Goal: Transaction & Acquisition: Purchase product/service

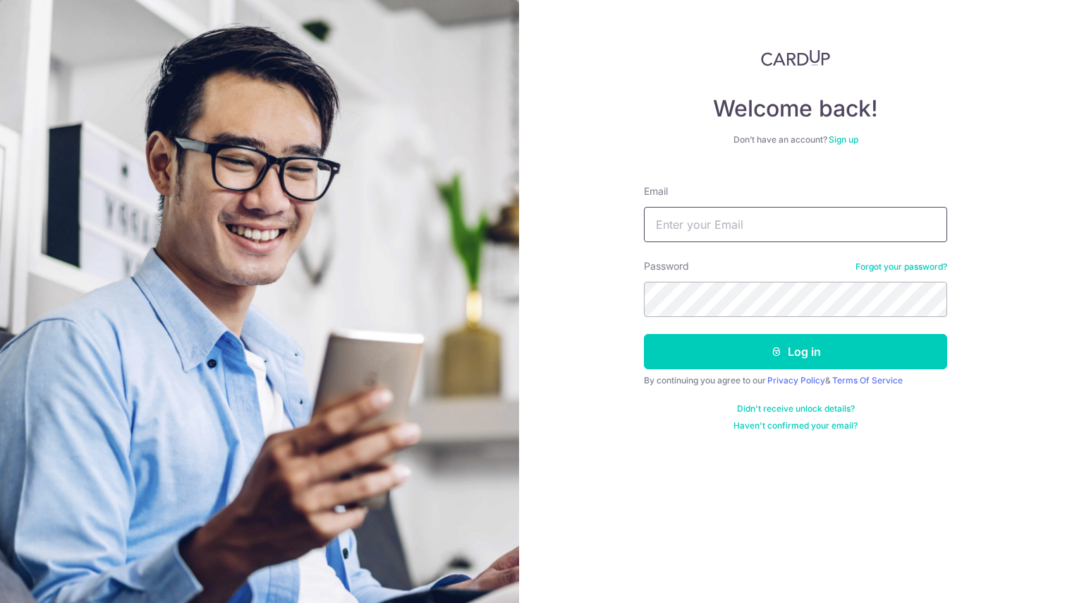
click at [655, 222] on input "Email" at bounding box center [795, 224] width 303 height 35
type input "[EMAIL_ADDRESS][DOMAIN_NAME]"
click at [644, 334] on button "Log in" at bounding box center [795, 351] width 303 height 35
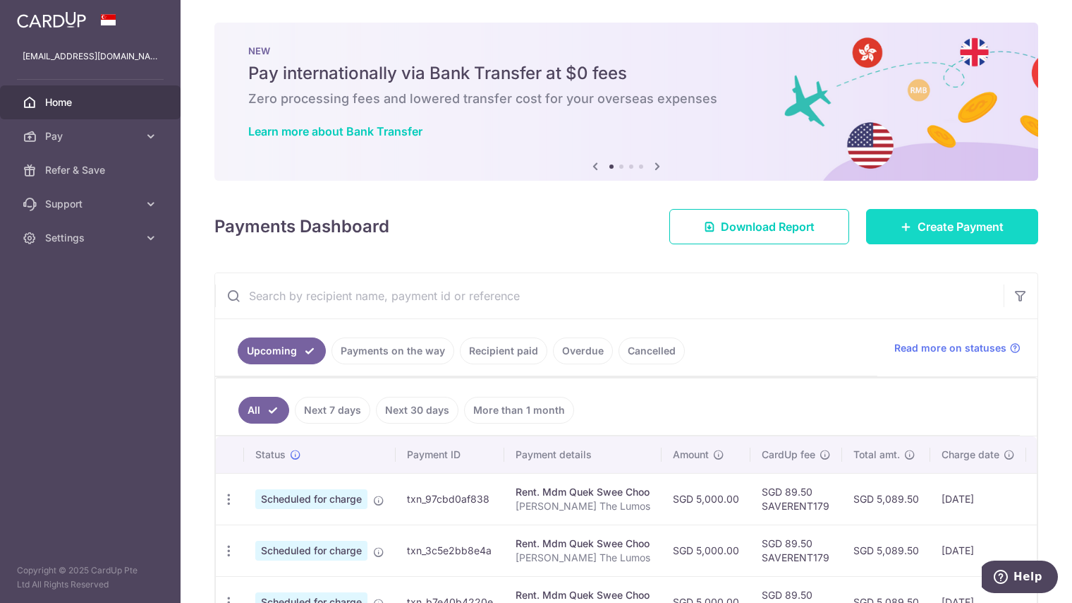
click at [929, 226] on span "Create Payment" at bounding box center [961, 226] width 86 height 17
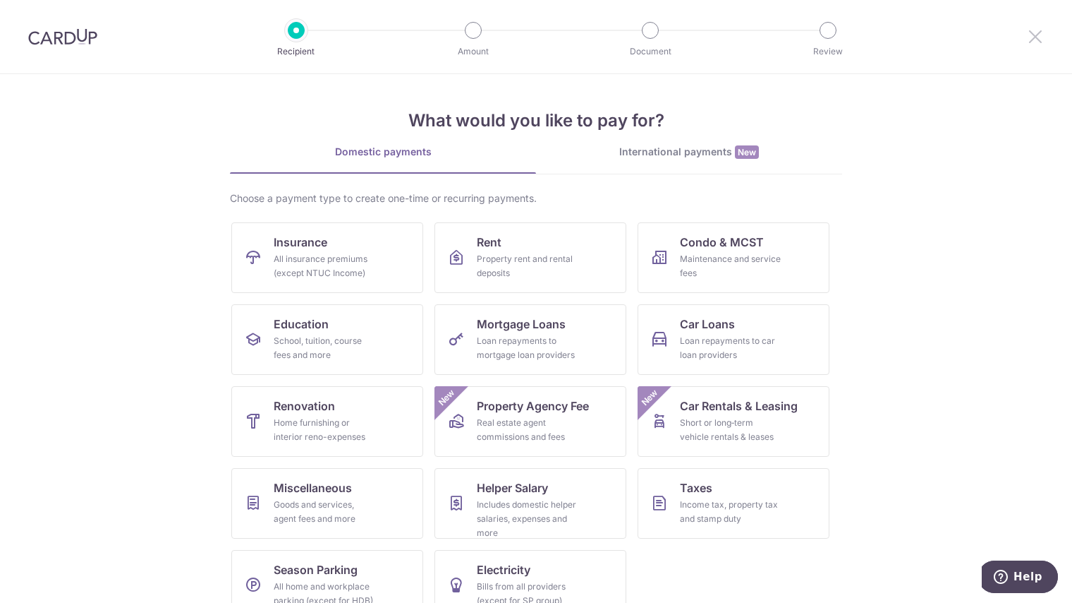
click at [1033, 43] on icon at bounding box center [1035, 37] width 17 height 18
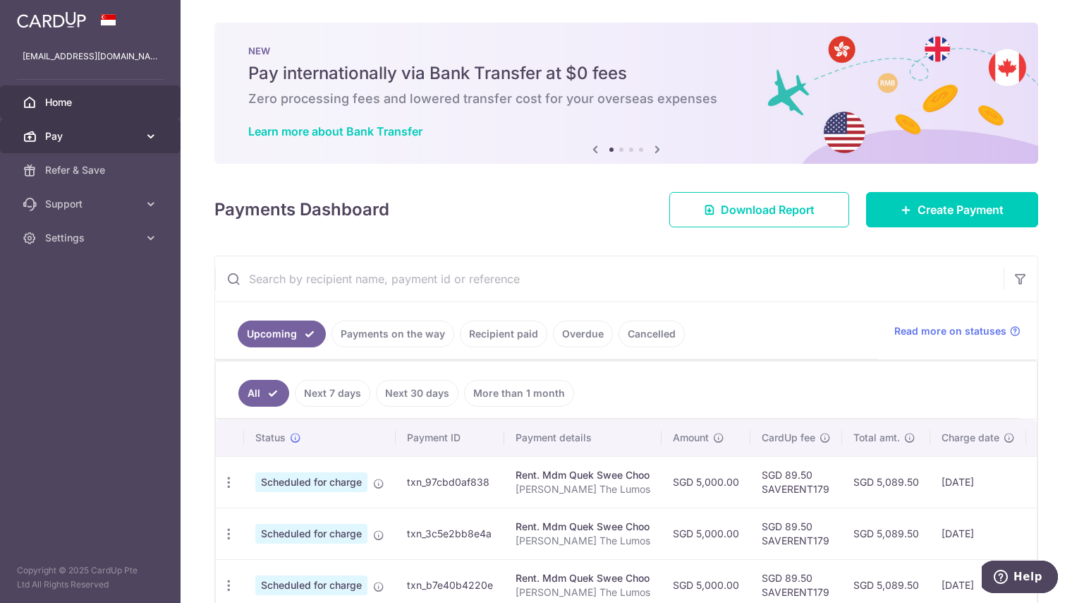
click at [78, 138] on span "Pay" at bounding box center [91, 136] width 93 height 14
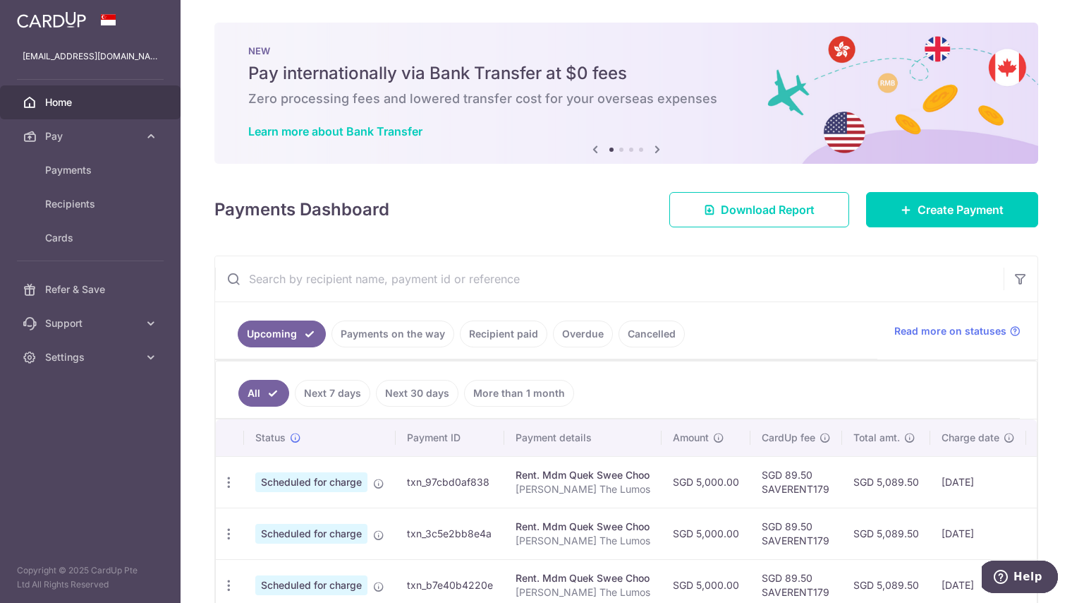
click at [521, 330] on link "Recipient paid" at bounding box center [503, 333] width 87 height 27
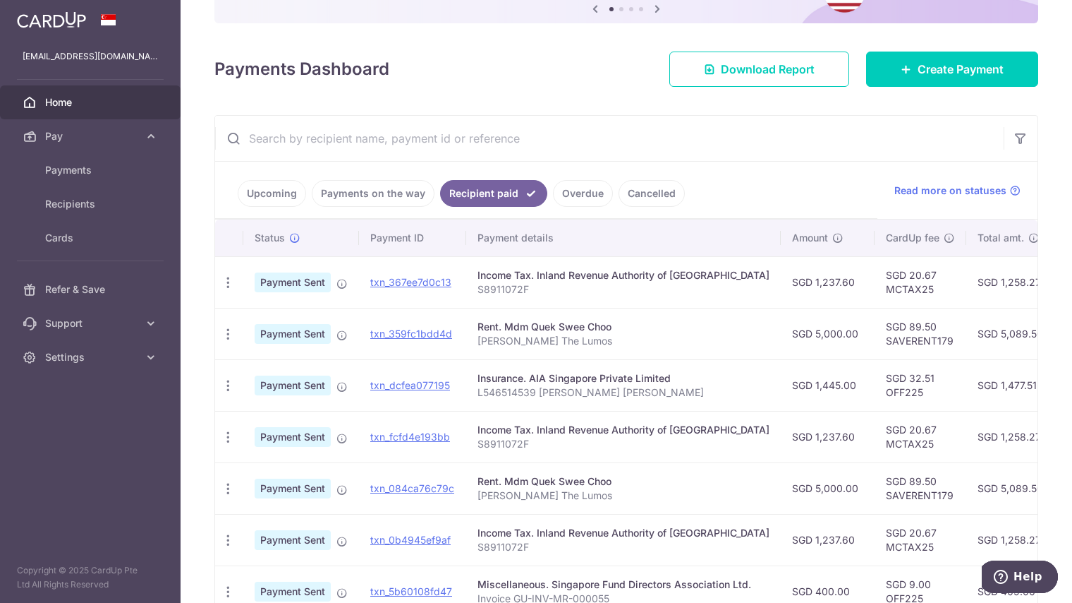
scroll to position [141, 0]
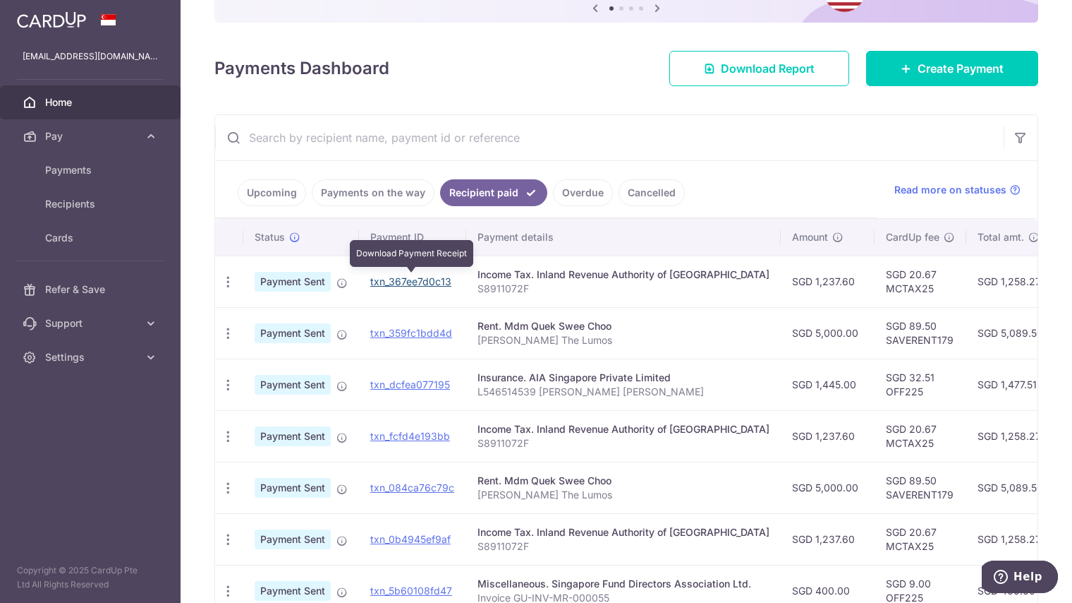
click at [400, 277] on link "txn_367ee7d0c13" at bounding box center [410, 281] width 81 height 12
click at [223, 277] on icon "button" at bounding box center [228, 281] width 15 height 15
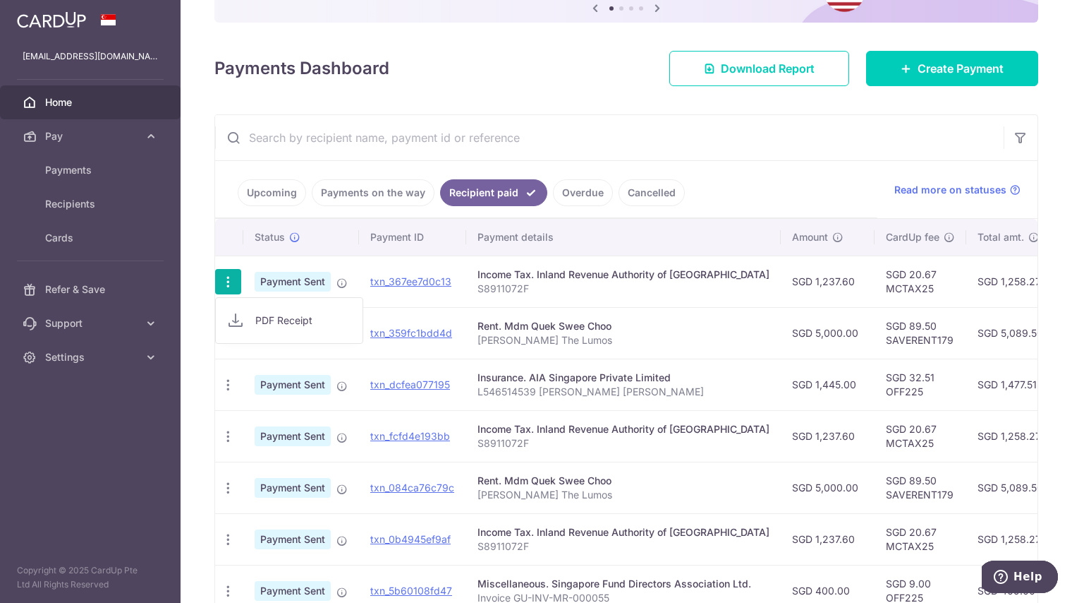
click at [556, 279] on div "Income Tax. Inland Revenue Authority of Singapore" at bounding box center [624, 274] width 292 height 14
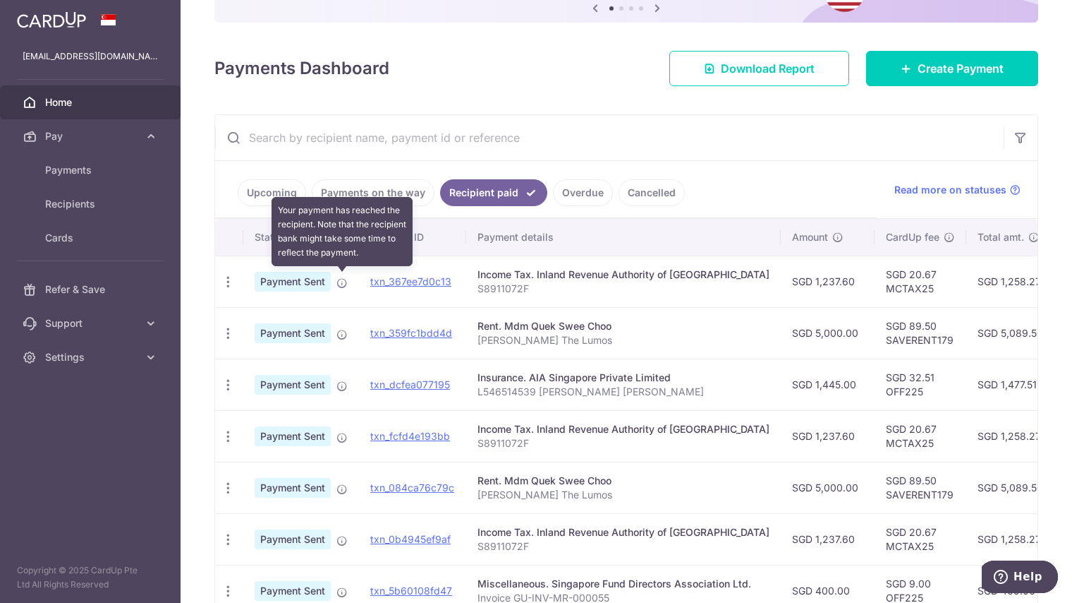
click at [338, 283] on icon at bounding box center [342, 282] width 11 height 11
click at [339, 282] on icon at bounding box center [342, 282] width 11 height 11
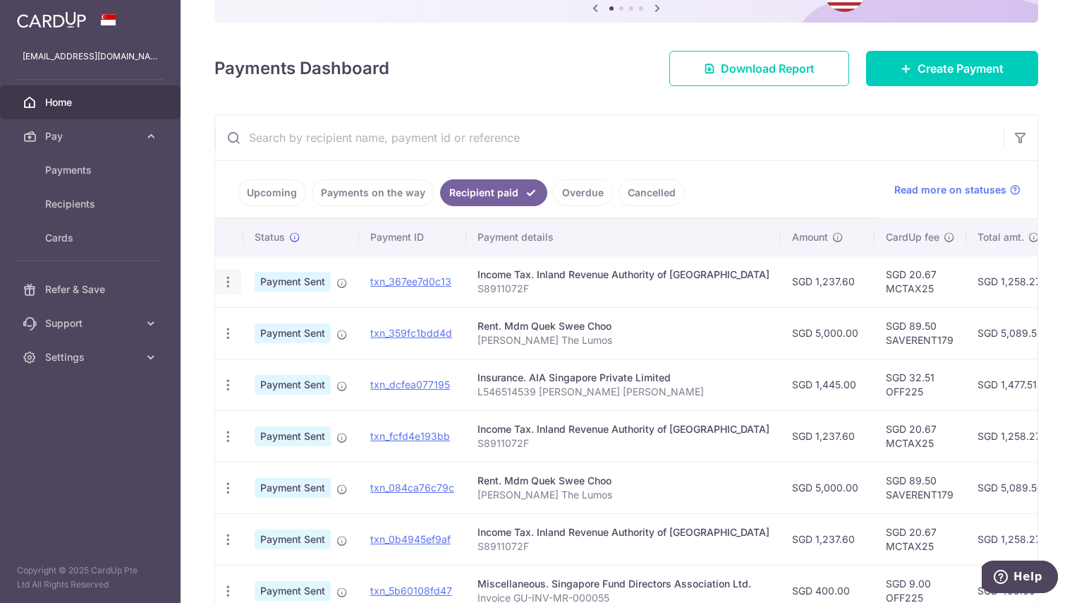
click at [231, 281] on icon "button" at bounding box center [228, 281] width 15 height 15
click at [608, 262] on td "Income Tax. Inland Revenue Authority of Singapore S8911072F" at bounding box center [623, 281] width 315 height 52
click at [404, 276] on link "txn_367ee7d0c13" at bounding box center [410, 281] width 81 height 12
click at [219, 279] on div "PDF Receipt" at bounding box center [228, 282] width 26 height 26
click at [226, 279] on icon "button" at bounding box center [228, 281] width 15 height 15
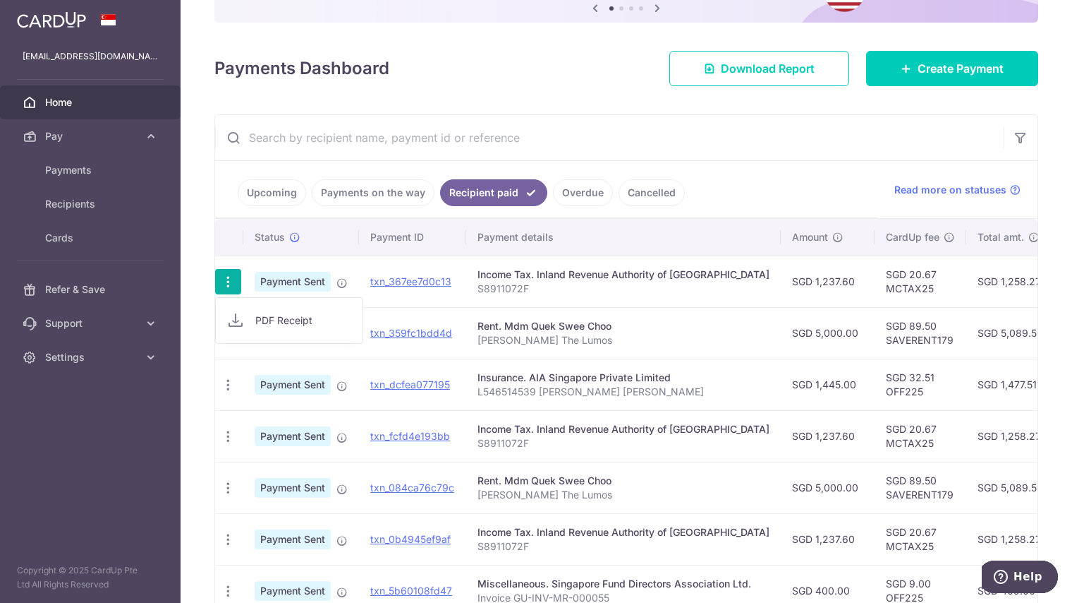
click at [267, 314] on span "PDF Receipt" at bounding box center [303, 320] width 96 height 14
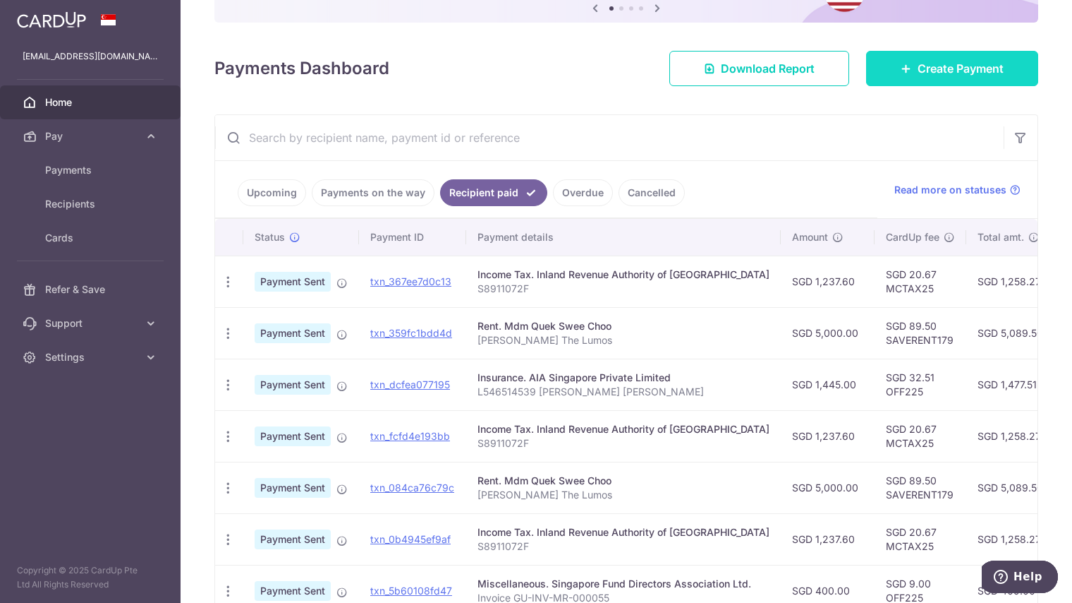
click at [898, 77] on link "Create Payment" at bounding box center [952, 68] width 172 height 35
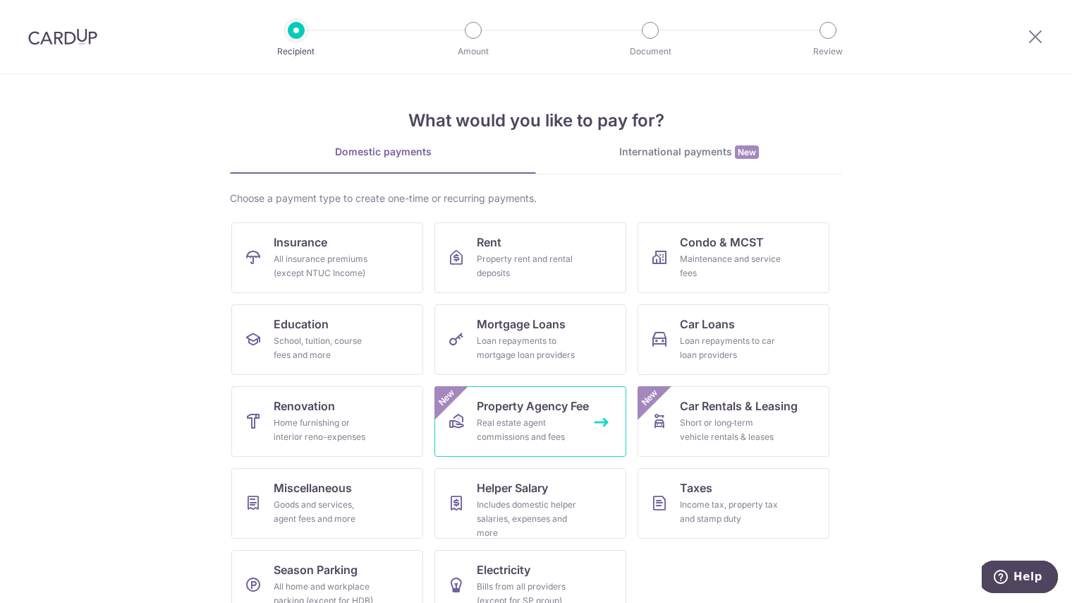
scroll to position [28, 0]
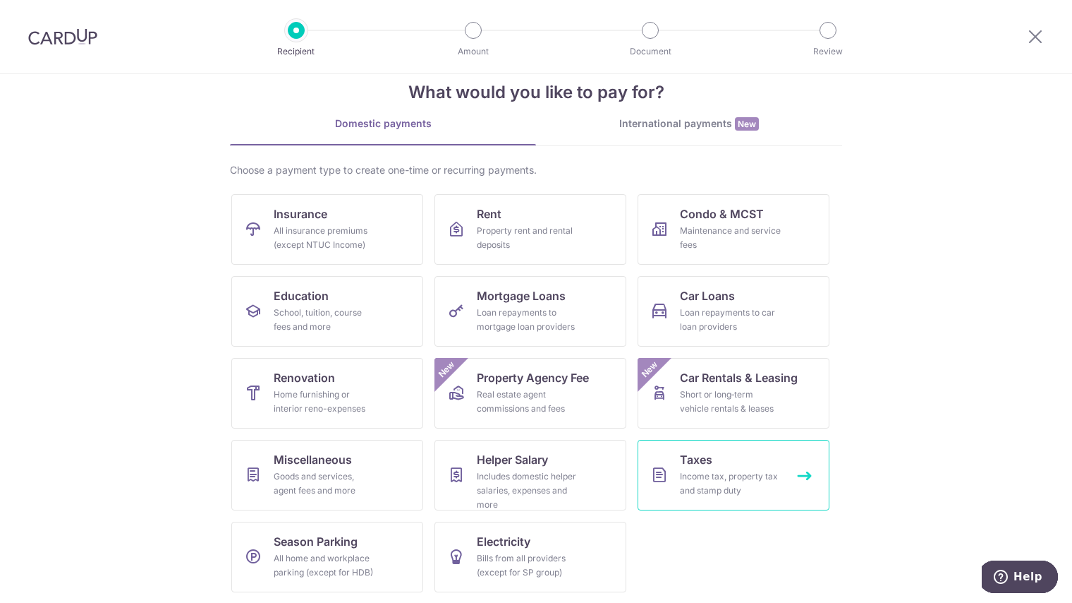
click at [693, 454] on span "Taxes" at bounding box center [696, 459] width 32 height 17
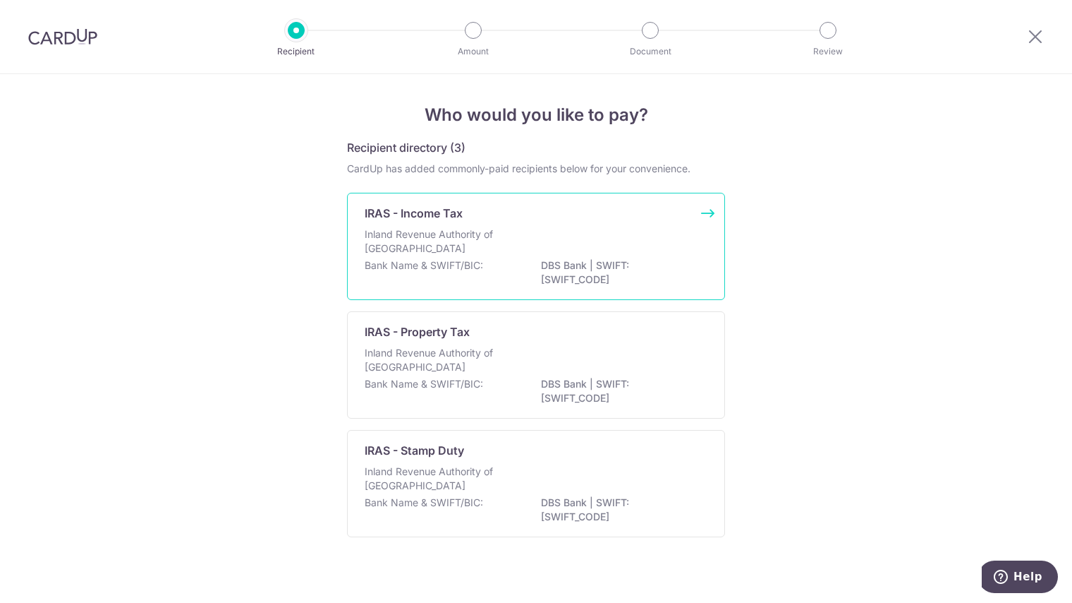
click at [506, 243] on p "Inland Revenue Authority of Singapore" at bounding box center [440, 241] width 150 height 28
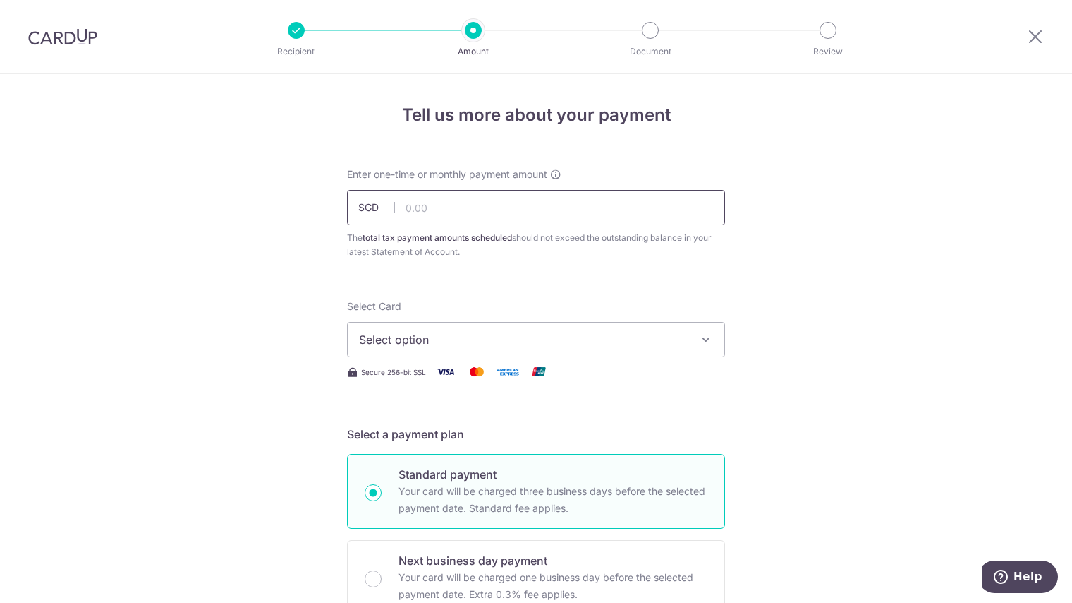
click at [454, 198] on input "text" at bounding box center [536, 207] width 378 height 35
paste input "1,237.60"
type input "1,237.60"
click at [533, 337] on span "Select option" at bounding box center [523, 339] width 329 height 17
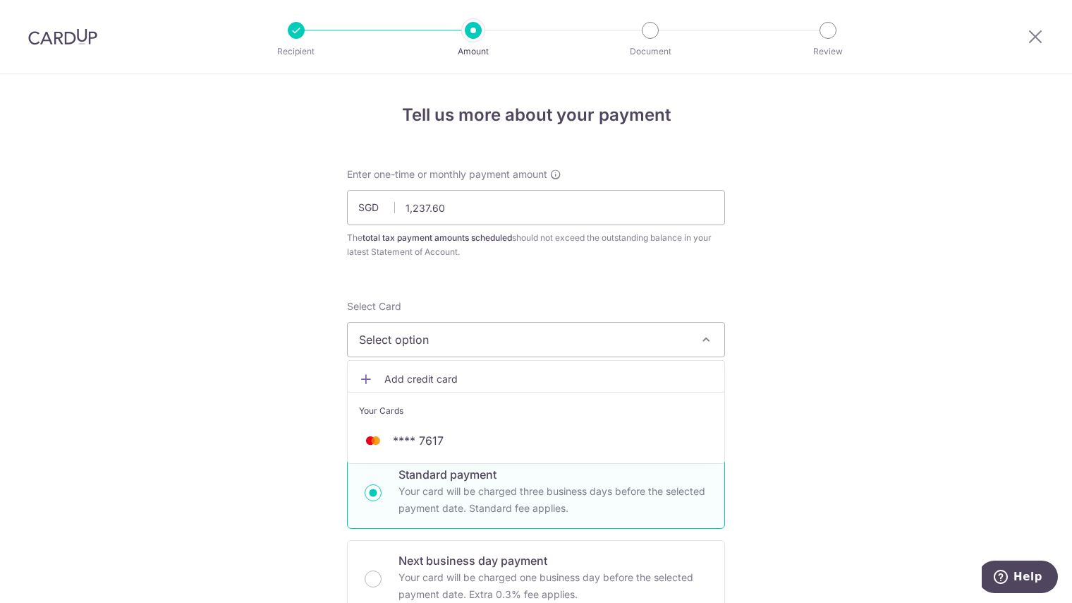
click at [454, 380] on span "Add credit card" at bounding box center [549, 379] width 329 height 14
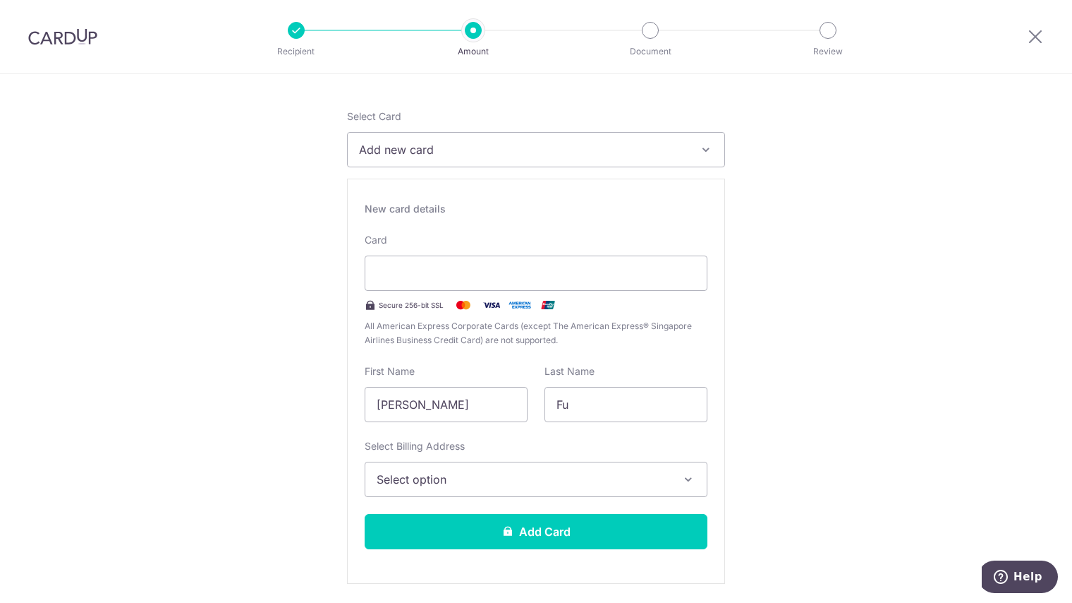
scroll to position [212, 0]
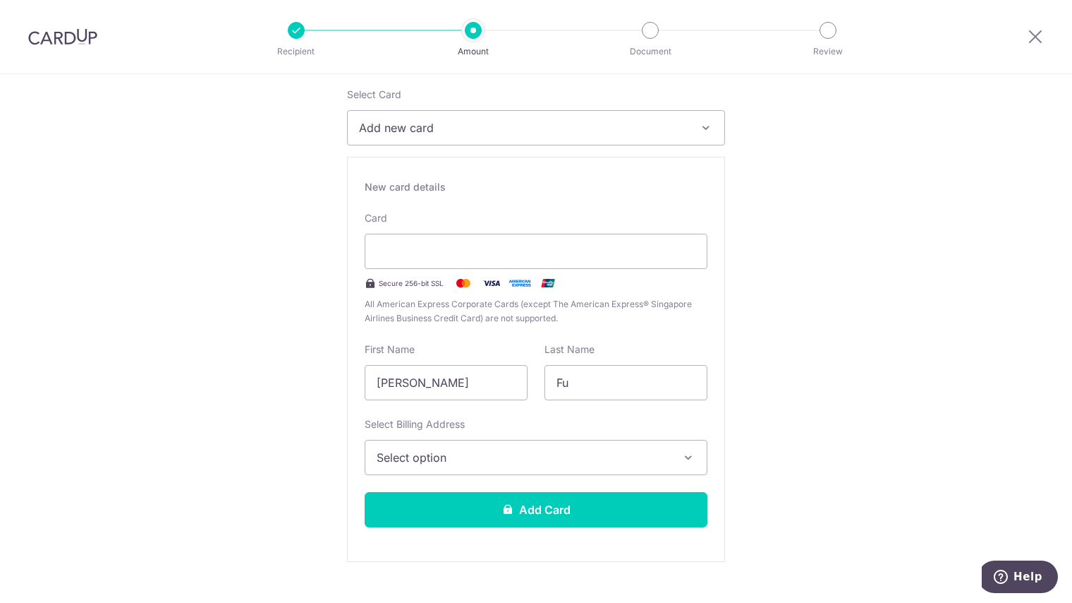
click at [454, 466] on button "Select option" at bounding box center [536, 457] width 343 height 35
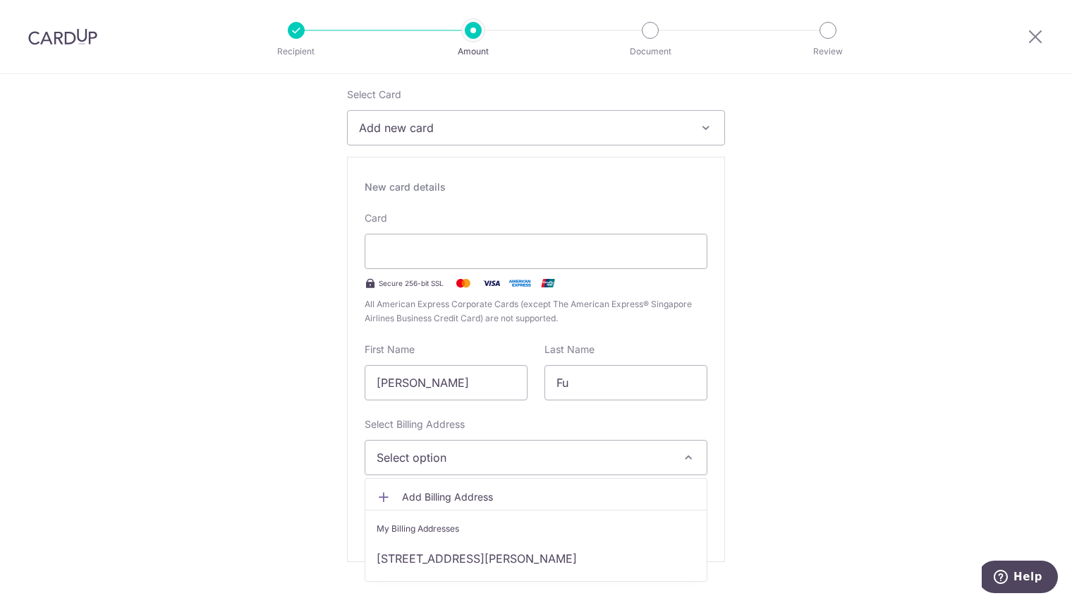
click at [512, 496] on span "Add Billing Address" at bounding box center [549, 497] width 294 height 14
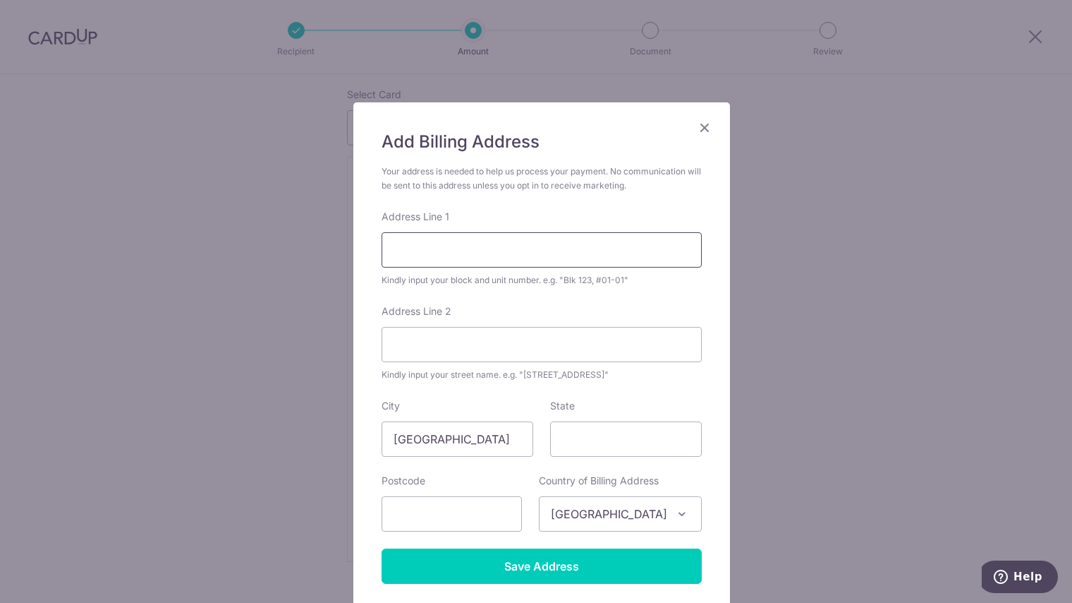
click at [435, 245] on input "Address Line 1" at bounding box center [542, 249] width 320 height 35
type input "9 Leonie Hill #16-03"
type input "The Lumos"
type input "239220"
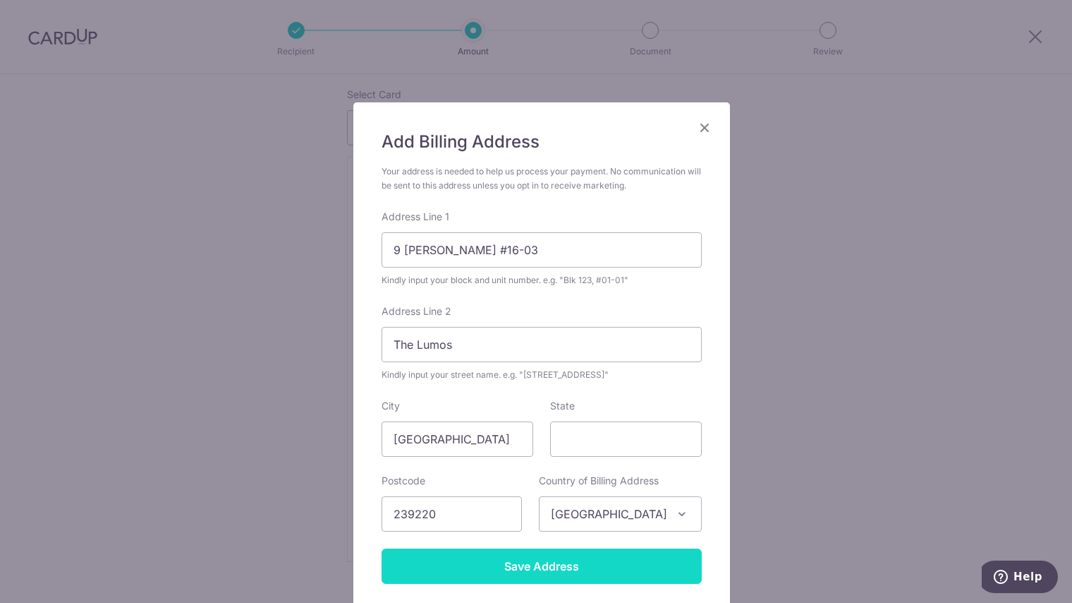
click at [596, 563] on input "Save Address" at bounding box center [542, 565] width 320 height 35
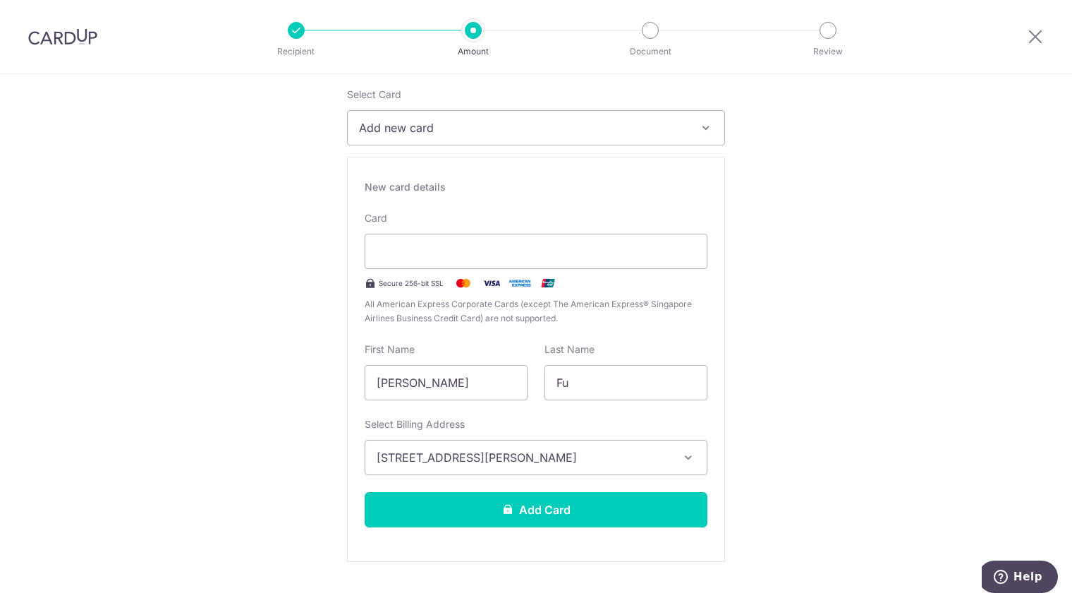
click at [528, 442] on button "[STREET_ADDRESS][PERSON_NAME]" at bounding box center [536, 457] width 343 height 35
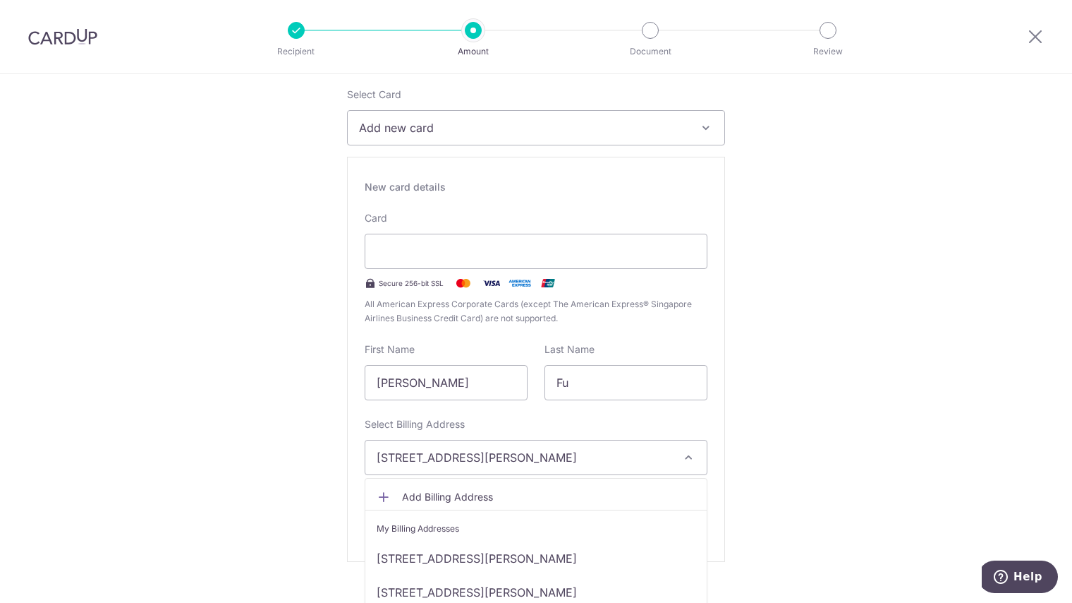
click at [496, 491] on span "Add Billing Address" at bounding box center [549, 497] width 294 height 14
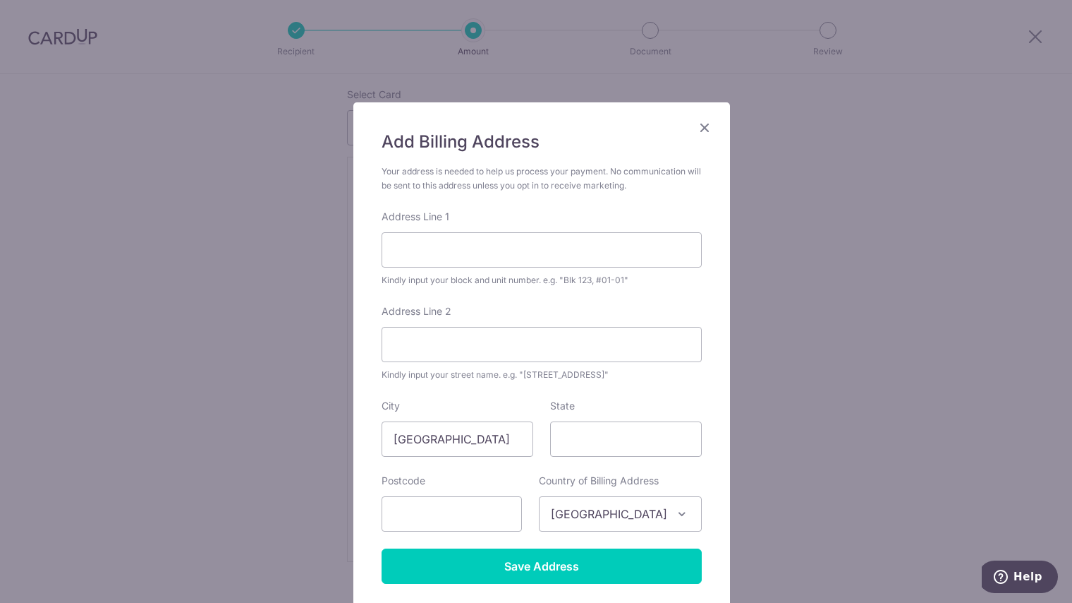
click at [696, 128] on icon "Close" at bounding box center [704, 128] width 17 height 18
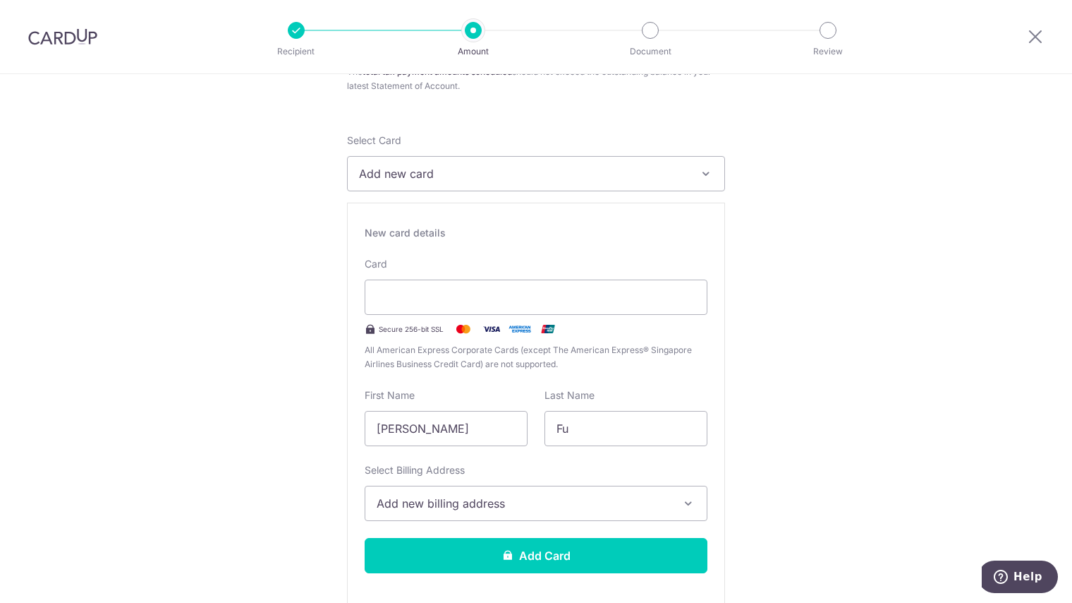
scroll to position [141, 0]
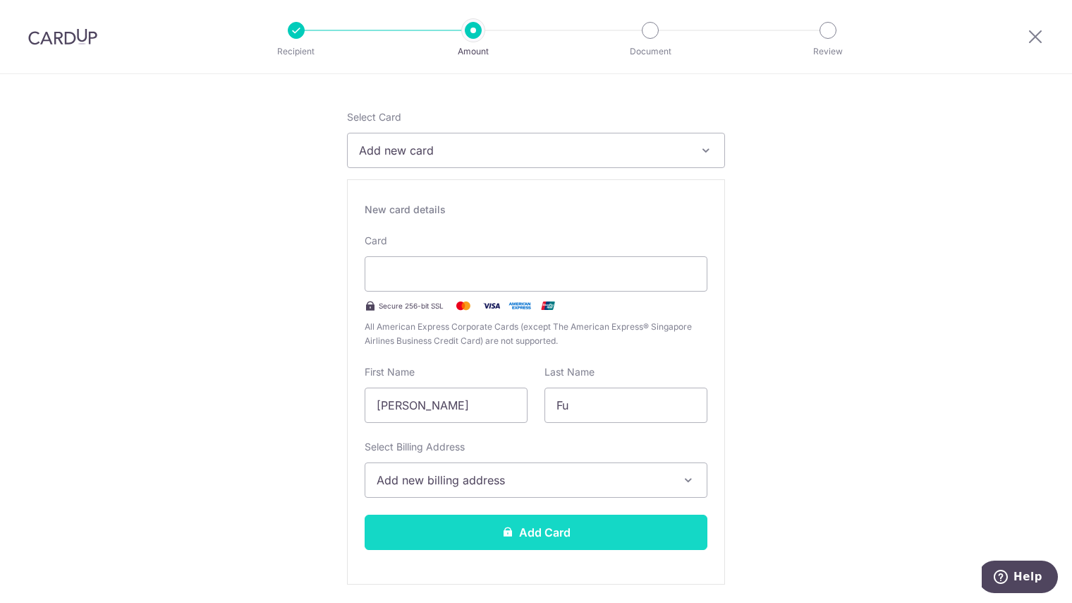
scroll to position [212, 0]
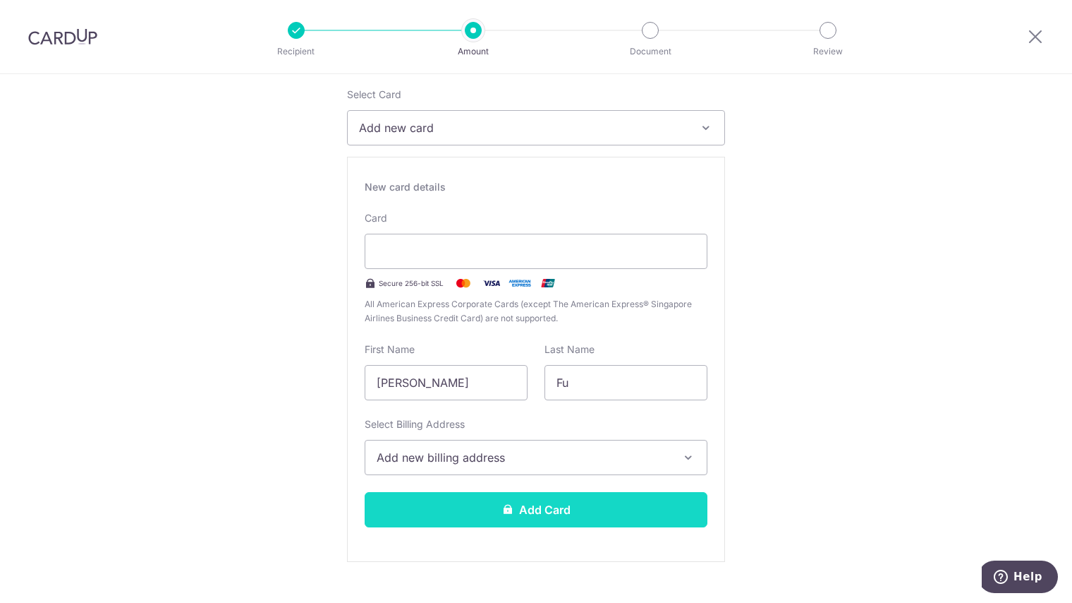
click at [459, 515] on button "Add Card" at bounding box center [536, 509] width 343 height 35
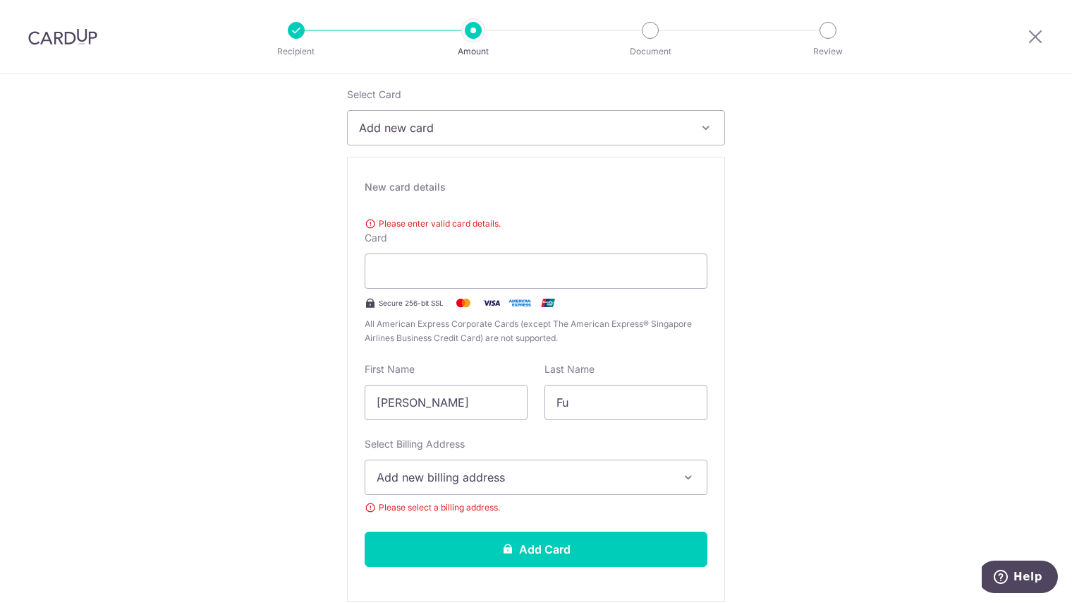
click at [483, 469] on span "Add new billing address" at bounding box center [524, 477] width 294 height 17
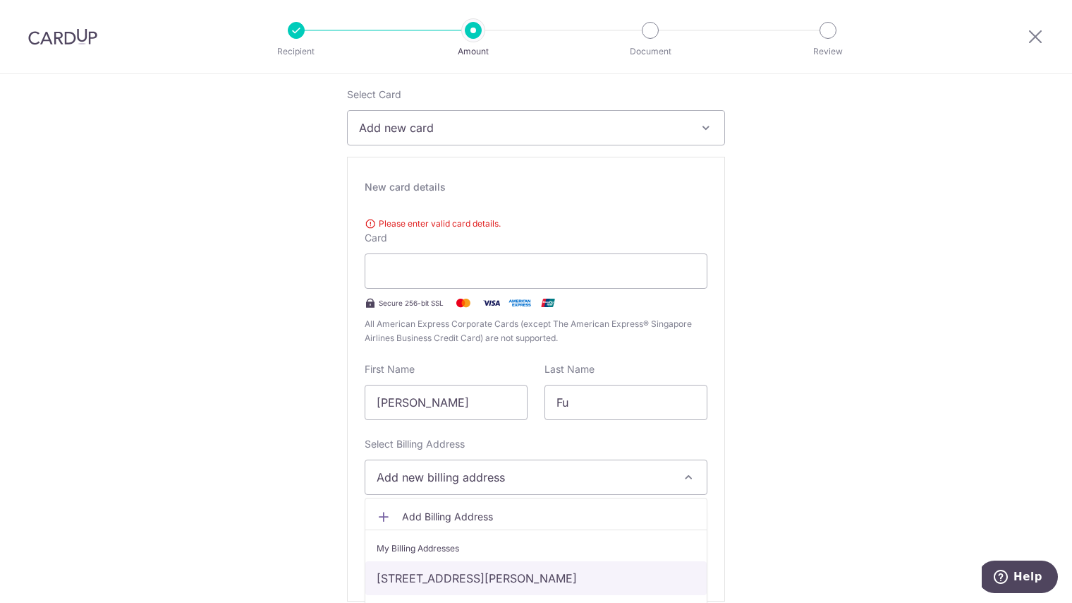
click at [481, 568] on link "[STREET_ADDRESS][PERSON_NAME]" at bounding box center [536, 578] width 342 height 34
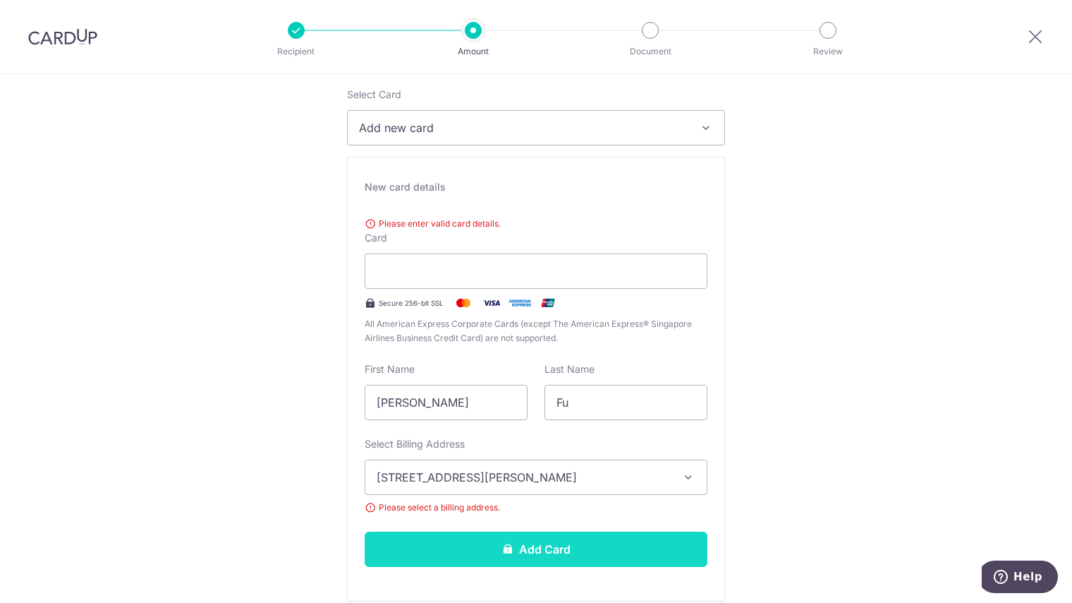
click at [484, 549] on button "Add Card" at bounding box center [536, 548] width 343 height 35
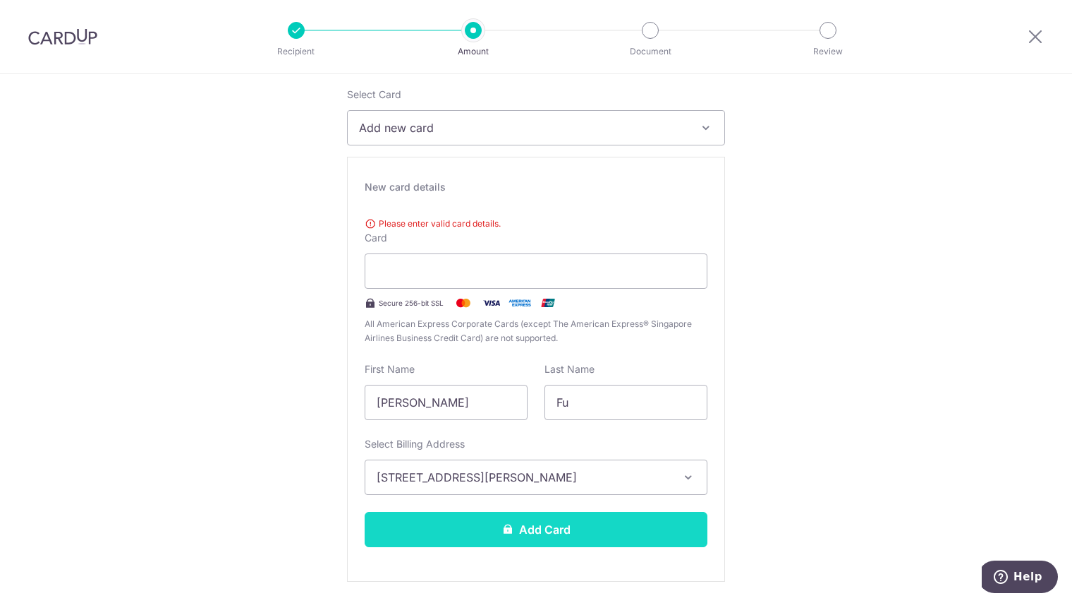
click at [574, 525] on button "Add Card" at bounding box center [536, 529] width 343 height 35
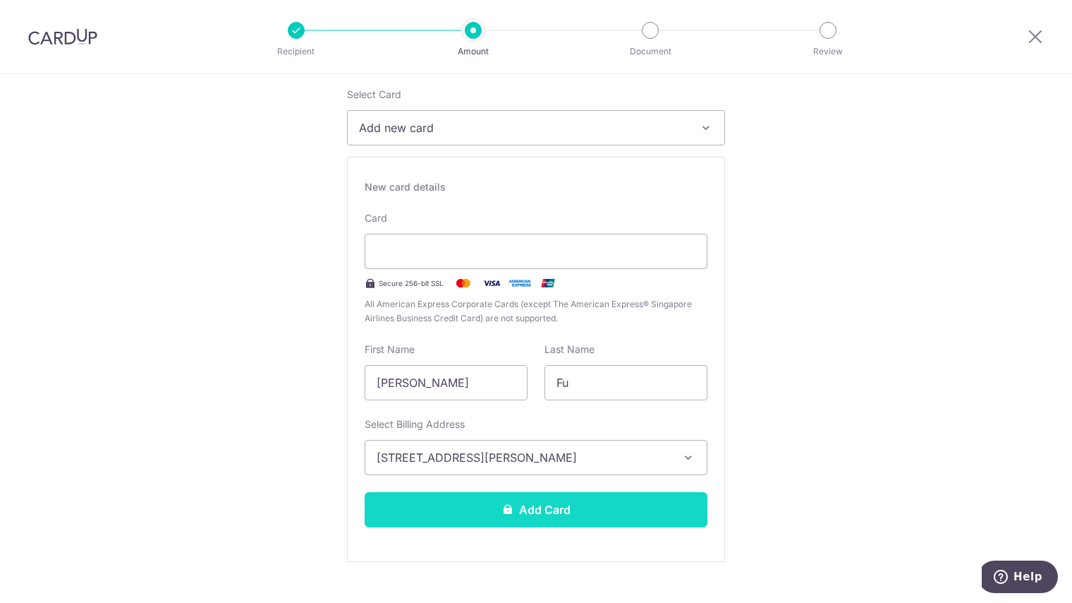
click at [625, 503] on button "Add Card" at bounding box center [536, 509] width 343 height 35
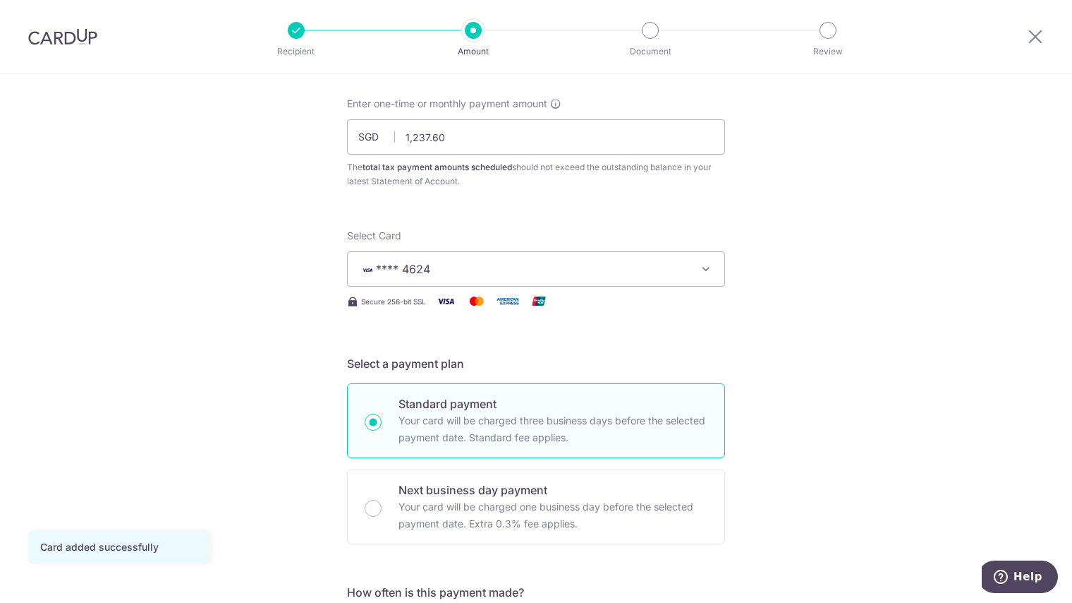
scroll to position [353, 0]
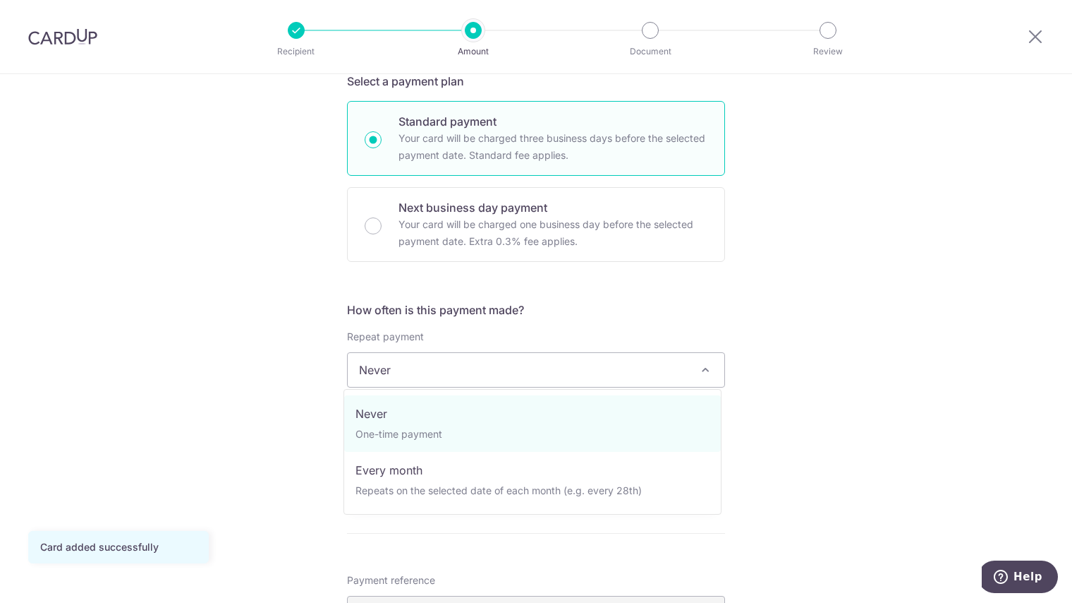
click at [528, 368] on span "Never" at bounding box center [536, 370] width 377 height 34
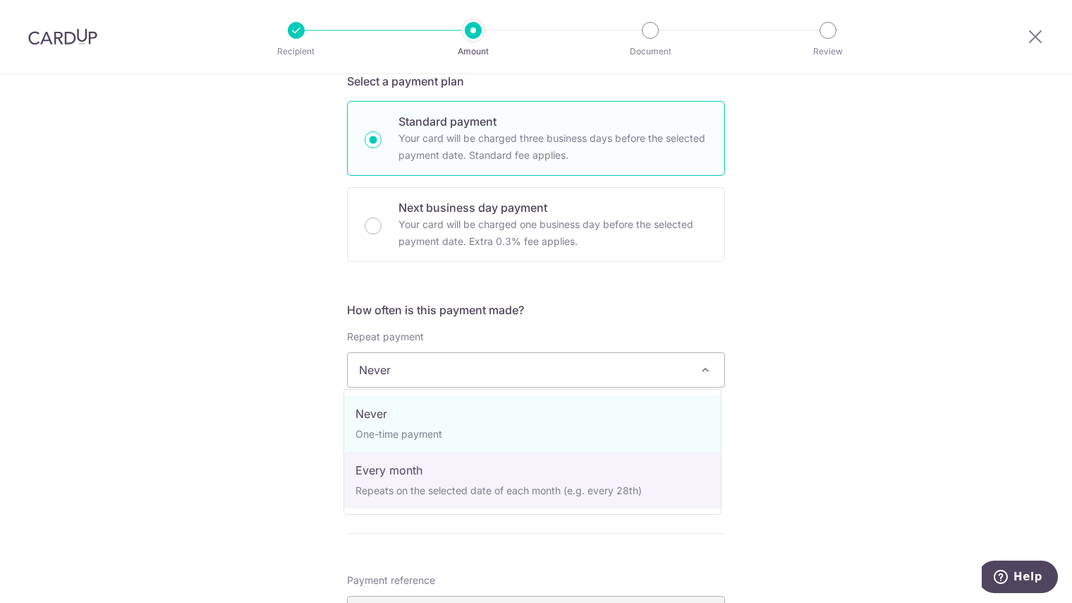
select select "3"
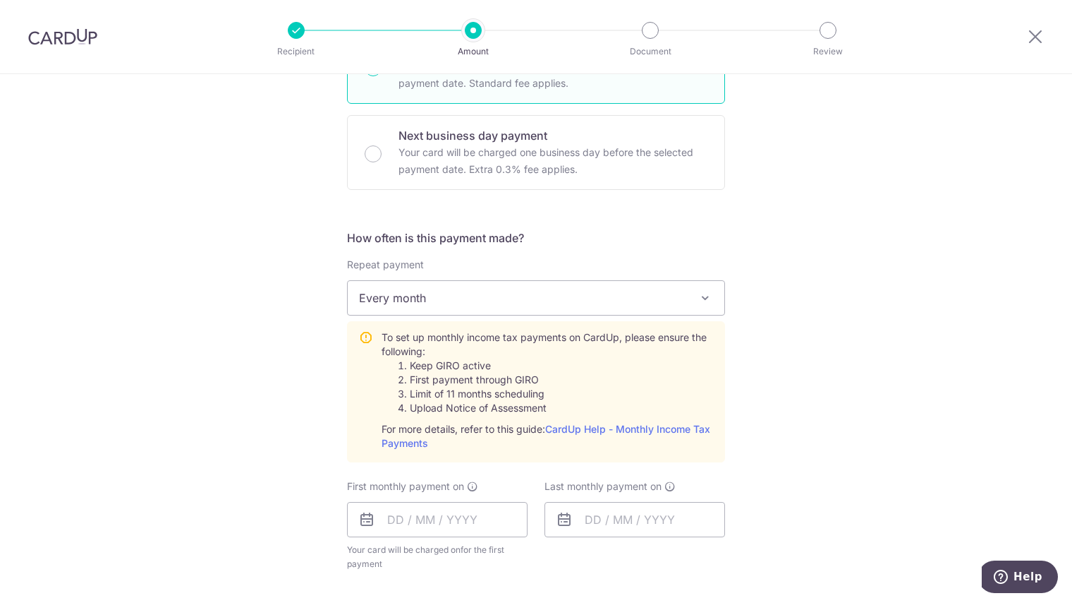
scroll to position [494, 0]
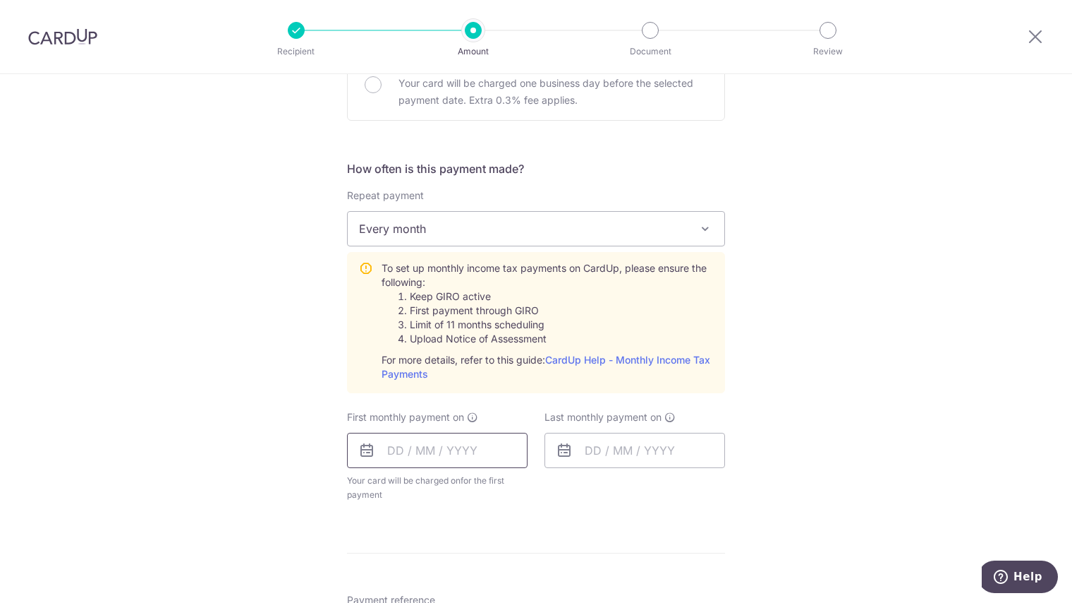
click at [423, 444] on input "text" at bounding box center [437, 450] width 181 height 35
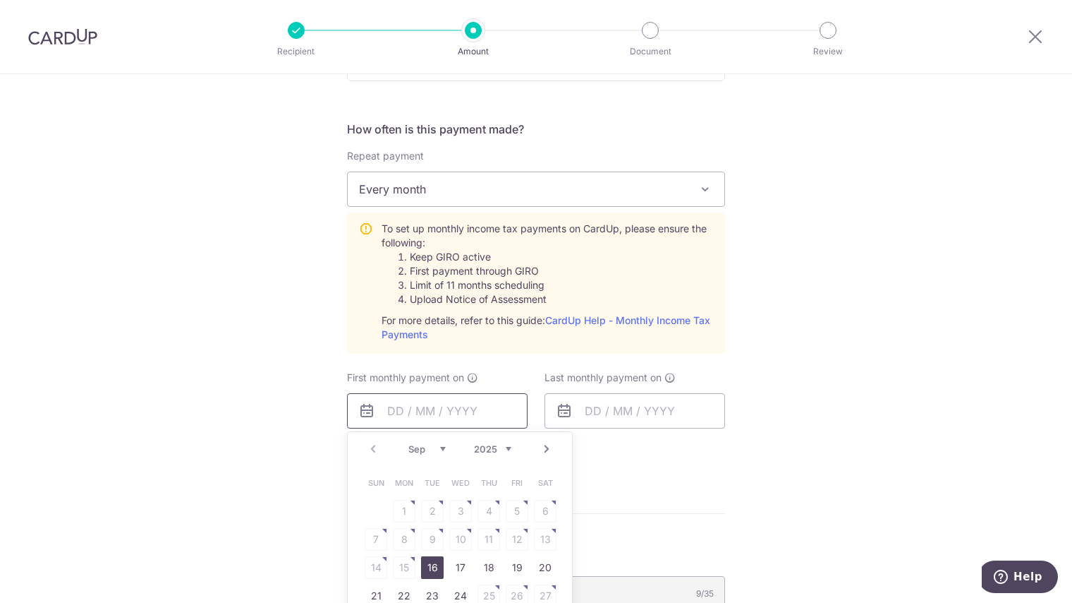
scroll to position [706, 0]
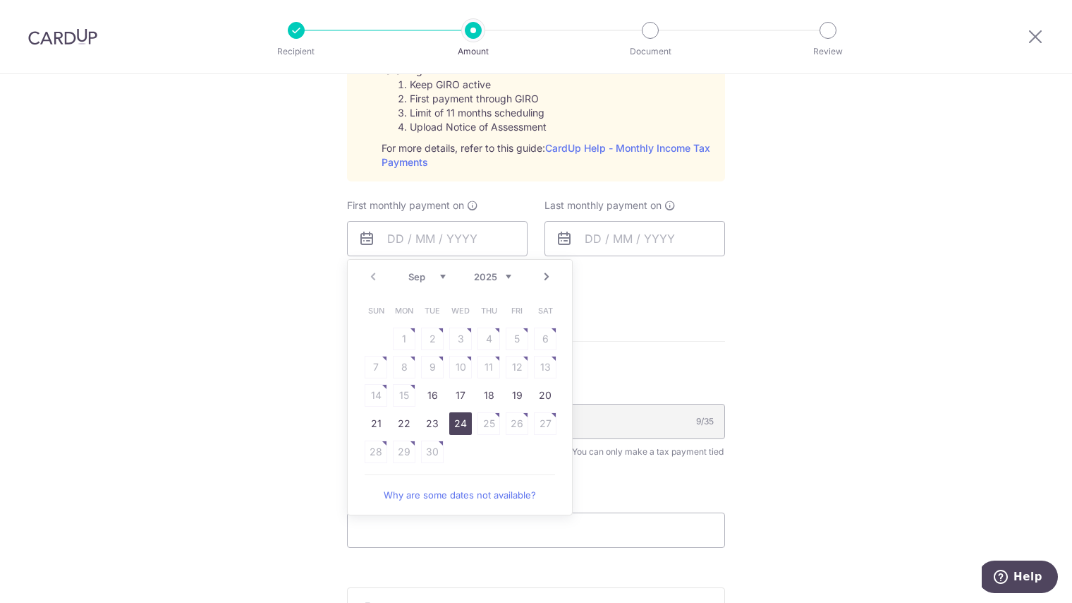
drag, startPoint x: 448, startPoint y: 421, endPoint x: 576, endPoint y: 343, distance: 149.4
click at [449, 421] on link "24" at bounding box center [460, 423] width 23 height 23
type input "[DATE]"
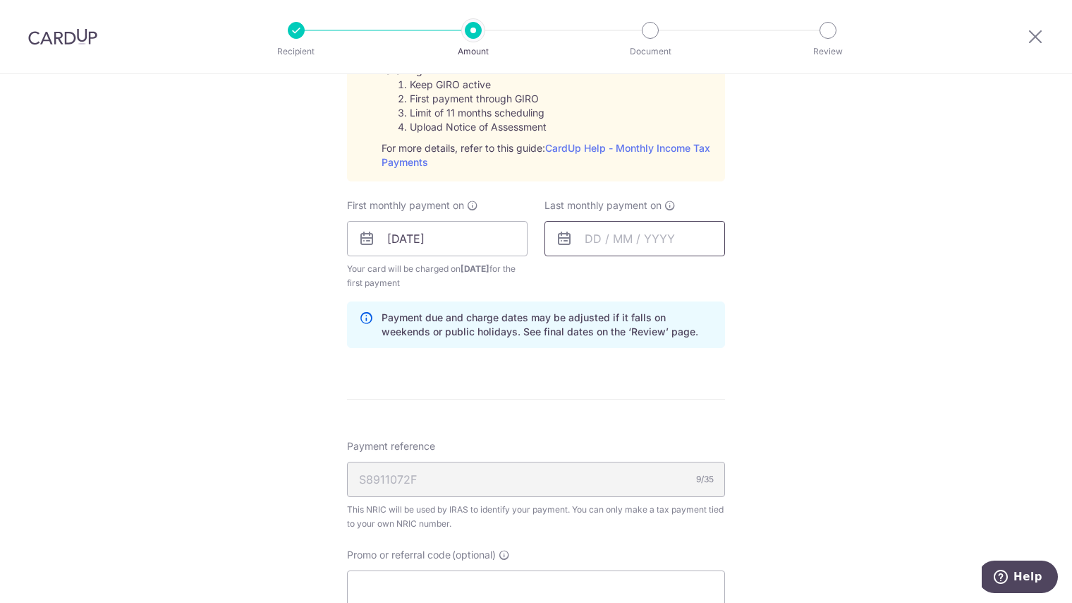
click at [591, 236] on input "text" at bounding box center [635, 238] width 181 height 35
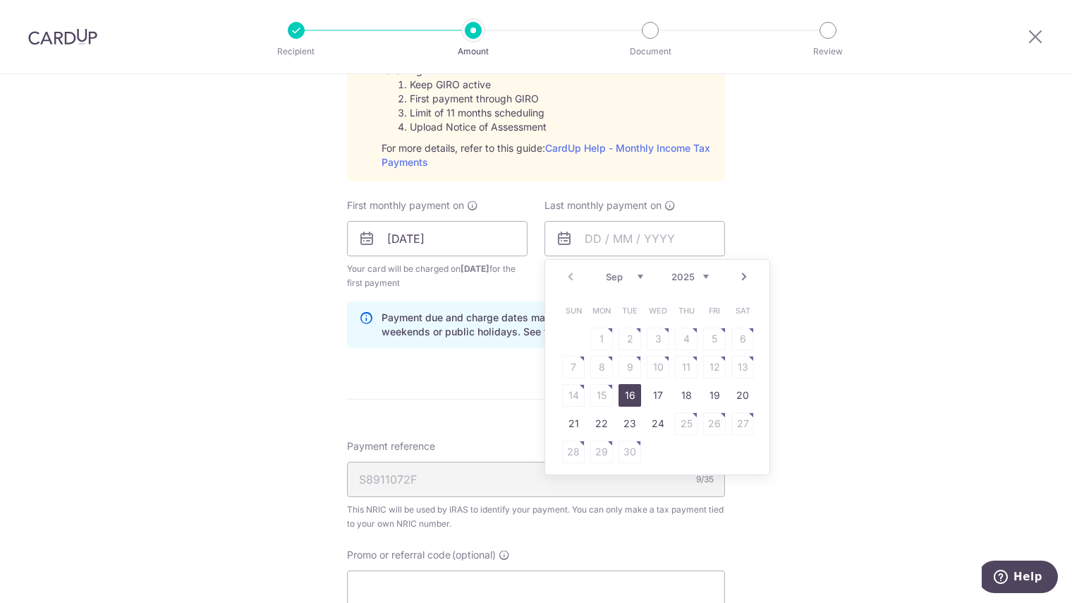
click at [741, 279] on link "Next" at bounding box center [744, 276] width 17 height 17
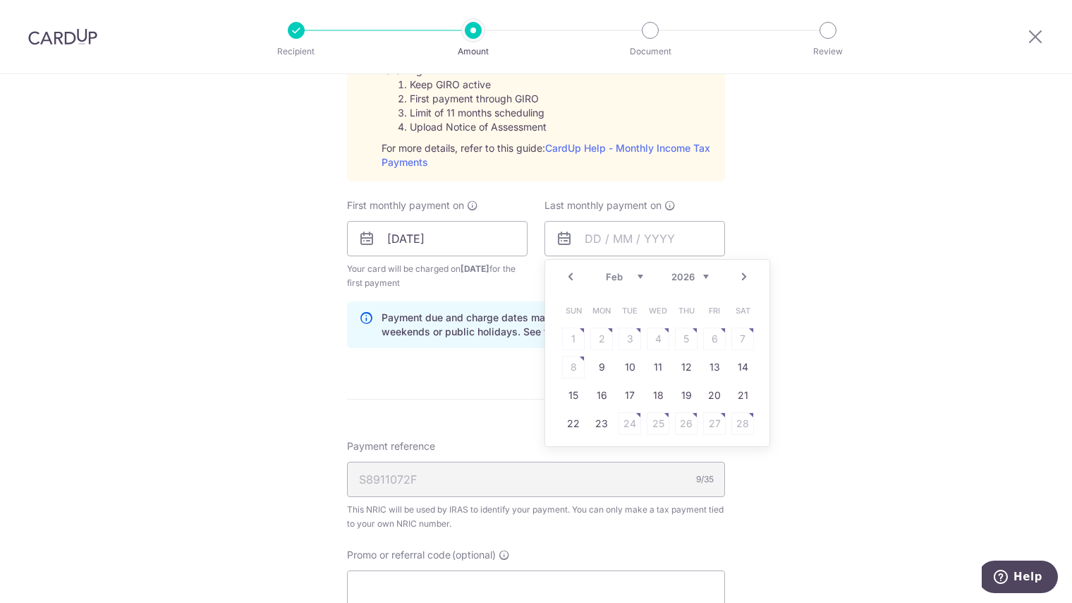
click at [741, 279] on link "Next" at bounding box center [744, 276] width 17 height 17
click at [562, 277] on link "Prev" at bounding box center [570, 276] width 17 height 17
click at [652, 421] on link "25" at bounding box center [658, 423] width 23 height 23
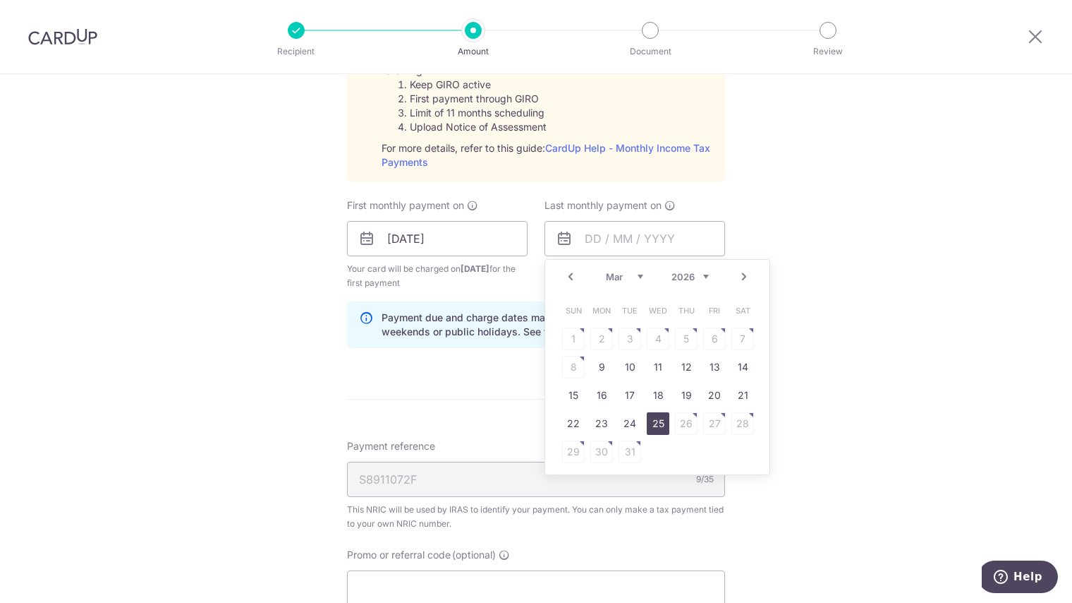
type input "[DATE]"
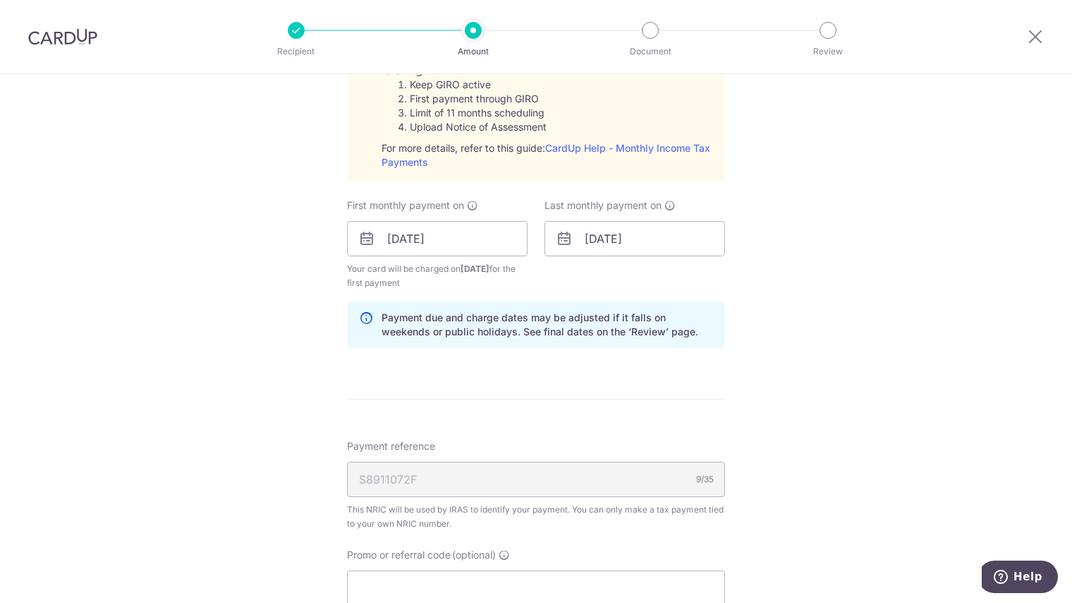
click at [872, 377] on div "Tell us more about your payment Enter one-time or monthly payment amount SGD 1,…" at bounding box center [536, 133] width 1072 height 1529
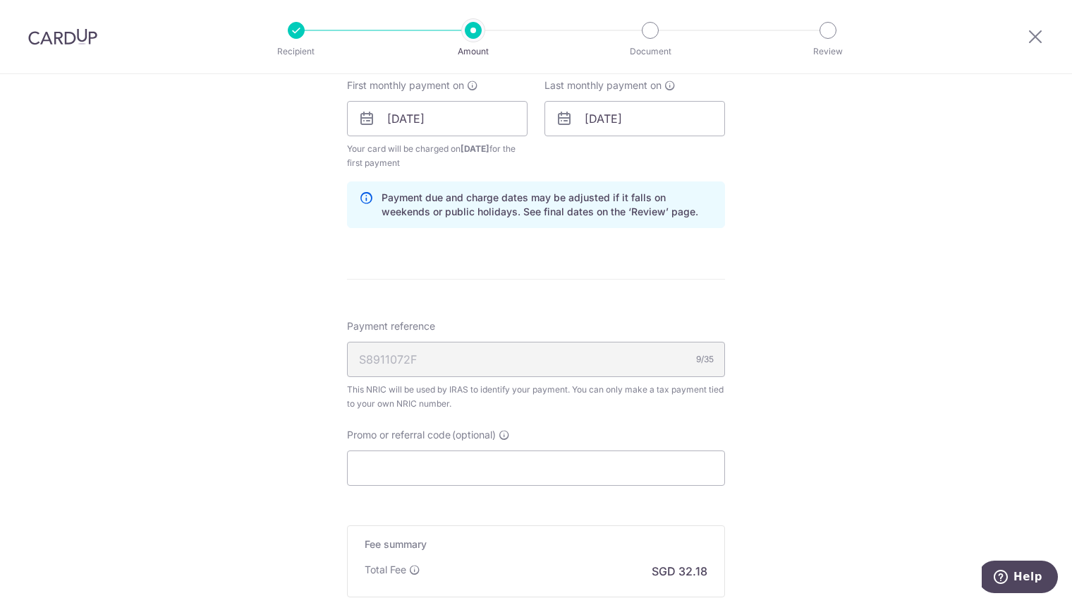
scroll to position [847, 0]
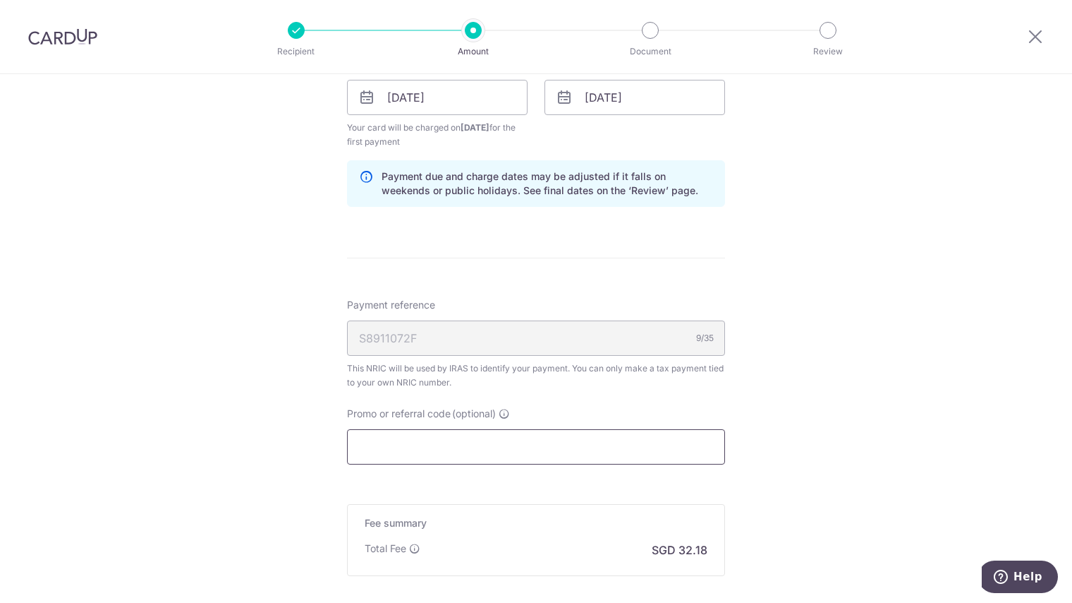
click at [409, 442] on input "Promo or referral code (optional)" at bounding box center [536, 446] width 378 height 35
paste input "3NEWR1"
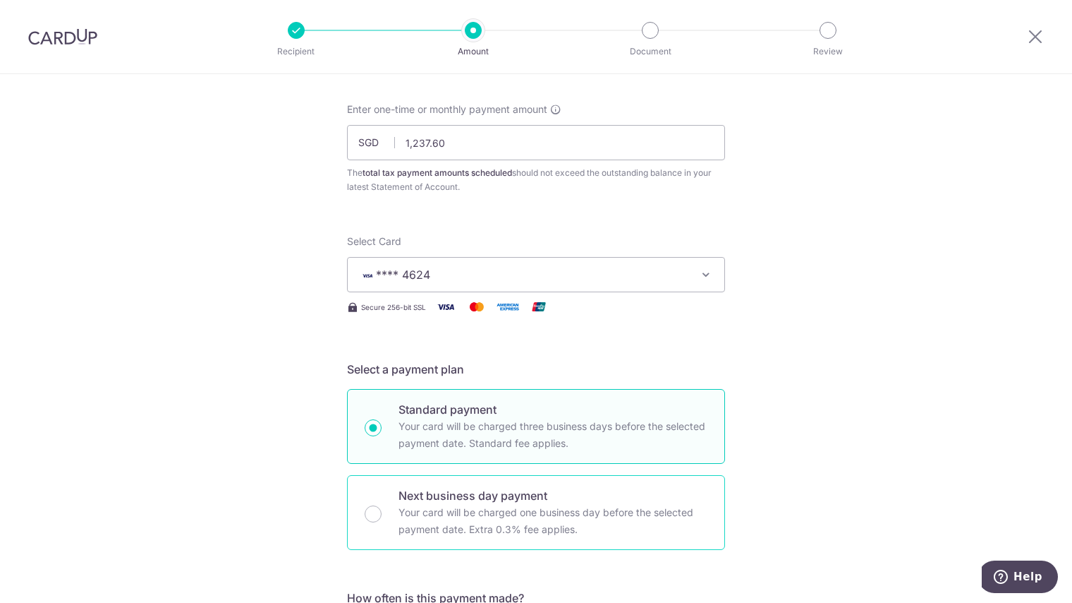
scroll to position [0, 0]
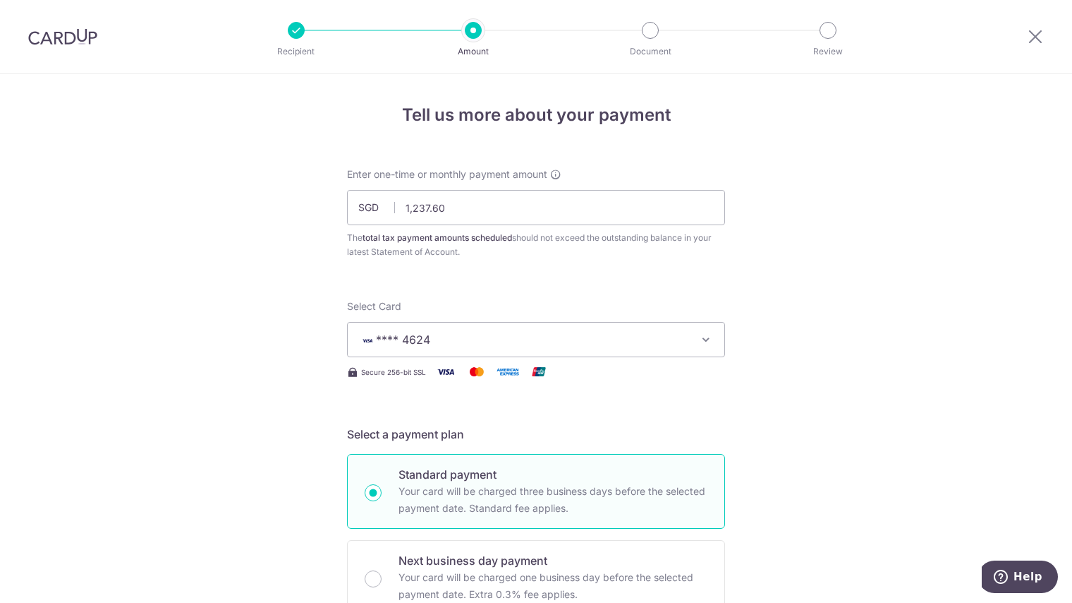
type input "3NEWR1"
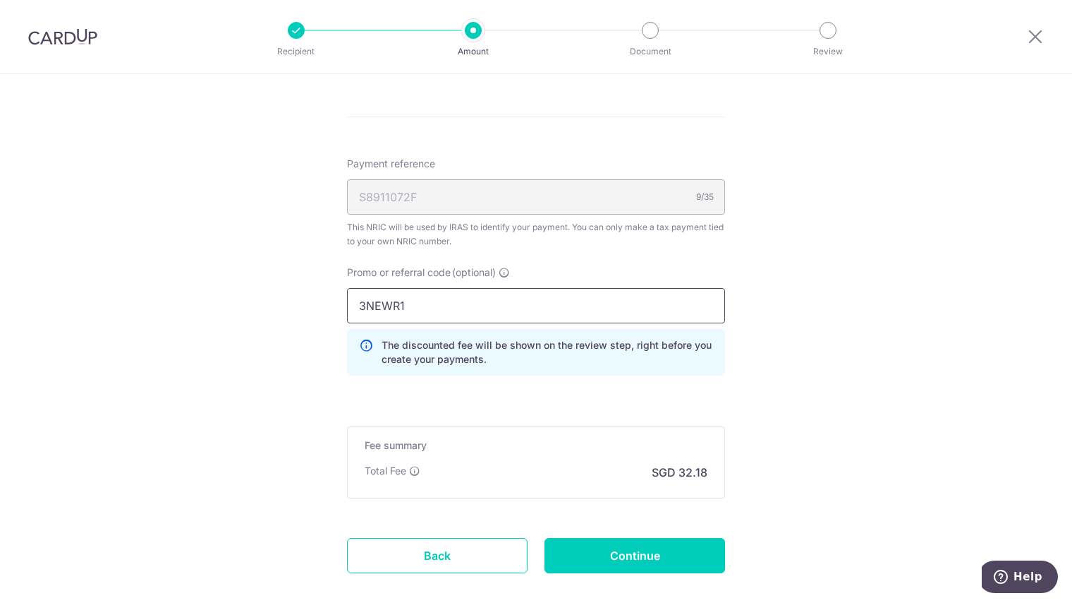
scroll to position [1058, 0]
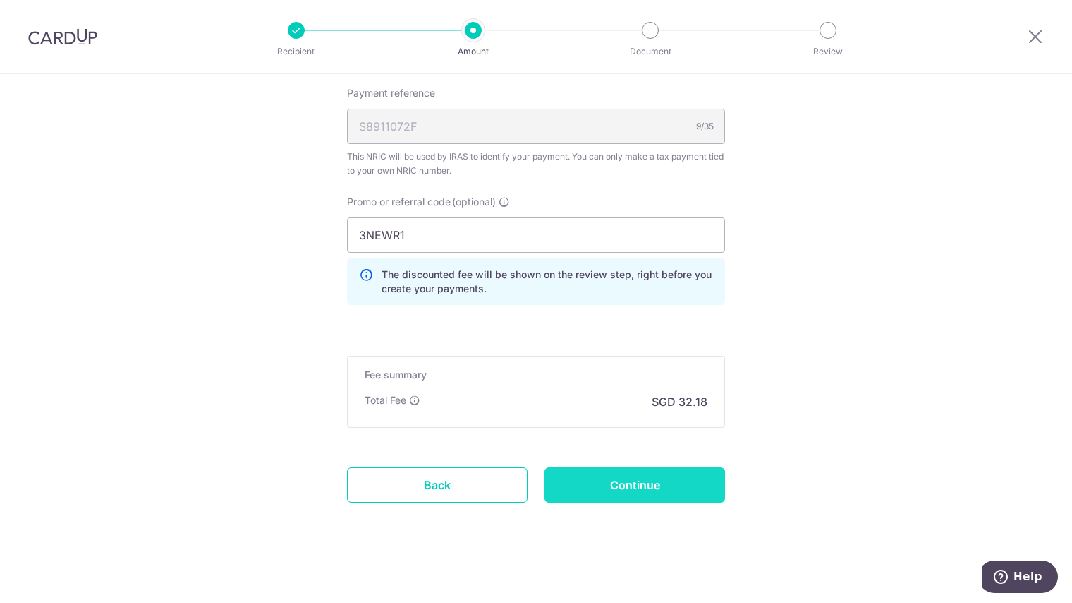
click at [632, 495] on input "Continue" at bounding box center [635, 484] width 181 height 35
type input "Create Schedule"
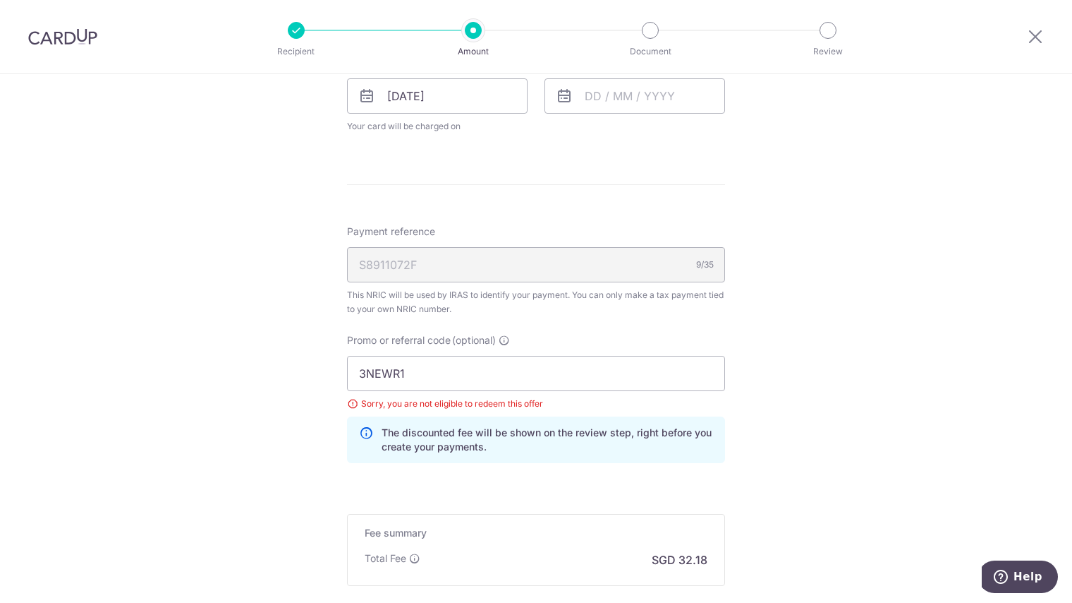
scroll to position [720, 0]
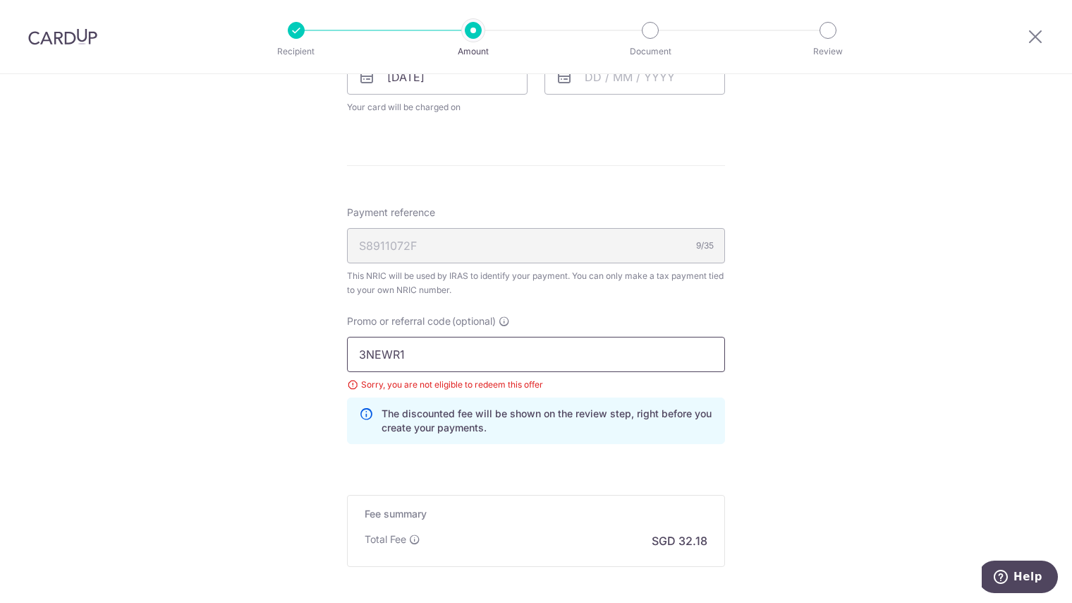
click at [477, 351] on input "3NEWR1" at bounding box center [536, 354] width 378 height 35
type input "3"
type input "VISAFREE"
click at [363, 399] on div "The discounted fee will be shown on the review step, right before you create yo…" at bounding box center [536, 420] width 378 height 47
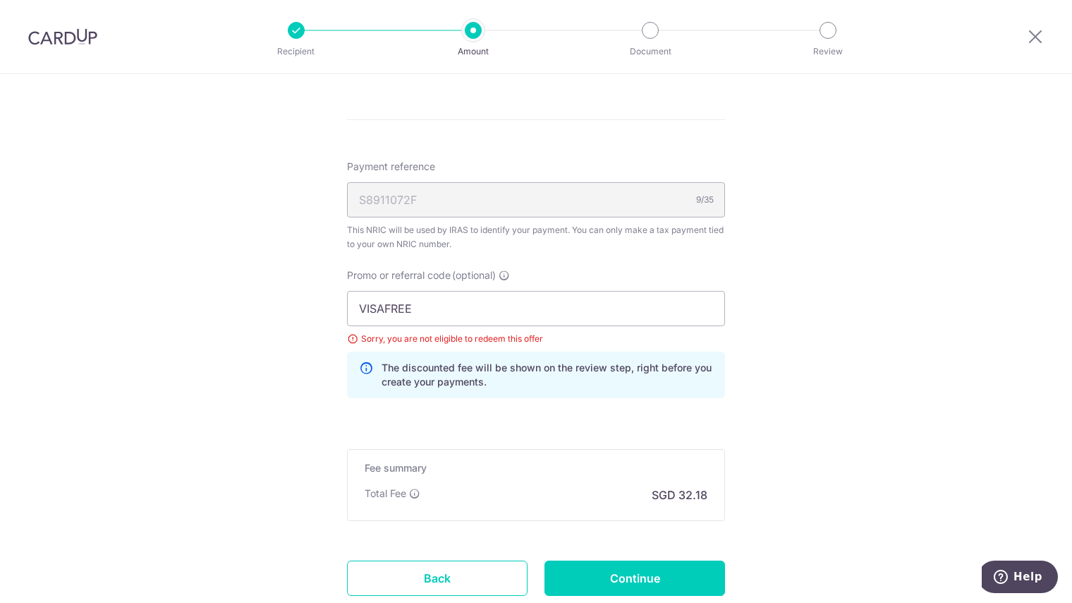
scroll to position [862, 0]
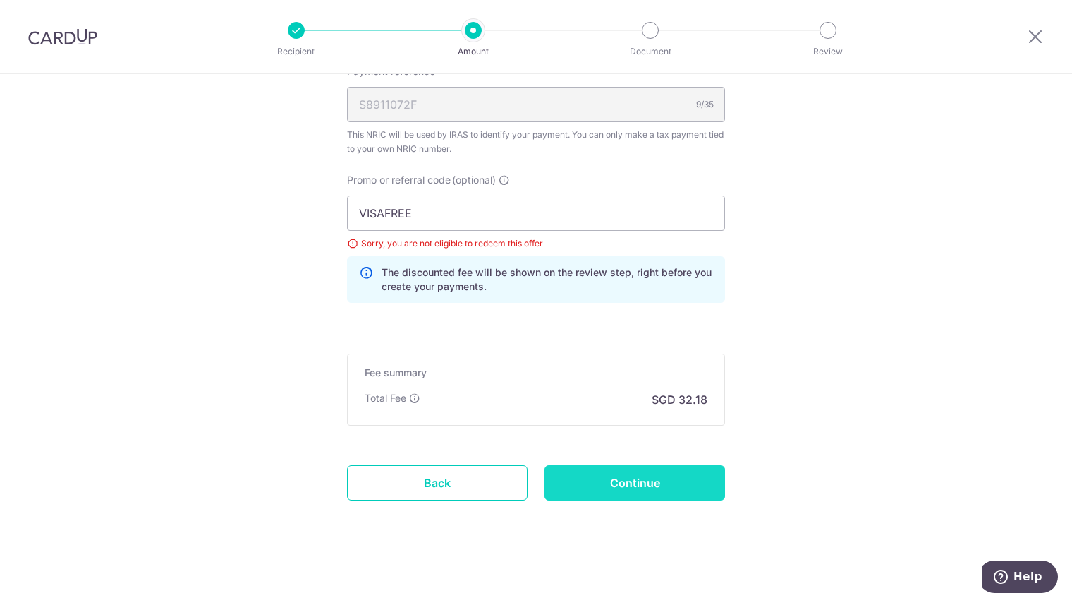
click at [632, 486] on input "Continue" at bounding box center [635, 482] width 181 height 35
type input "Update Schedule"
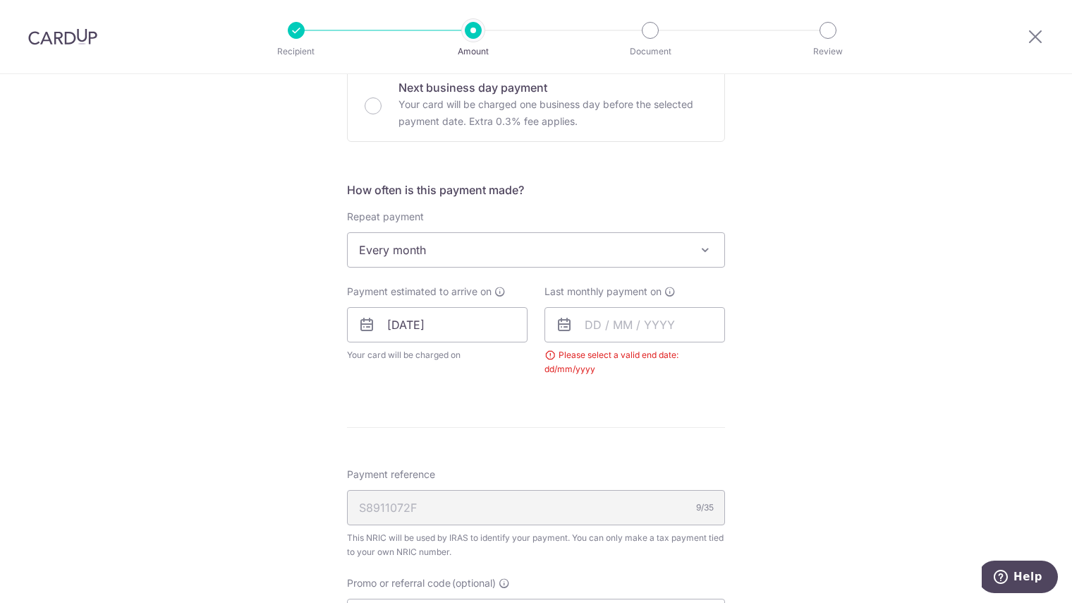
scroll to position [463, 0]
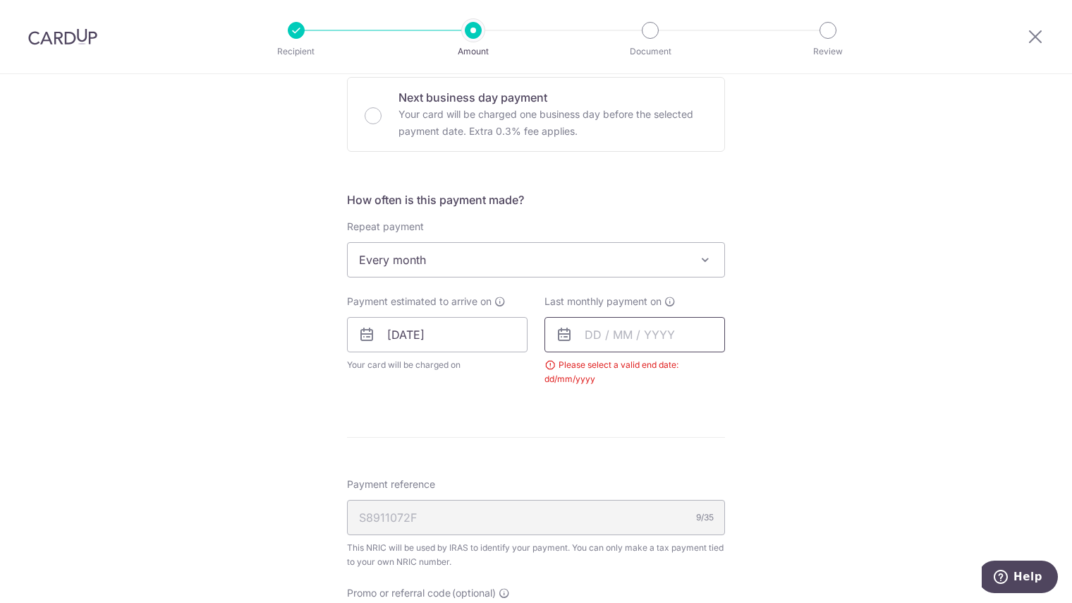
click at [576, 327] on input "text" at bounding box center [635, 334] width 181 height 35
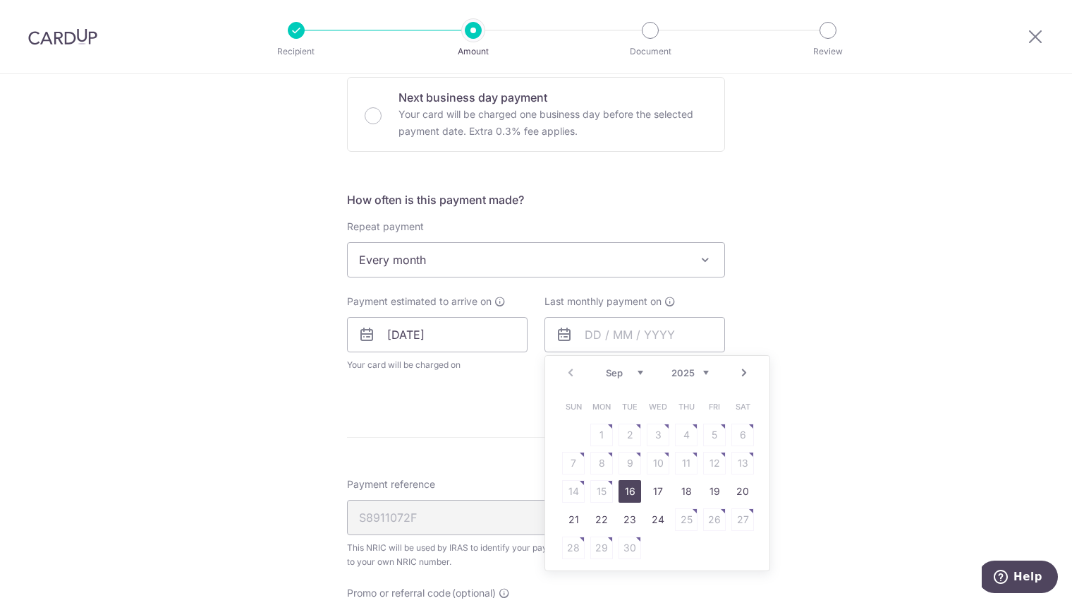
click at [744, 368] on link "Next" at bounding box center [744, 372] width 17 height 17
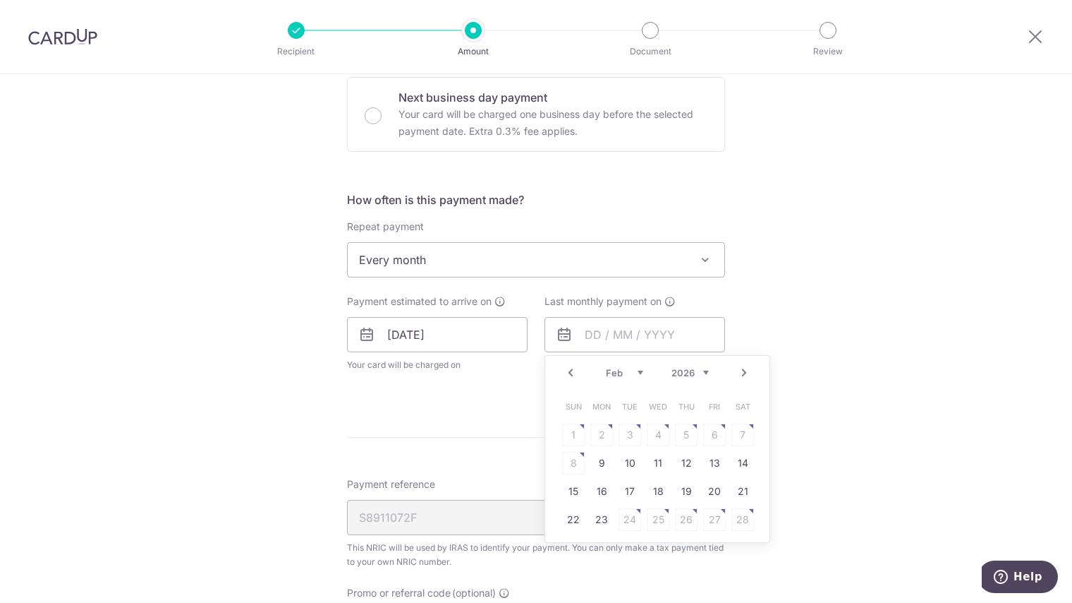
click at [744, 368] on link "Next" at bounding box center [744, 372] width 17 height 17
click at [653, 520] on link "25" at bounding box center [658, 519] width 23 height 23
type input "25/03/2026"
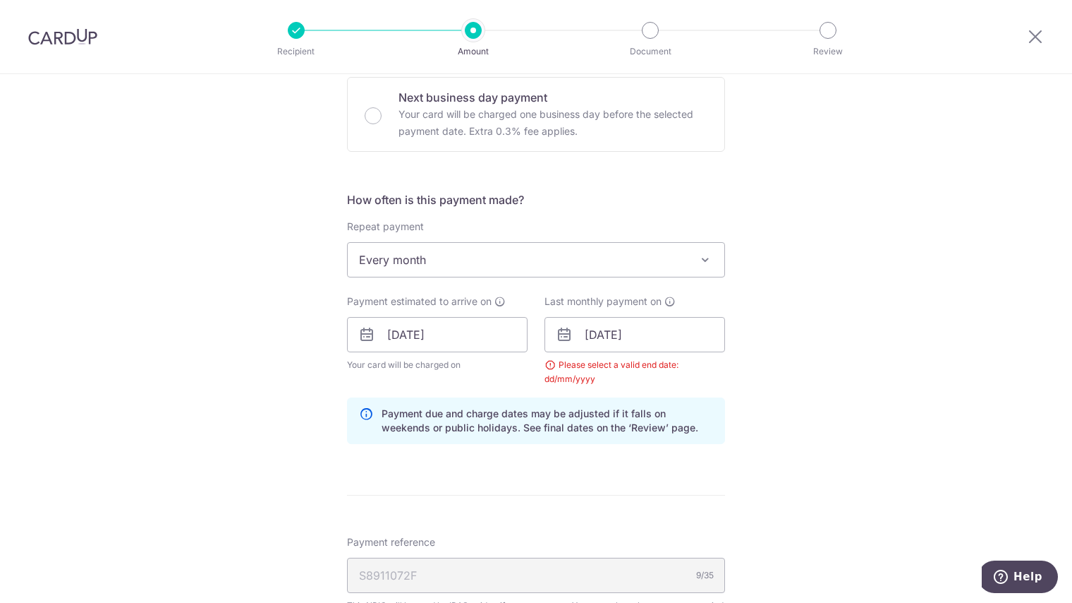
click at [790, 361] on div "Tell us more about your payment Enter one-time or monthly payment amount SGD 1,…" at bounding box center [536, 302] width 1072 height 1382
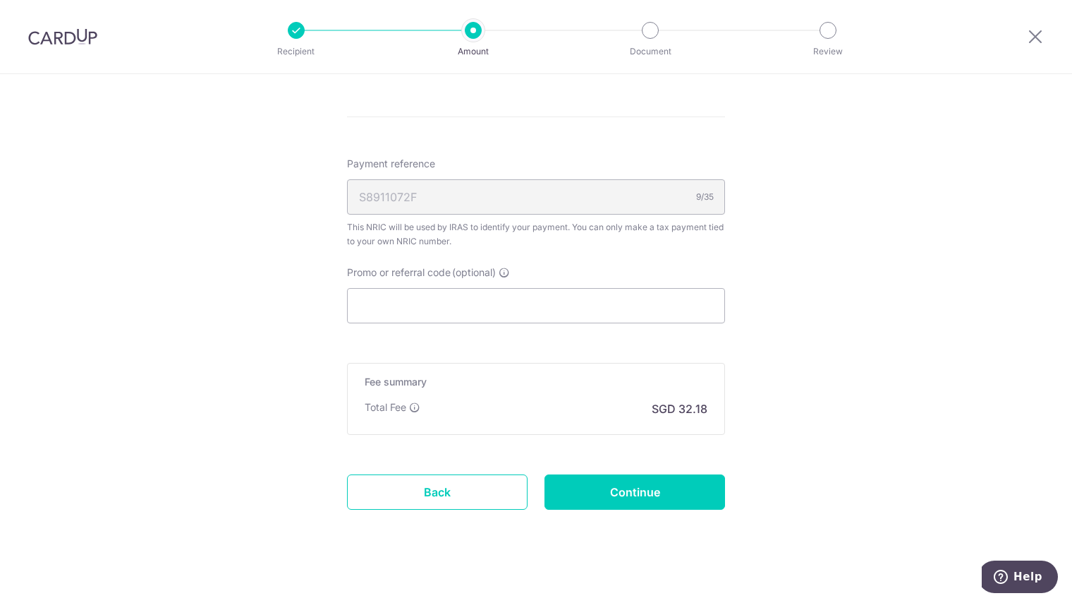
scroll to position [850, 0]
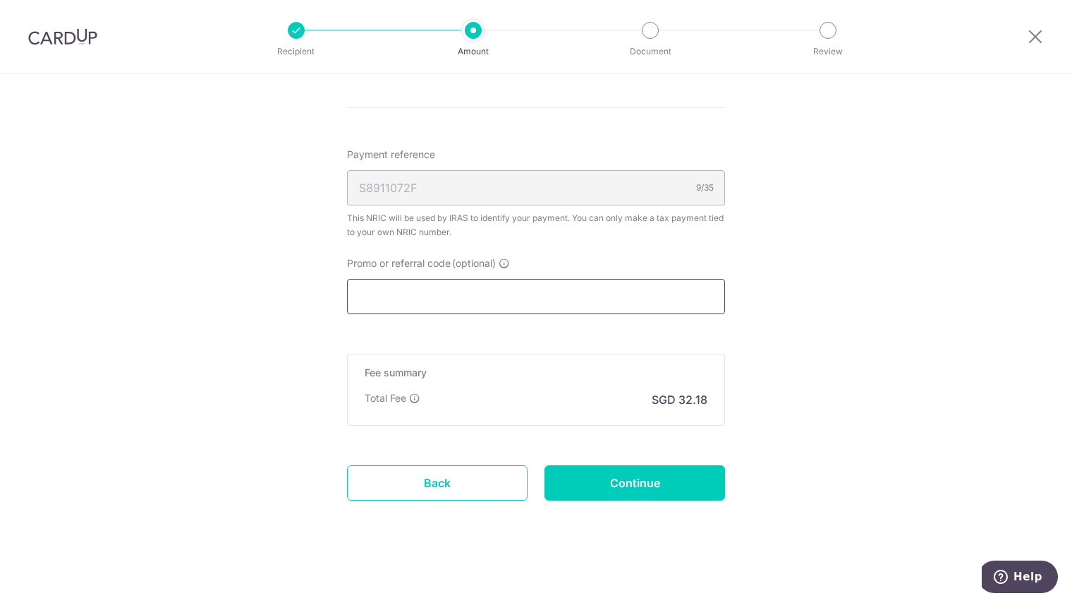
click at [480, 292] on input "Promo or referral code (optional)" at bounding box center [536, 296] width 378 height 35
type input "v"
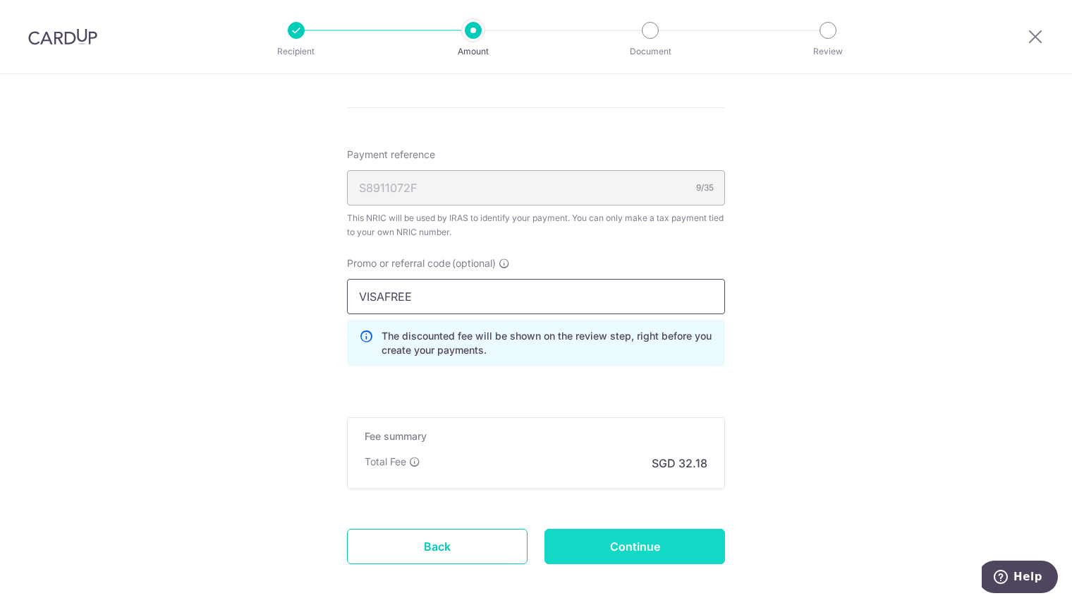
type input "VISAFREE"
click at [670, 543] on input "Continue" at bounding box center [635, 545] width 181 height 35
type input "Update Schedule"
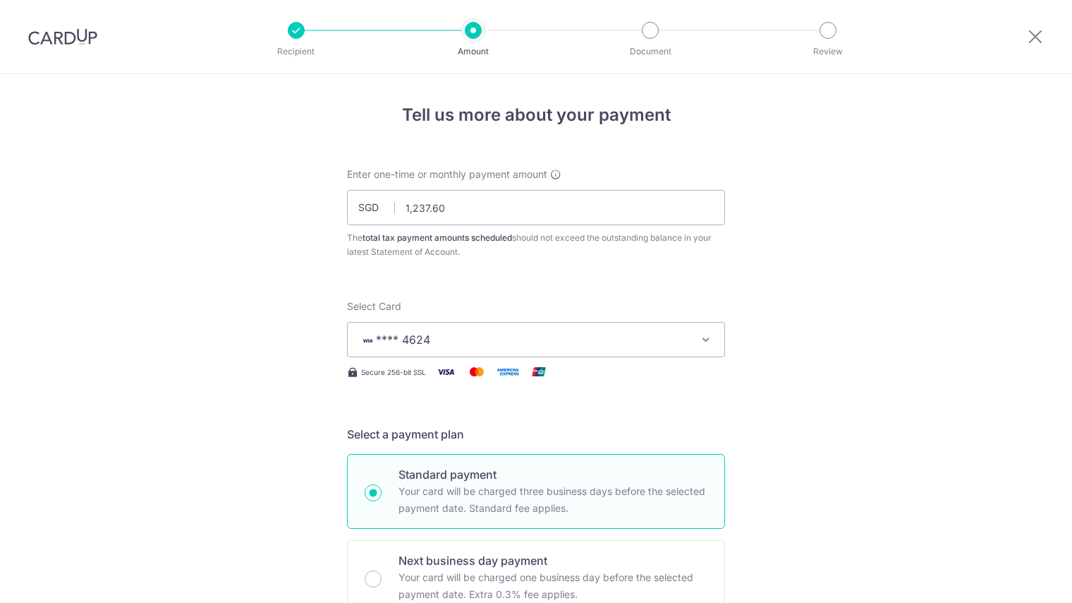
scroll to position [862, 0]
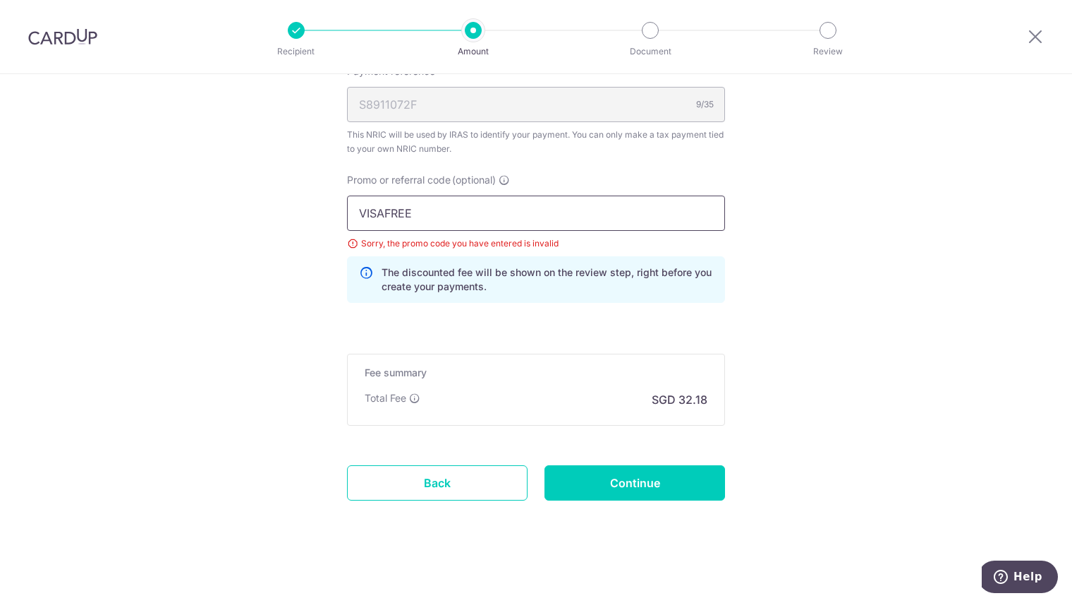
click at [435, 224] on input "VISAFREE" at bounding box center [536, 212] width 378 height 35
paste input "TAX25R"
type input "VTAX25R"
click at [643, 483] on input "Continue" at bounding box center [635, 482] width 181 height 35
type input "Update Schedule"
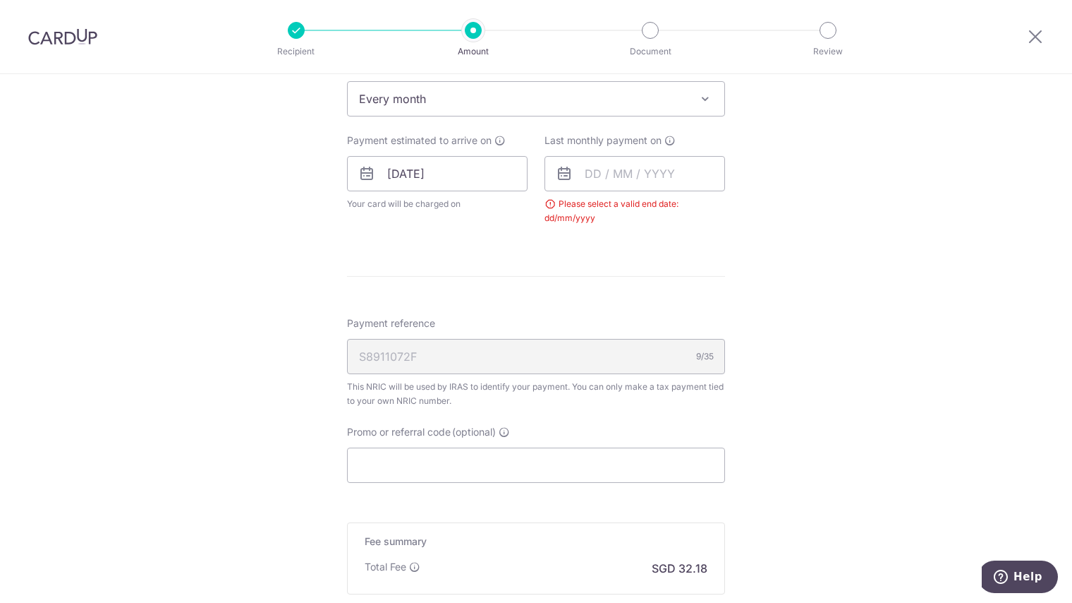
scroll to position [463, 0]
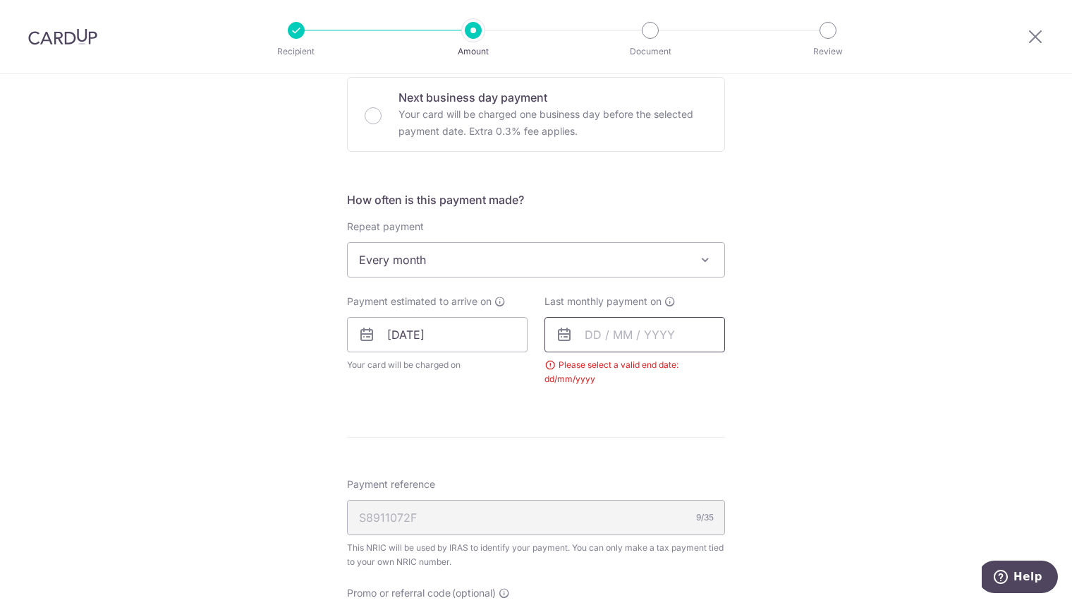
click at [583, 334] on input "text" at bounding box center [635, 334] width 181 height 35
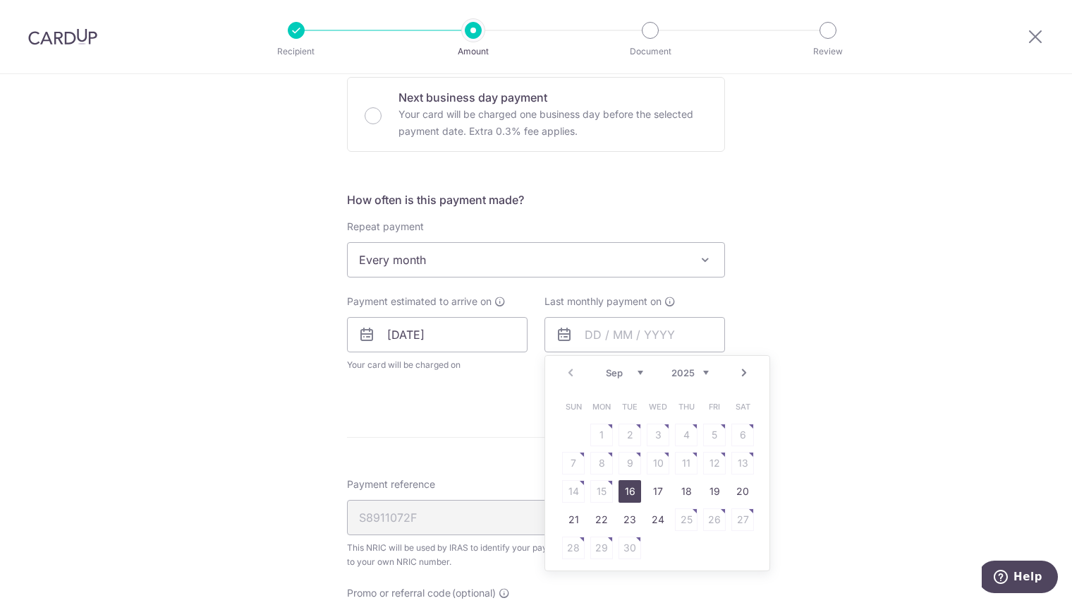
click at [749, 368] on div "Prev Next Sep Oct Nov [DATE] 2026" at bounding box center [657, 373] width 224 height 34
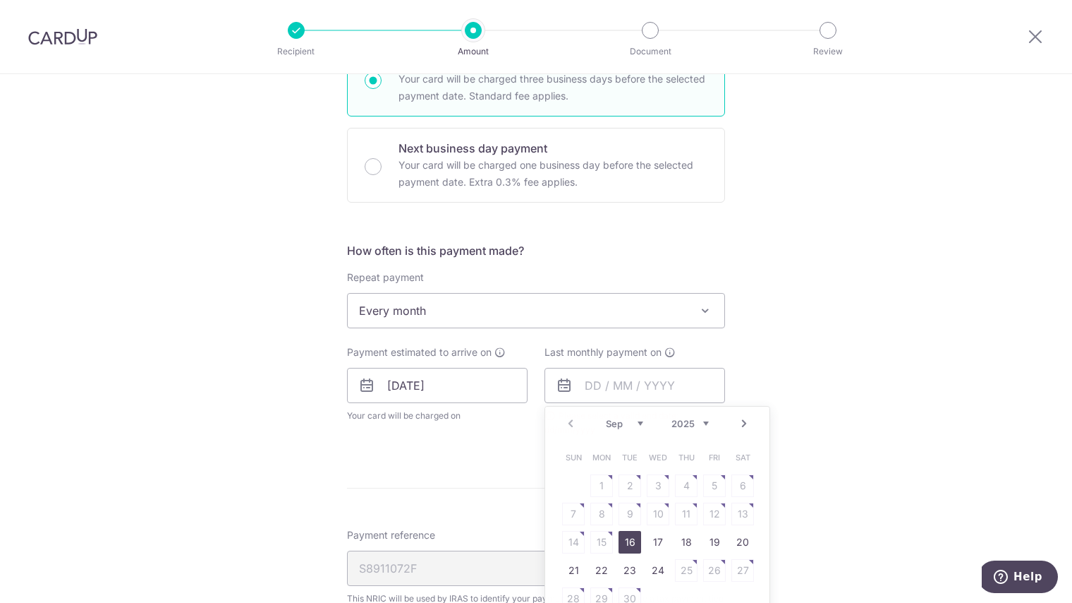
scroll to position [392, 0]
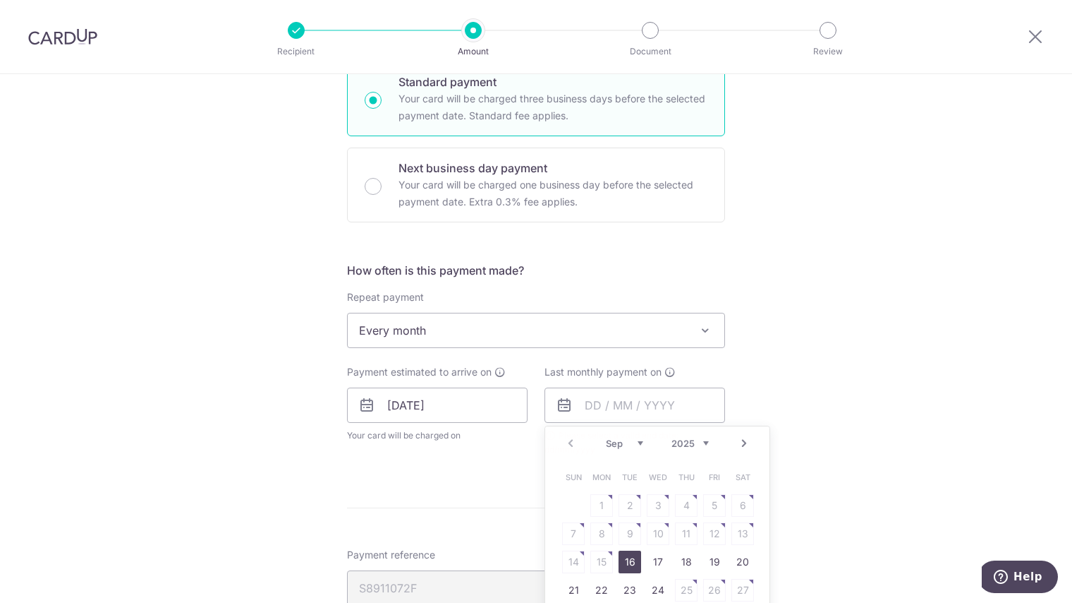
click at [745, 368] on div "Tell us more about your payment Enter one-time or monthly payment amount SGD 1,…" at bounding box center [536, 344] width 1072 height 1324
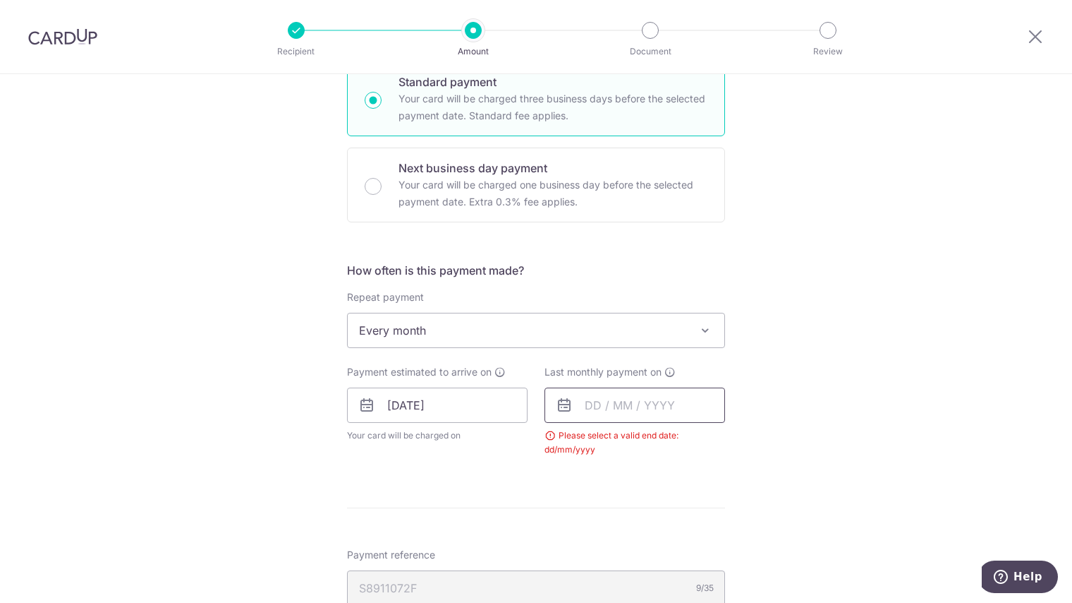
click at [664, 392] on input "text" at bounding box center [635, 404] width 181 height 35
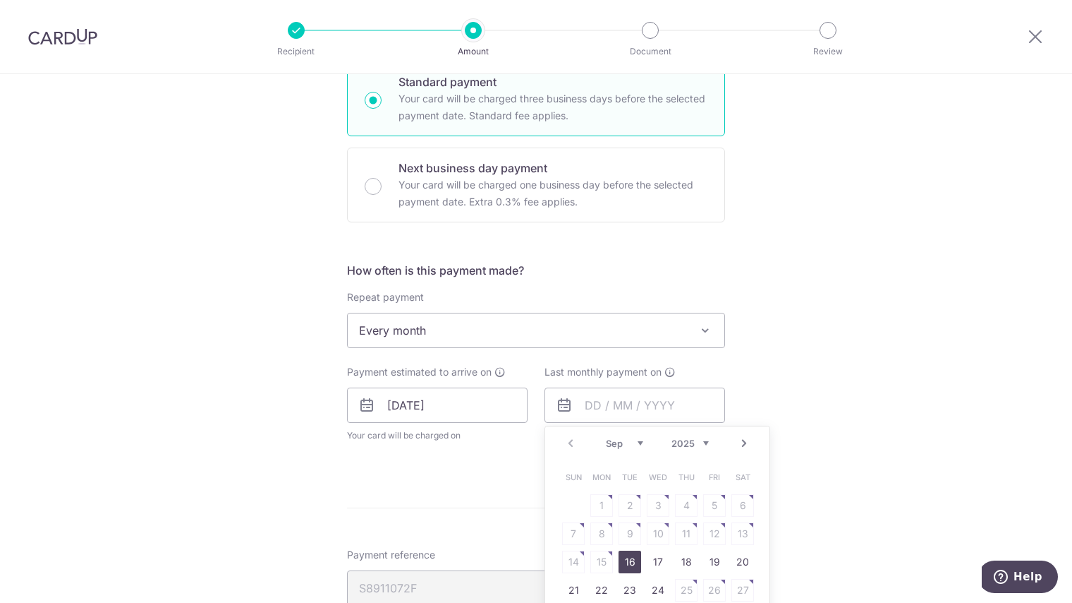
click at [737, 444] on link "Next" at bounding box center [744, 443] width 17 height 17
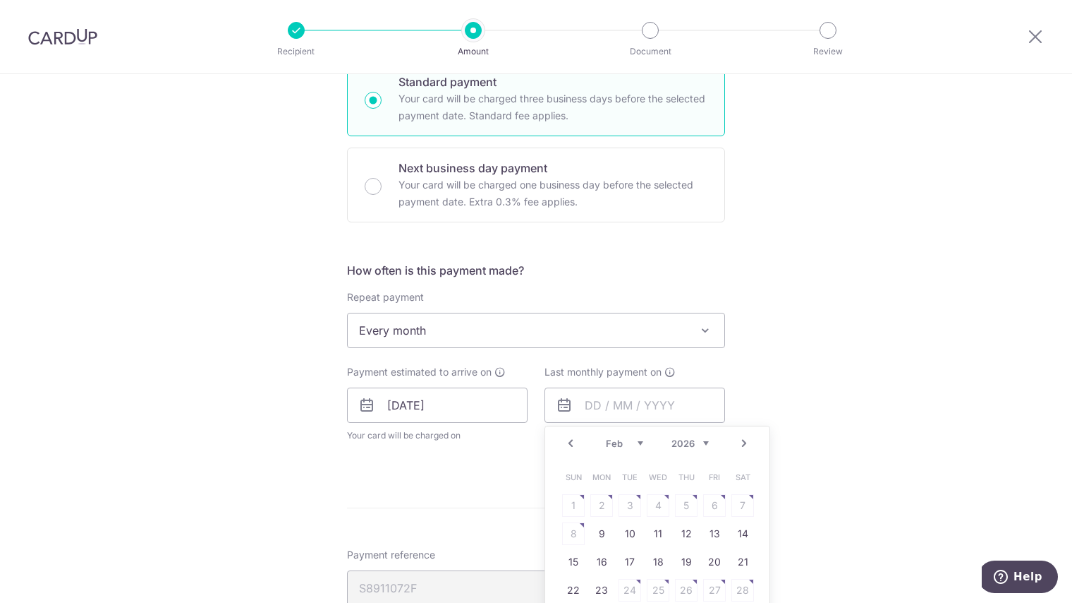
click at [737, 444] on link "Next" at bounding box center [744, 443] width 17 height 17
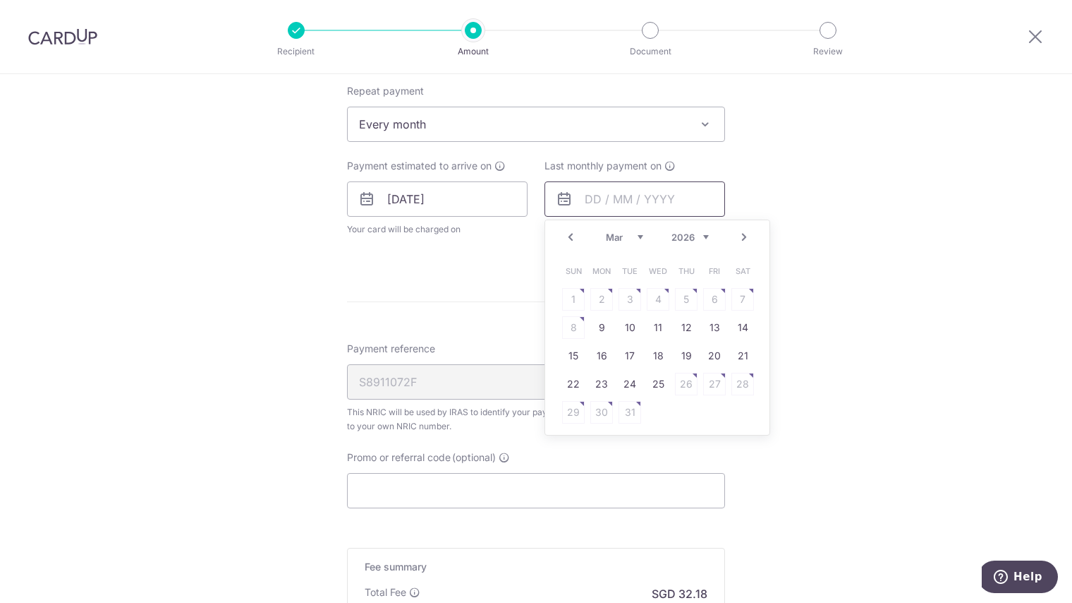
scroll to position [604, 0]
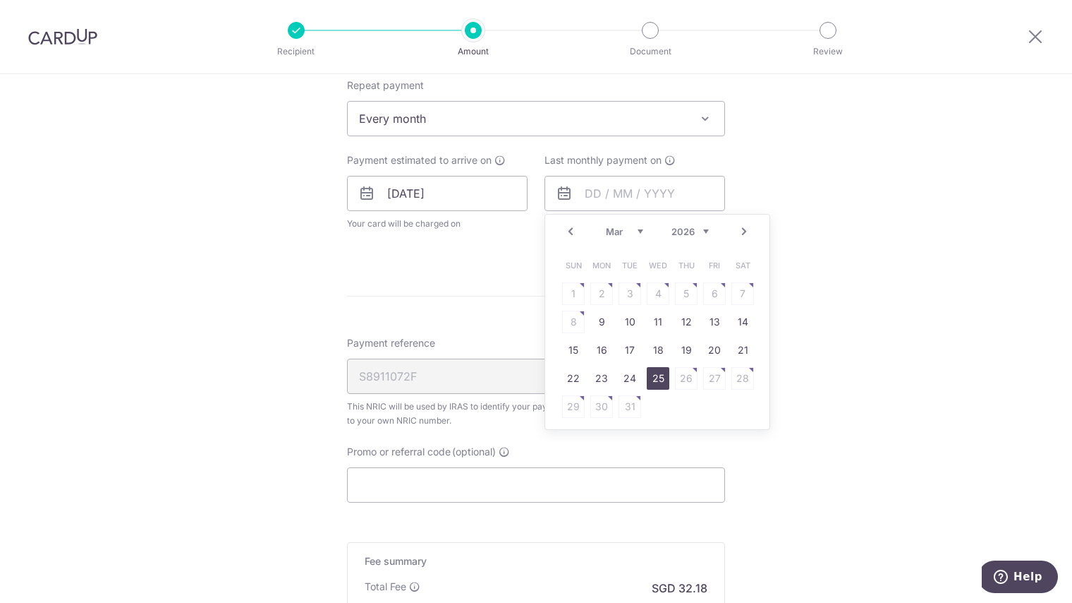
click at [651, 376] on link "25" at bounding box center [658, 378] width 23 height 23
type input "25/03/2026"
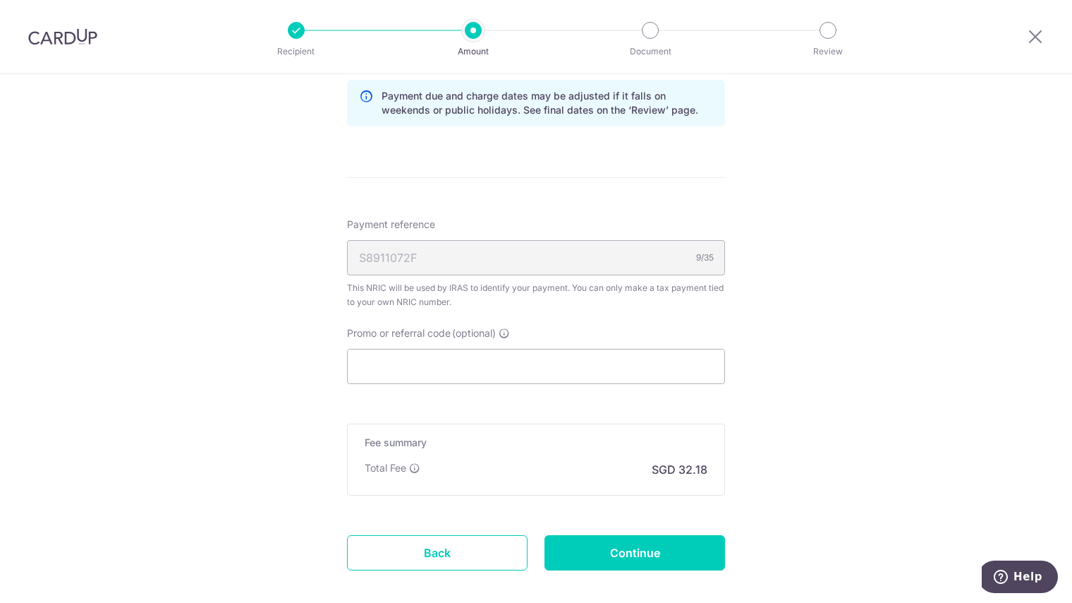
scroll to position [850, 0]
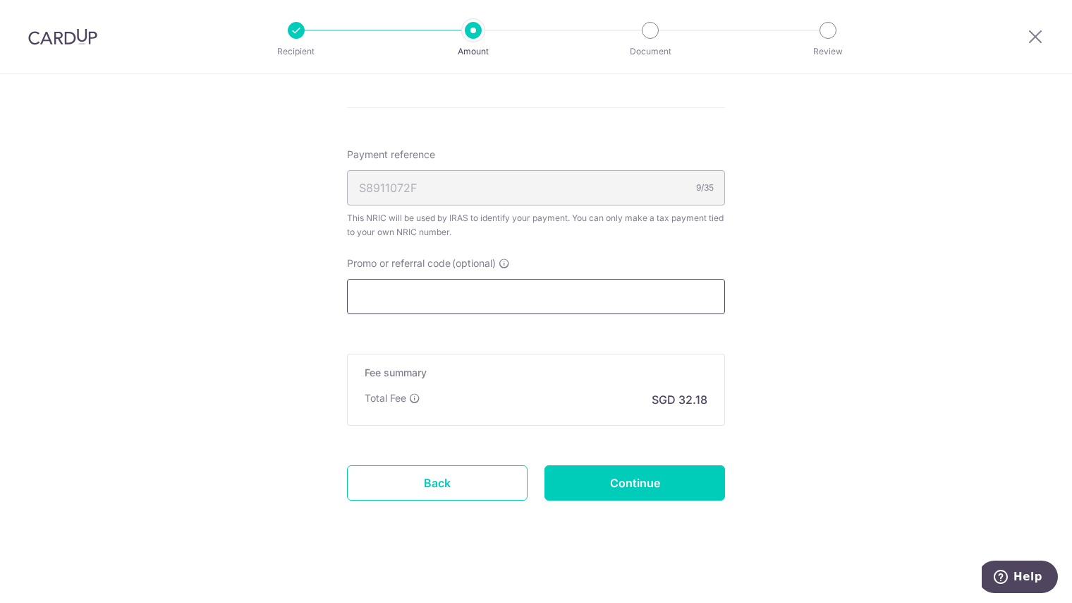
click at [513, 281] on input "Promo or referral code (optional)" at bounding box center [536, 296] width 378 height 35
paste input "VTAX25R"
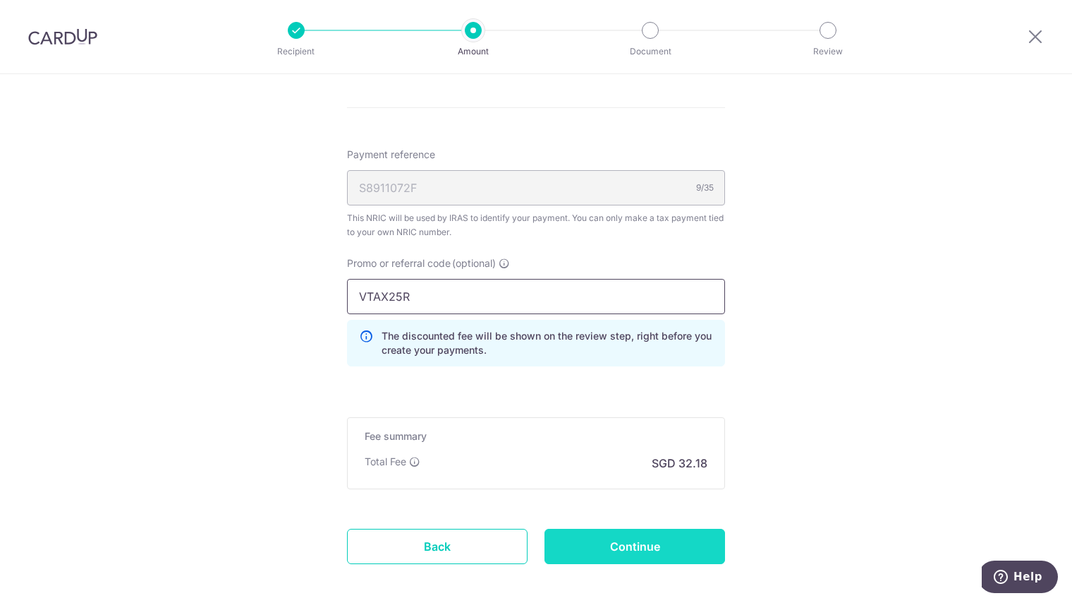
type input "VTAX25R"
click at [597, 548] on input "Continue" at bounding box center [635, 545] width 181 height 35
type input "Update Schedule"
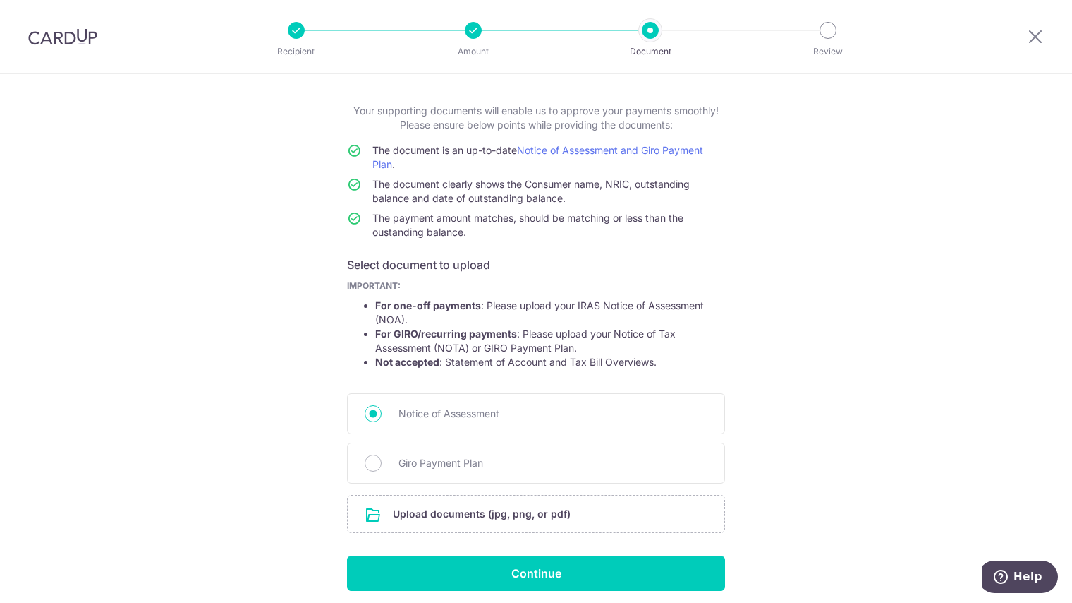
scroll to position [116, 0]
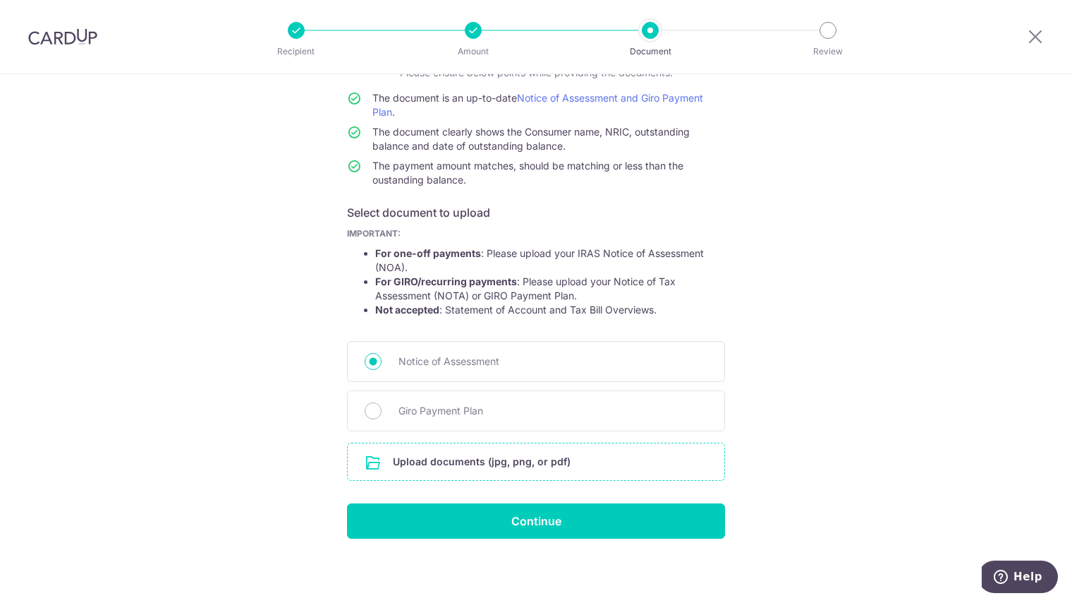
click at [464, 452] on input "file" at bounding box center [536, 461] width 377 height 37
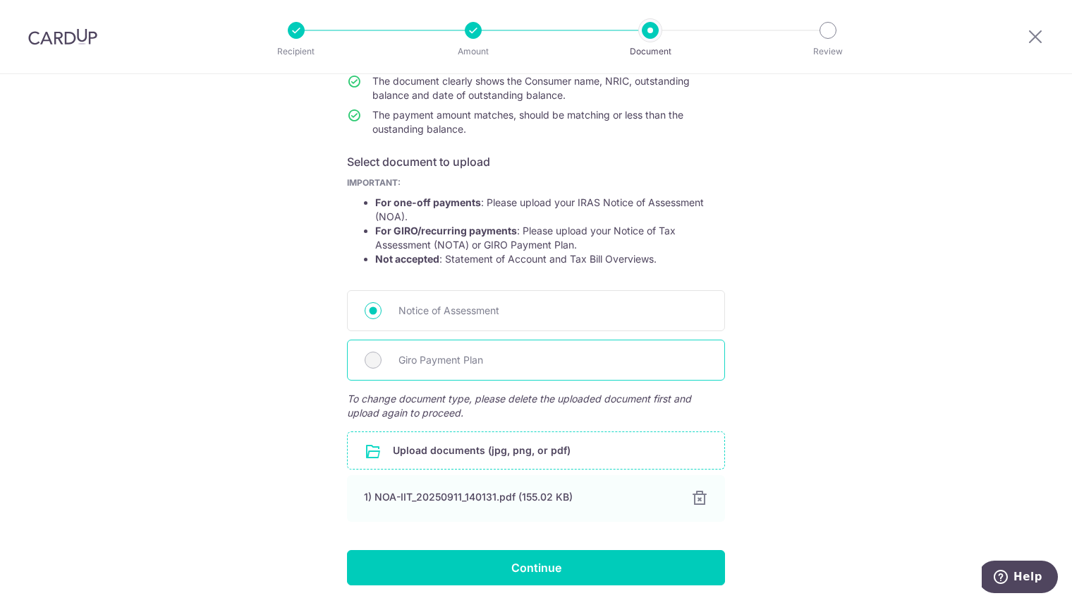
scroll to position [213, 0]
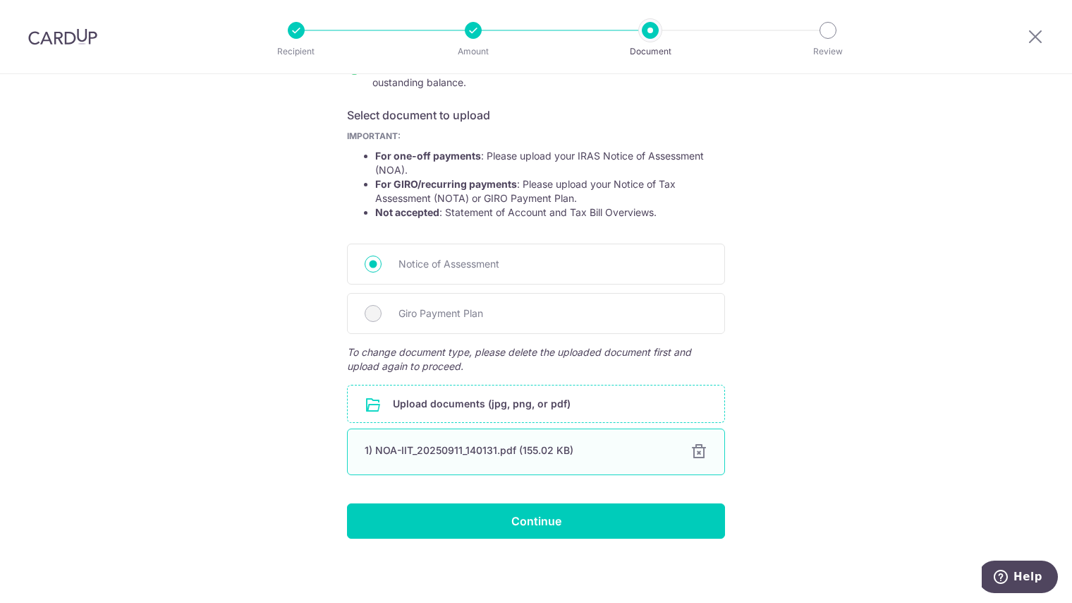
click at [699, 449] on div at bounding box center [699, 451] width 17 height 17
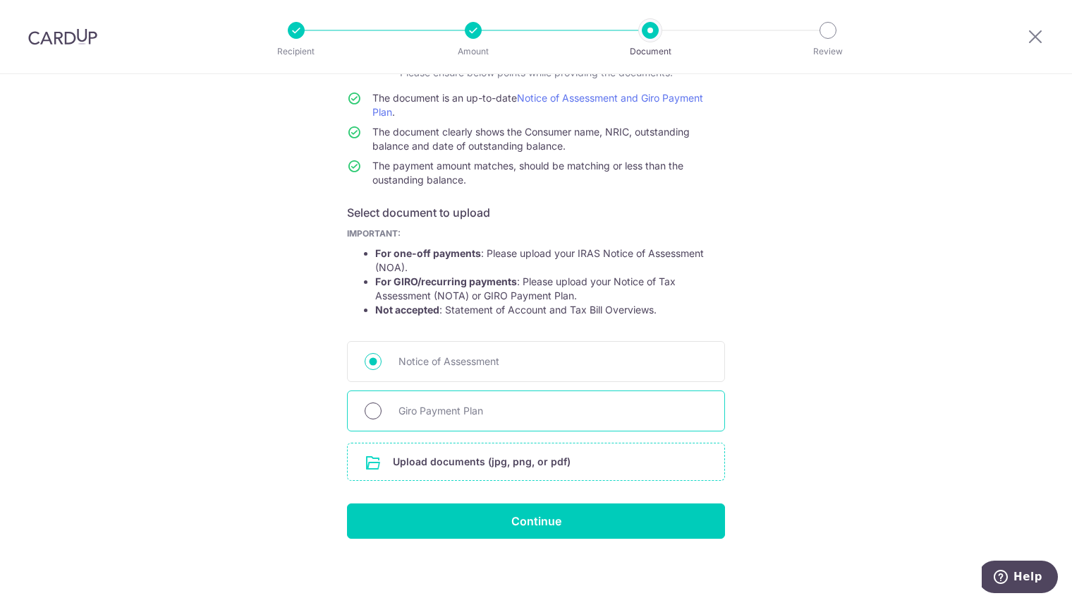
click at [367, 405] on input "Giro Payment Plan" at bounding box center [373, 410] width 17 height 17
radio input "true"
click at [457, 454] on input "file" at bounding box center [536, 461] width 377 height 37
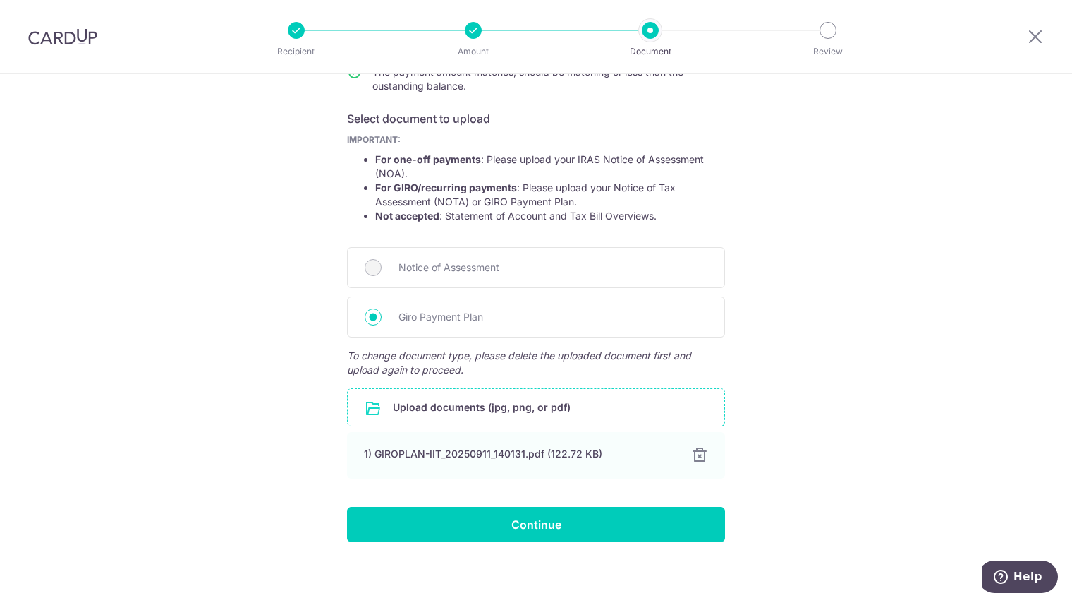
scroll to position [213, 0]
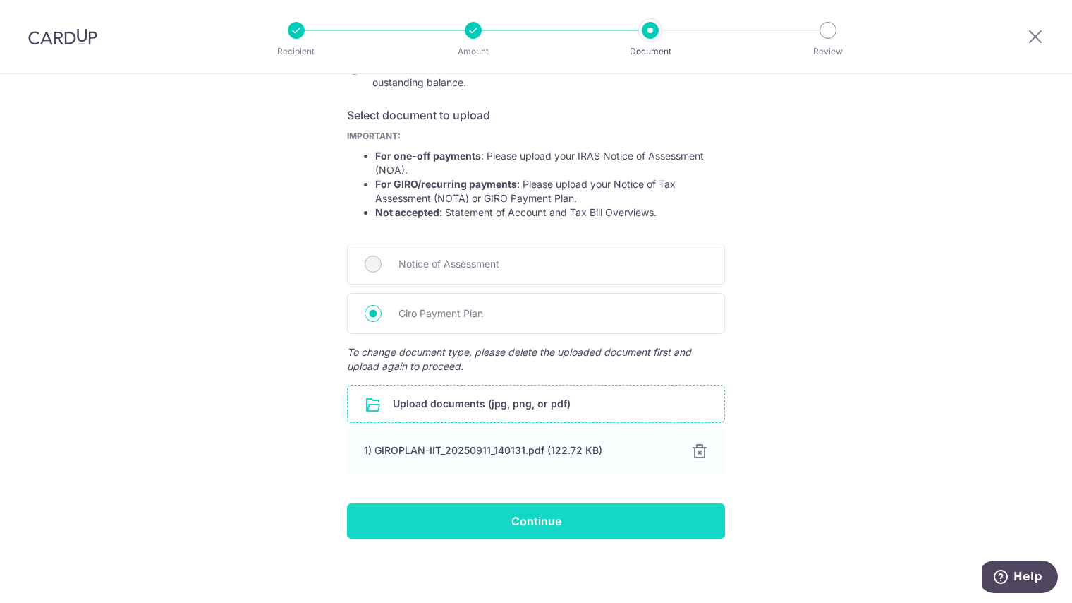
click at [544, 519] on input "Continue" at bounding box center [536, 520] width 378 height 35
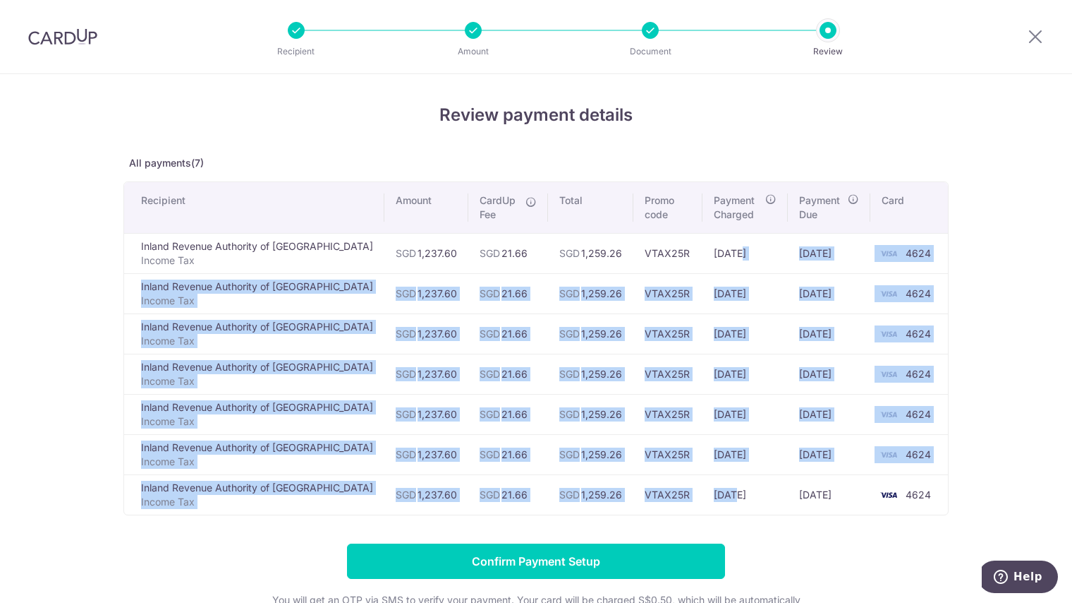
drag, startPoint x: 706, startPoint y: 257, endPoint x: 699, endPoint y: 489, distance: 232.2
click at [699, 489] on tbody "Inland Revenue Authority of Singapore Income Tax SGD 1,237.60 SGD 21.66 SGD 1,2…" at bounding box center [536, 374] width 824 height 282
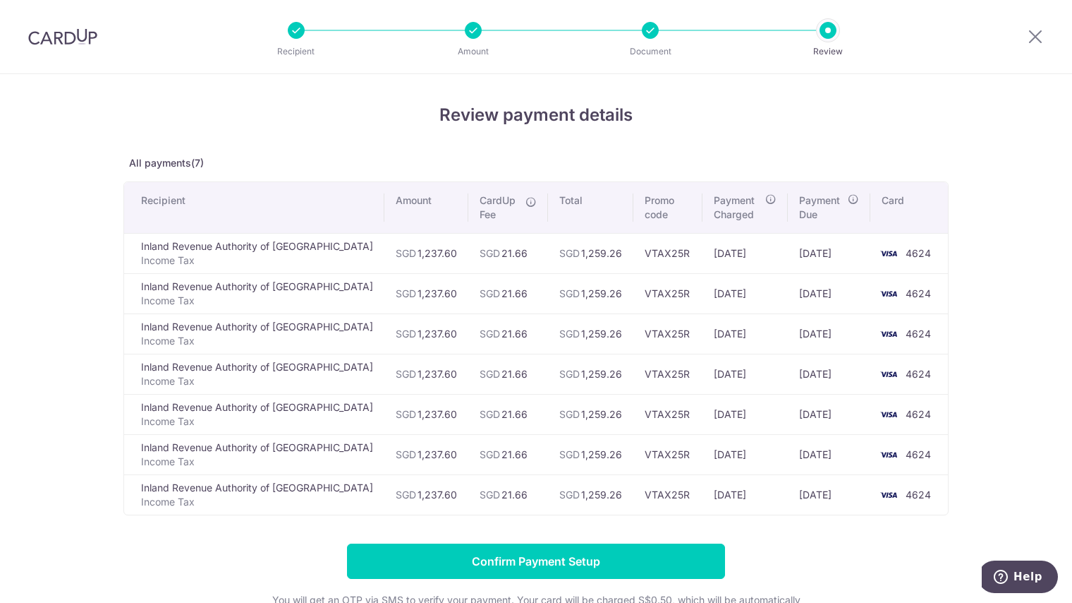
click at [706, 526] on div "Review payment details All payments(7) Recipient Amount CardUp Fee Total Promo …" at bounding box center [536, 395] width 826 height 586
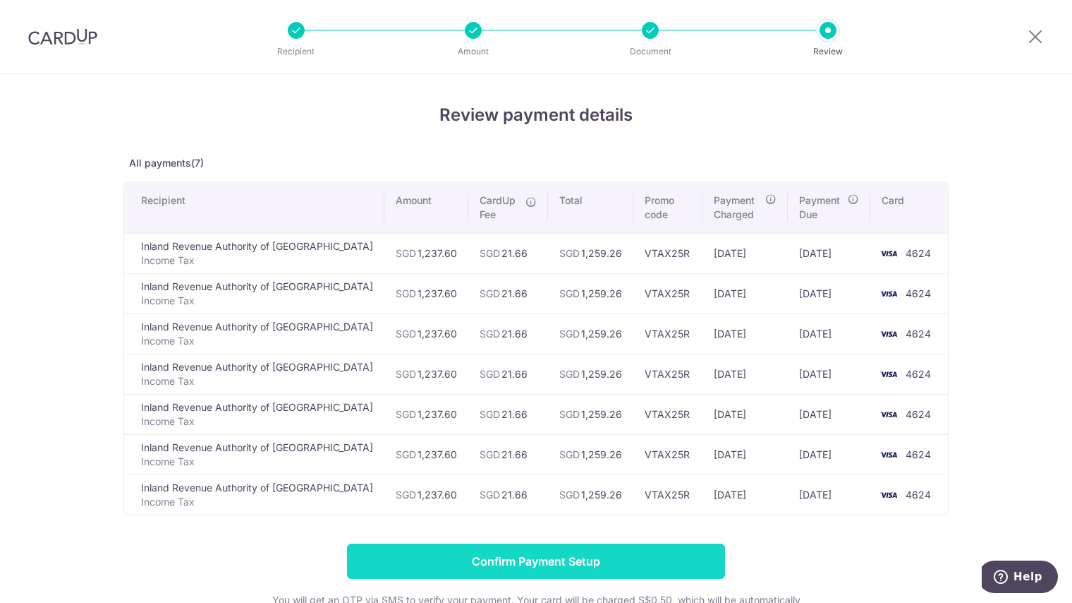
click at [654, 567] on input "Confirm Payment Setup" at bounding box center [536, 560] width 378 height 35
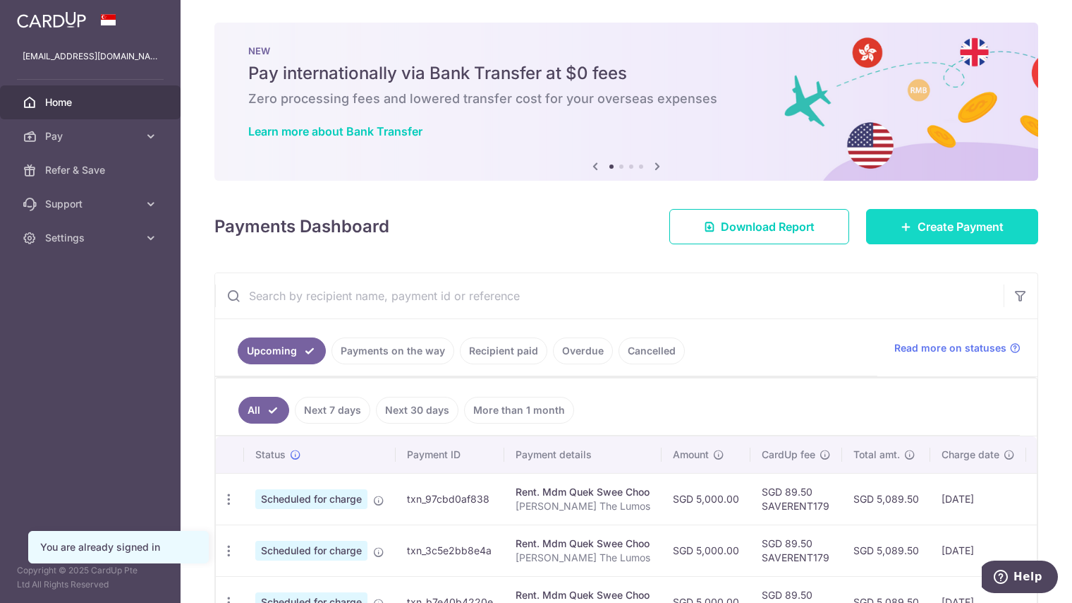
click at [891, 229] on link "Create Payment" at bounding box center [952, 226] width 172 height 35
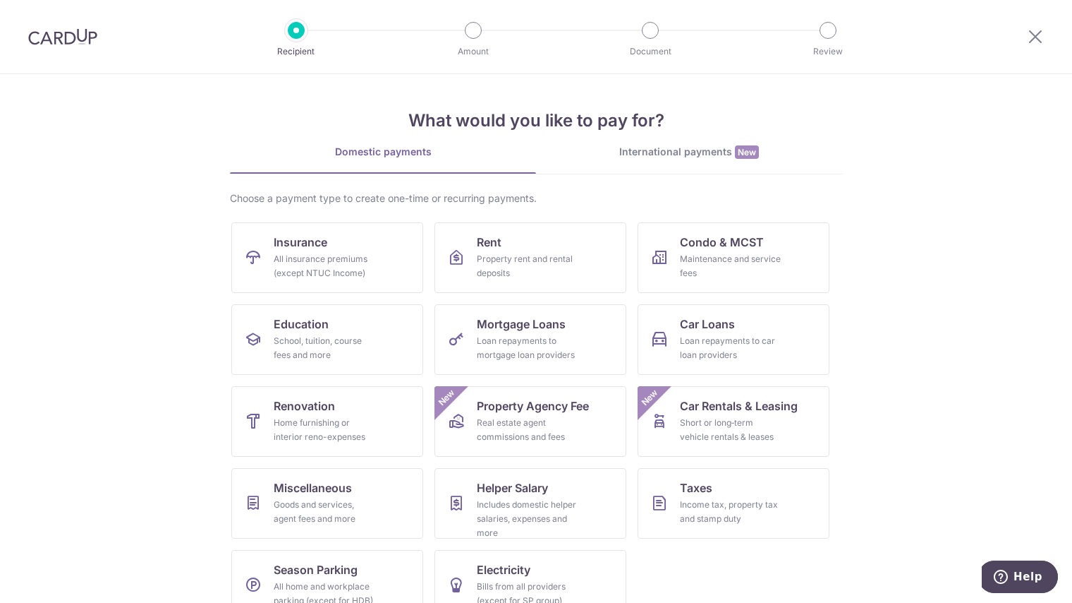
click at [82, 35] on img at bounding box center [62, 36] width 69 height 17
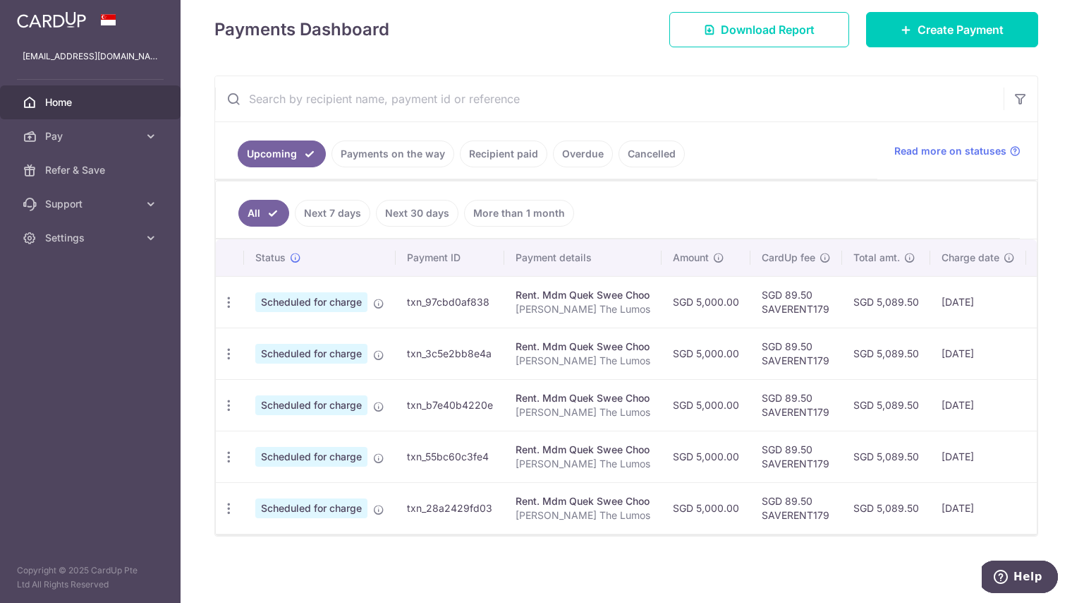
scroll to position [111, 0]
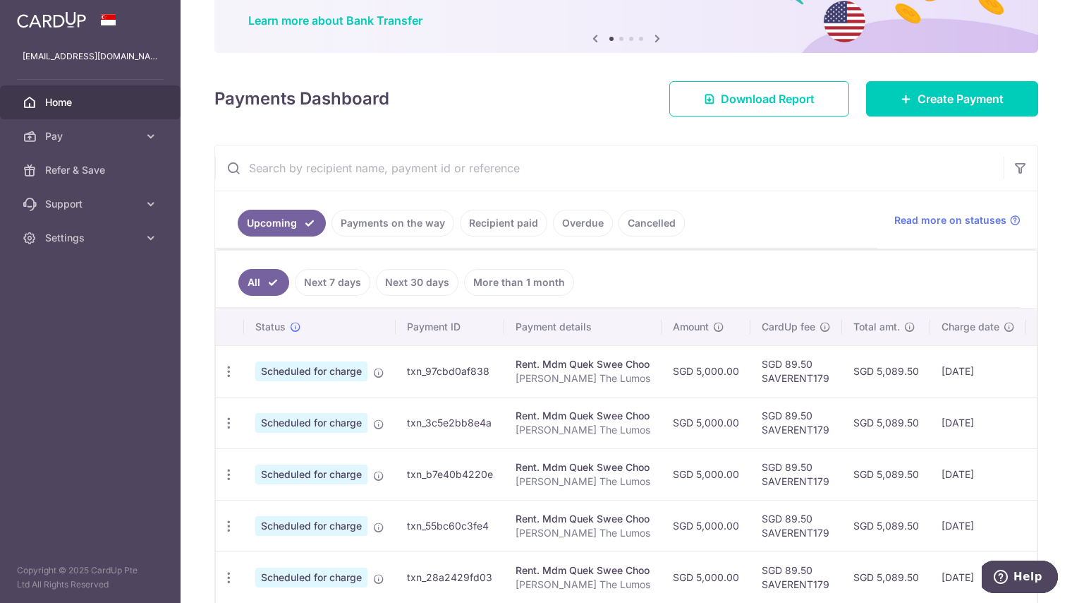
click at [396, 224] on link "Payments on the way" at bounding box center [393, 223] width 123 height 27
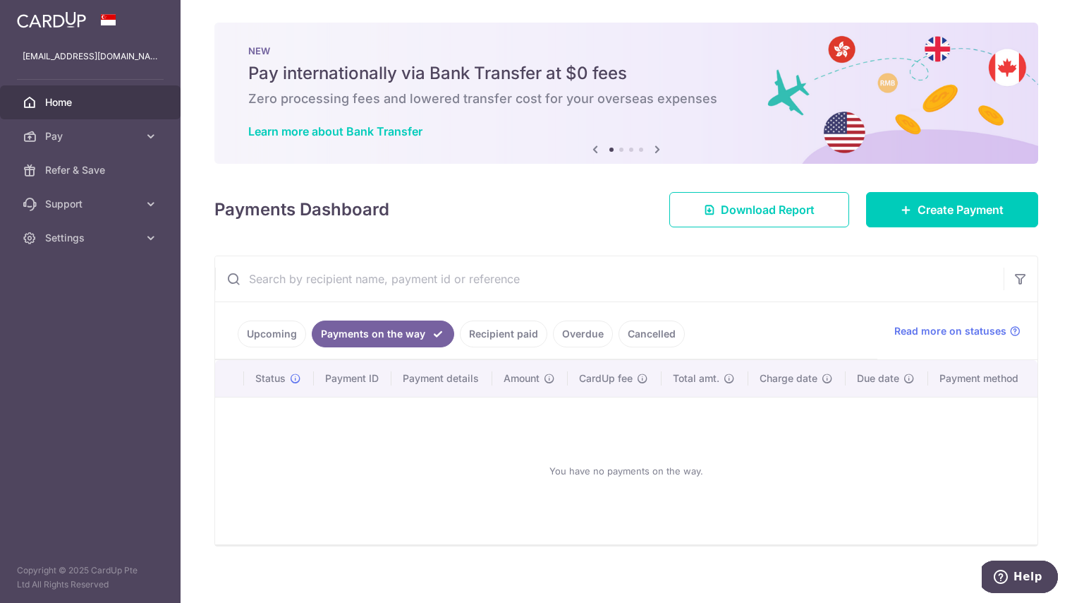
click at [275, 323] on link "Upcoming" at bounding box center [272, 333] width 68 height 27
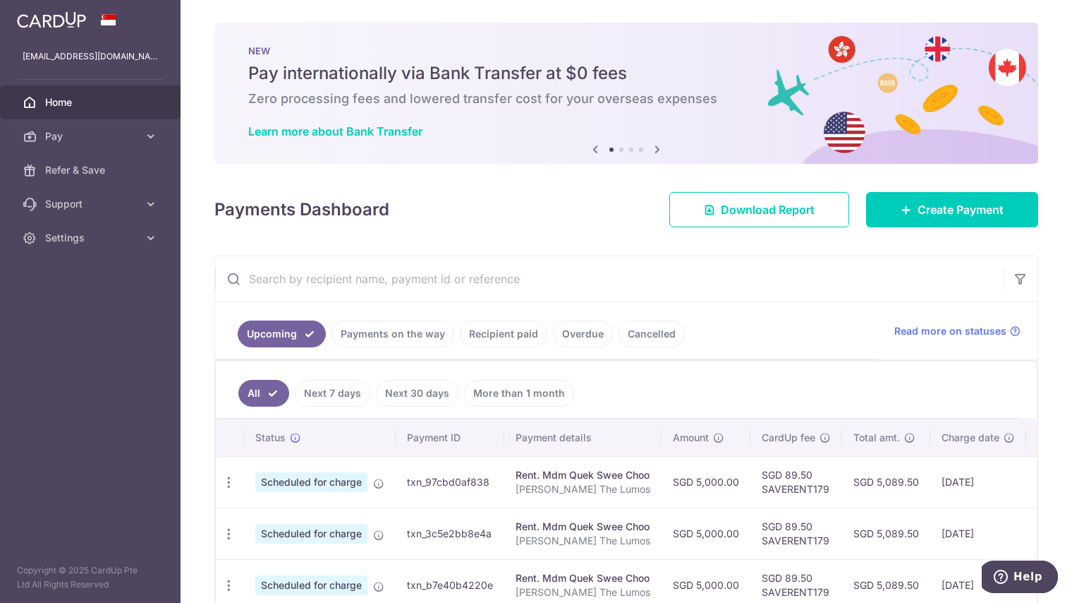
scroll to position [181, 0]
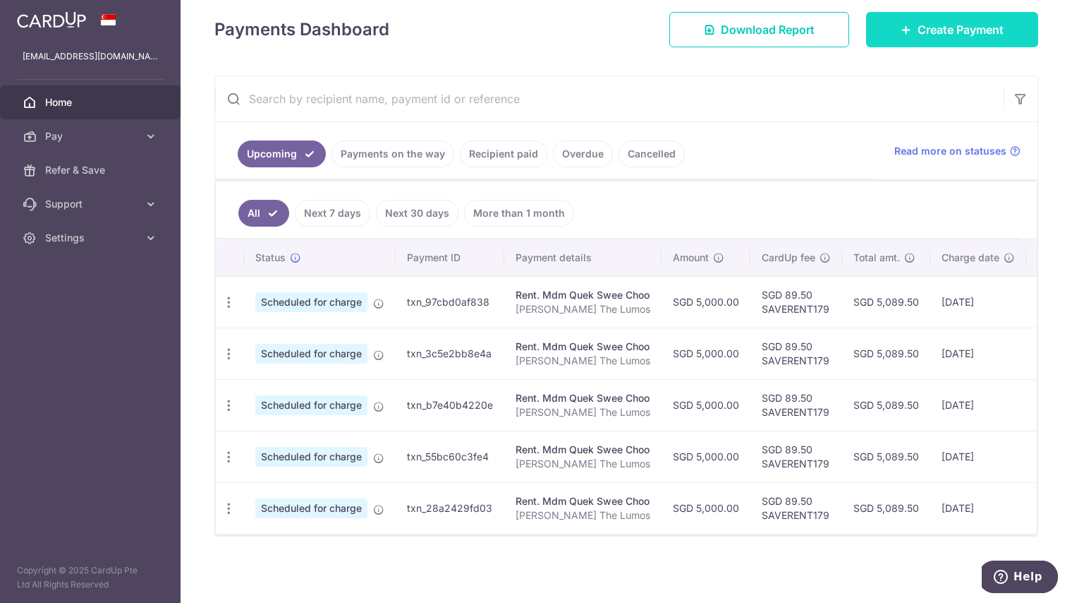
click at [949, 40] on link "Create Payment" at bounding box center [952, 29] width 172 height 35
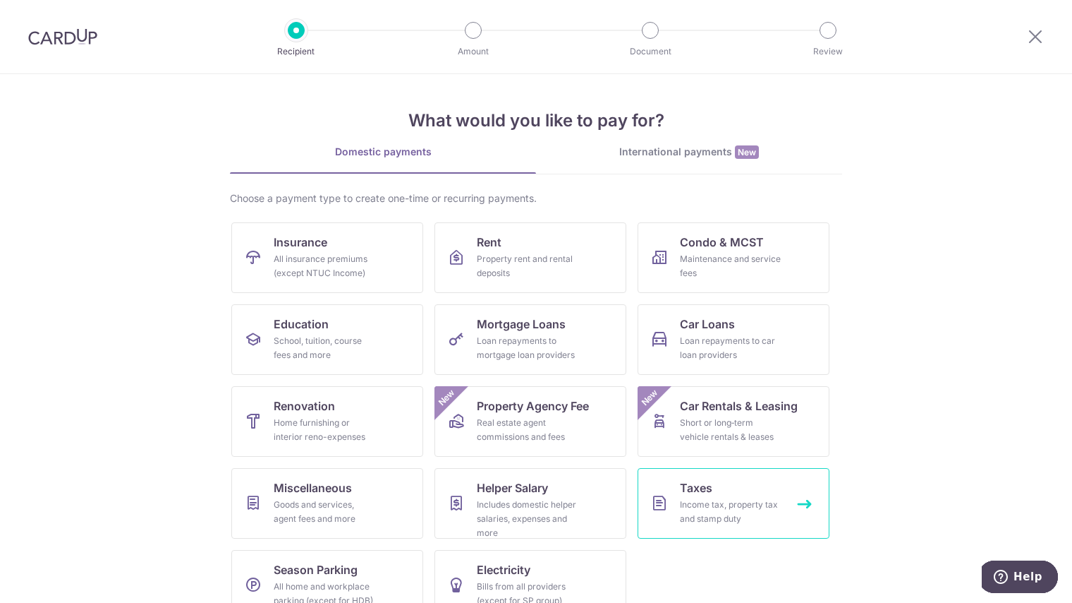
click at [766, 502] on div "Income tax, property tax and stamp duty" at bounding box center [731, 511] width 102 height 28
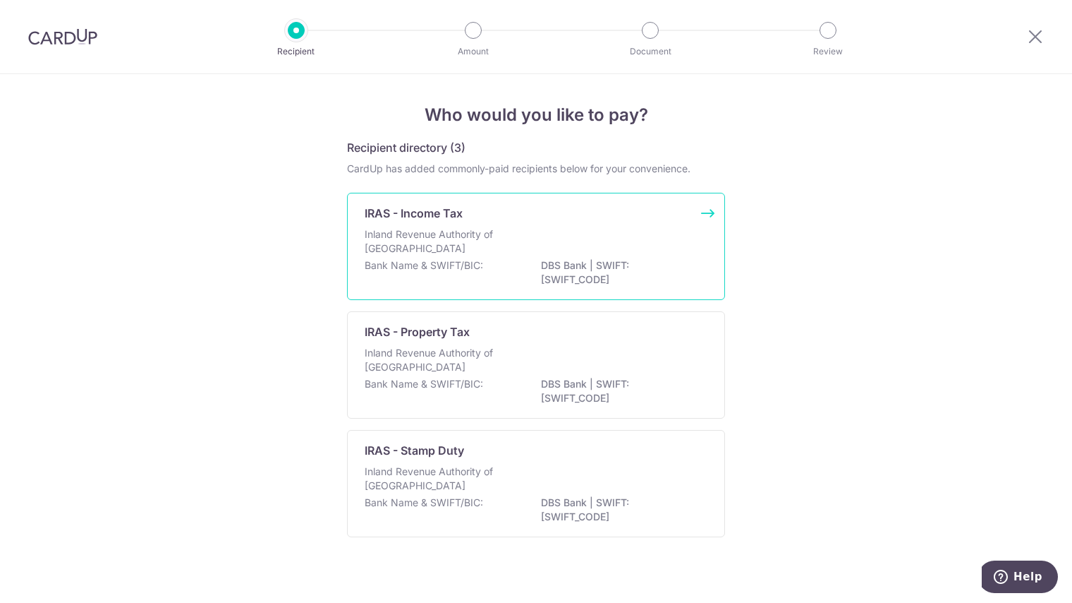
click at [479, 266] on p "Bank Name & SWIFT/BIC:" at bounding box center [424, 265] width 119 height 14
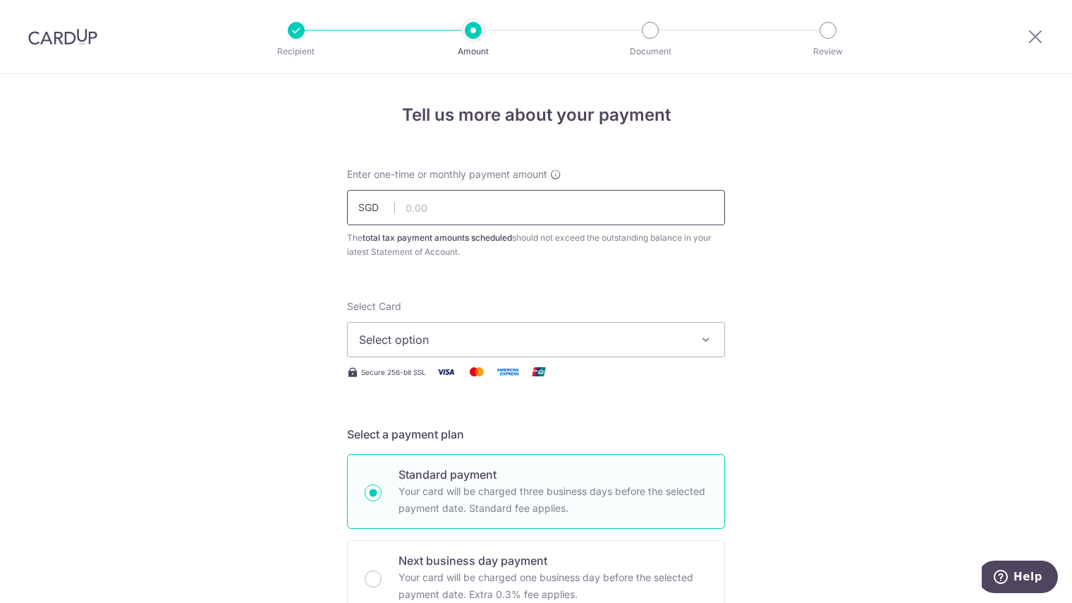
click at [483, 210] on input "text" at bounding box center [536, 207] width 378 height 35
type input "1,237.60"
click at [459, 337] on span "Select option" at bounding box center [523, 339] width 329 height 17
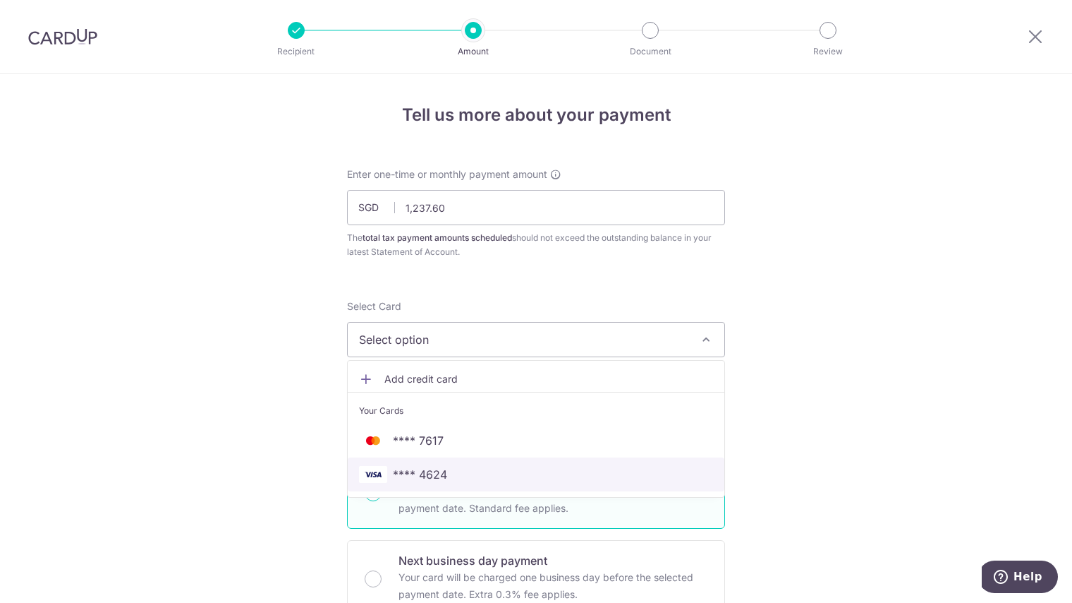
click at [454, 475] on span "**** 4624" at bounding box center [536, 474] width 354 height 17
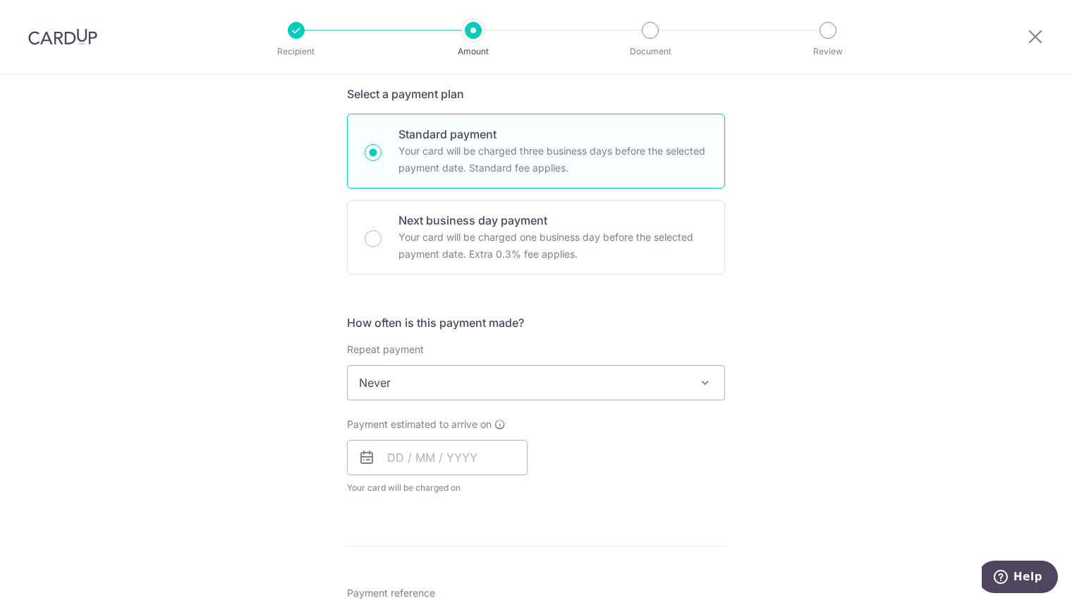
scroll to position [423, 0]
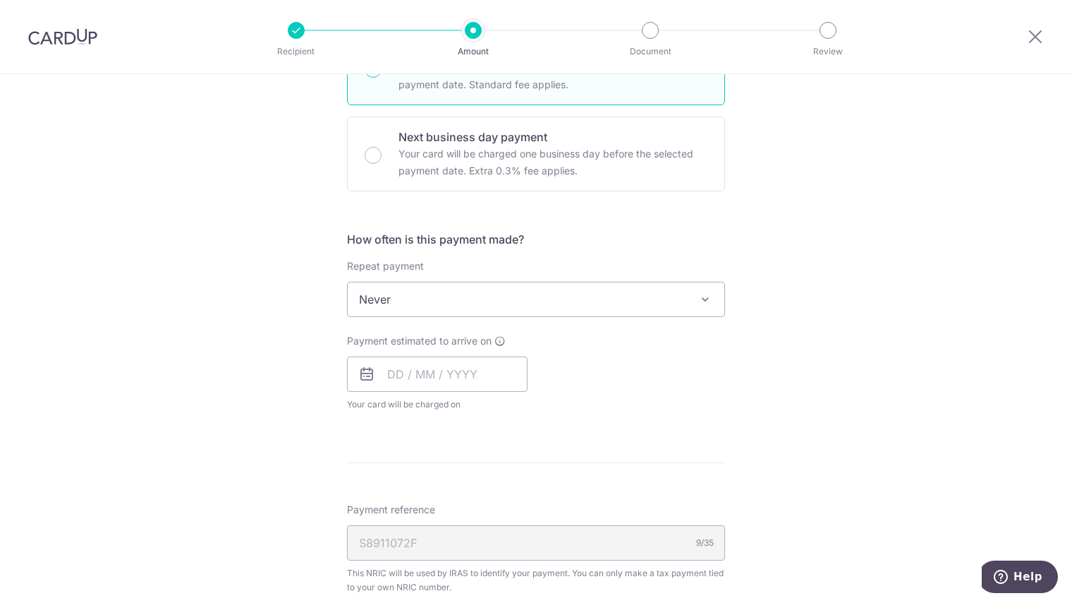
click at [501, 298] on span "Never" at bounding box center [536, 299] width 377 height 34
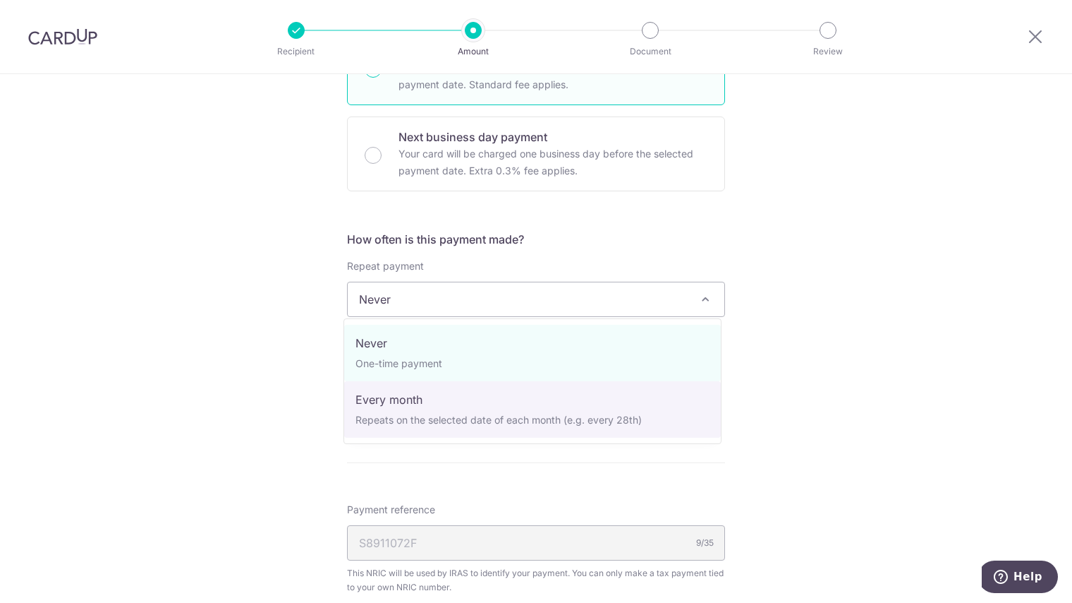
select select "3"
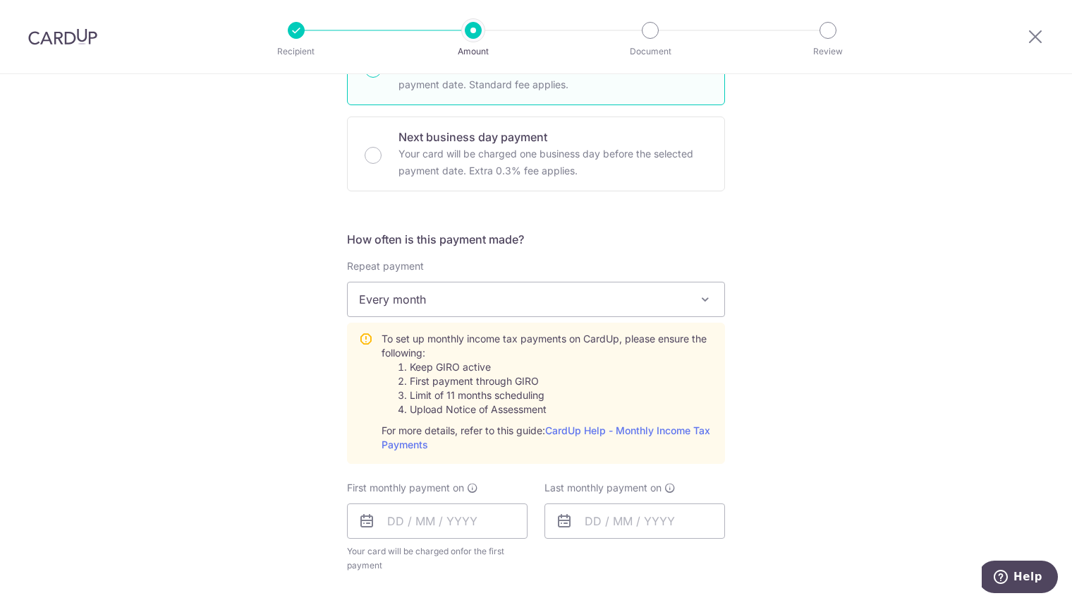
scroll to position [564, 0]
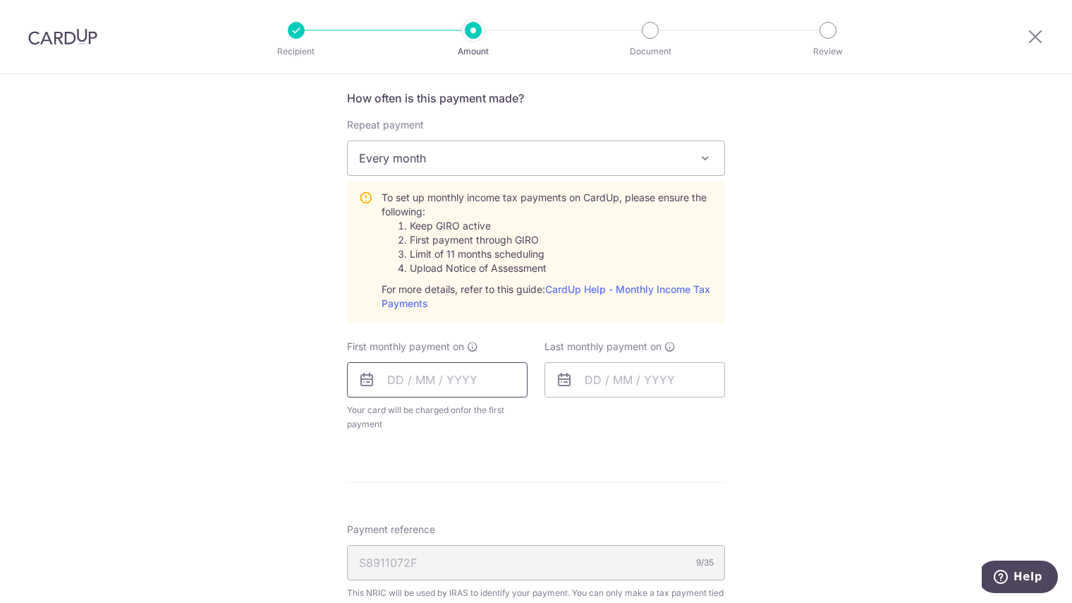
click at [392, 374] on input "text" at bounding box center [437, 379] width 181 height 35
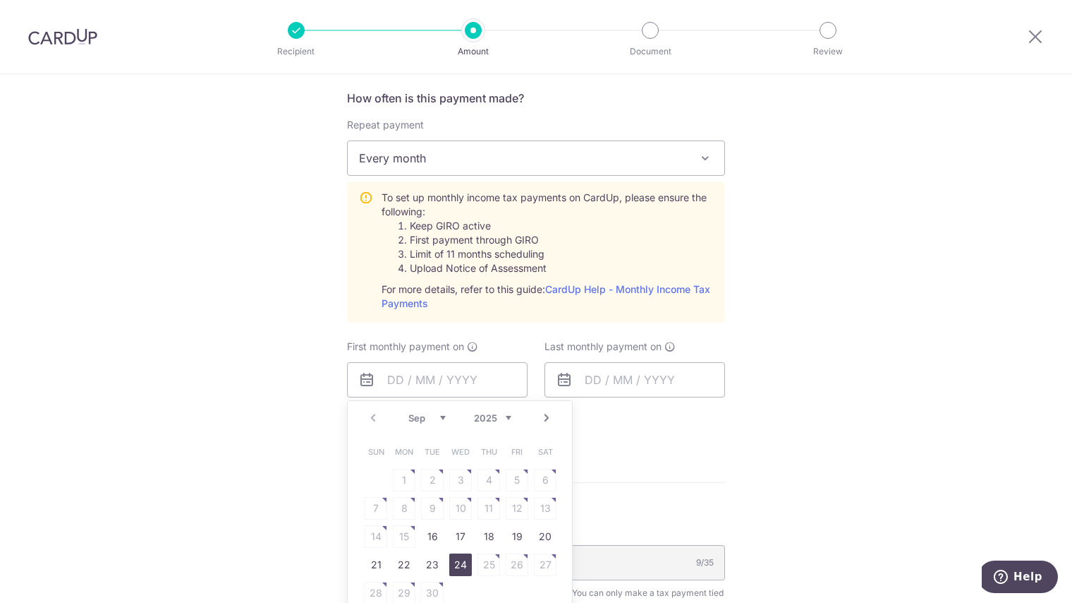
click at [453, 562] on link "24" at bounding box center [460, 564] width 23 height 23
type input "24/09/2025"
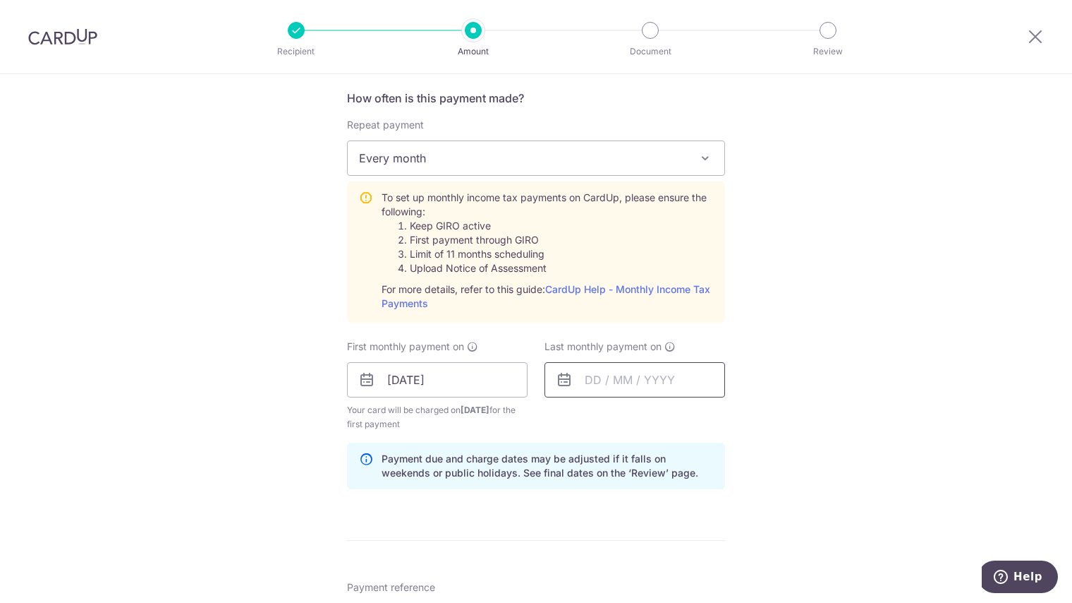
click at [606, 370] on input "text" at bounding box center [635, 379] width 181 height 35
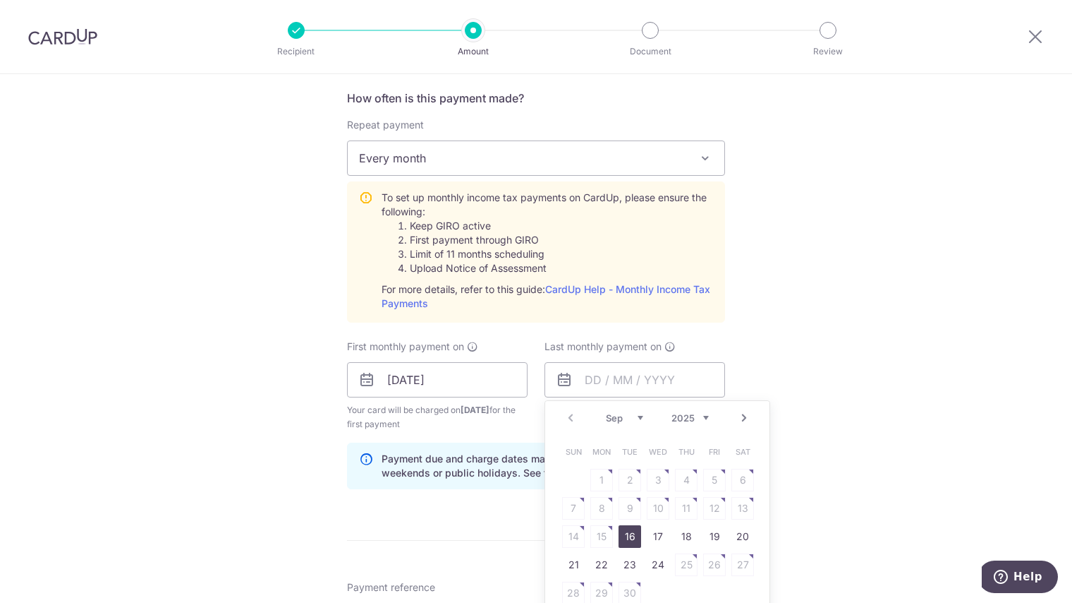
click at [741, 416] on link "Next" at bounding box center [744, 417] width 17 height 17
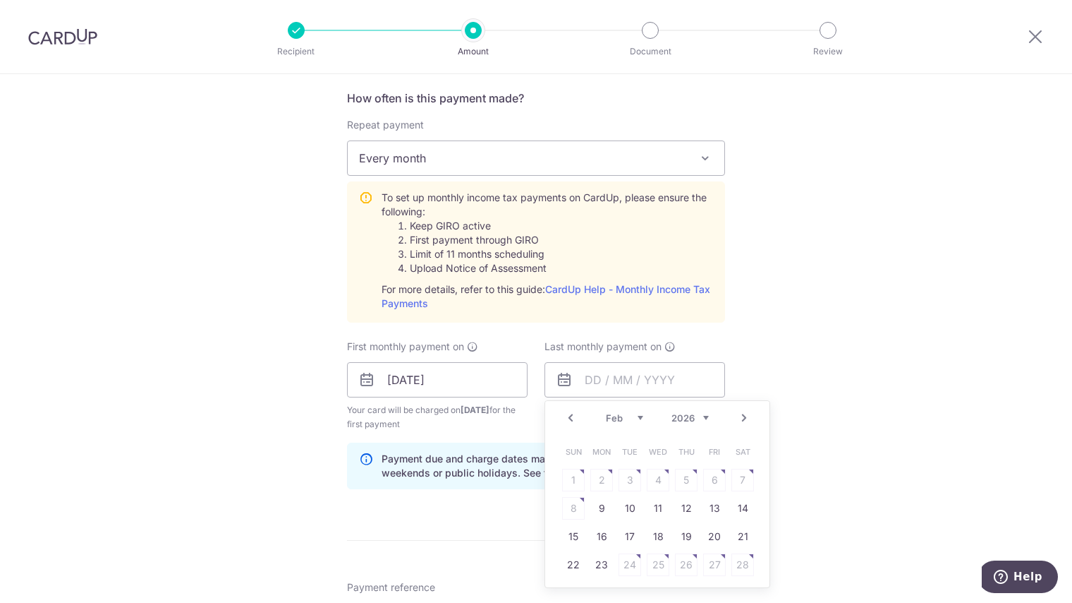
click at [741, 416] on link "Next" at bounding box center [744, 417] width 17 height 17
click at [653, 567] on link "25" at bounding box center [658, 564] width 23 height 23
type input "25/03/2026"
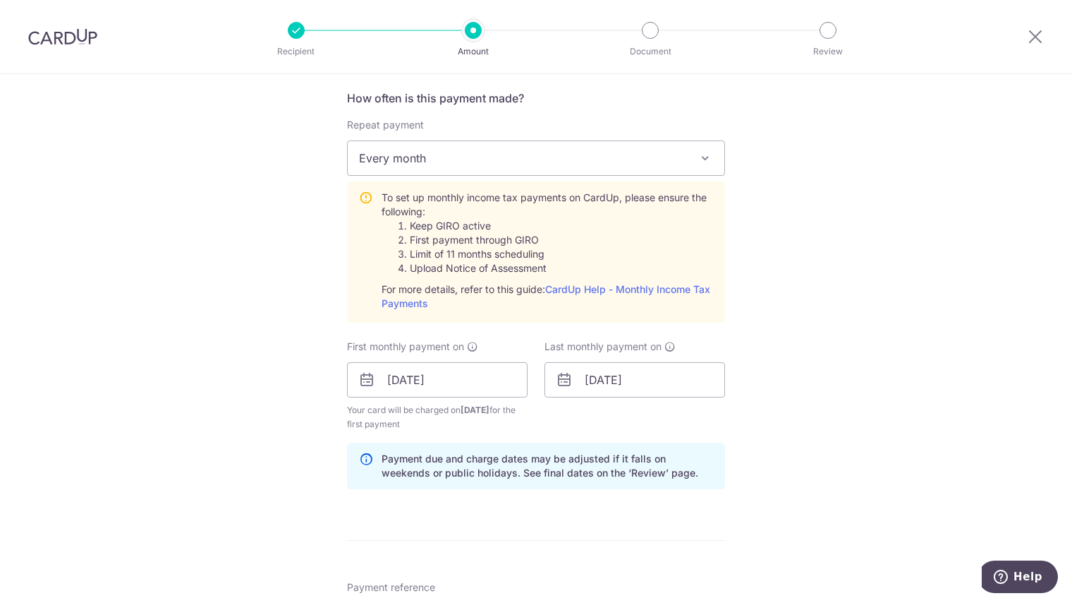
click at [818, 425] on div "Tell us more about your payment Enter one-time or monthly payment amount SGD 1,…" at bounding box center [536, 274] width 1072 height 1529
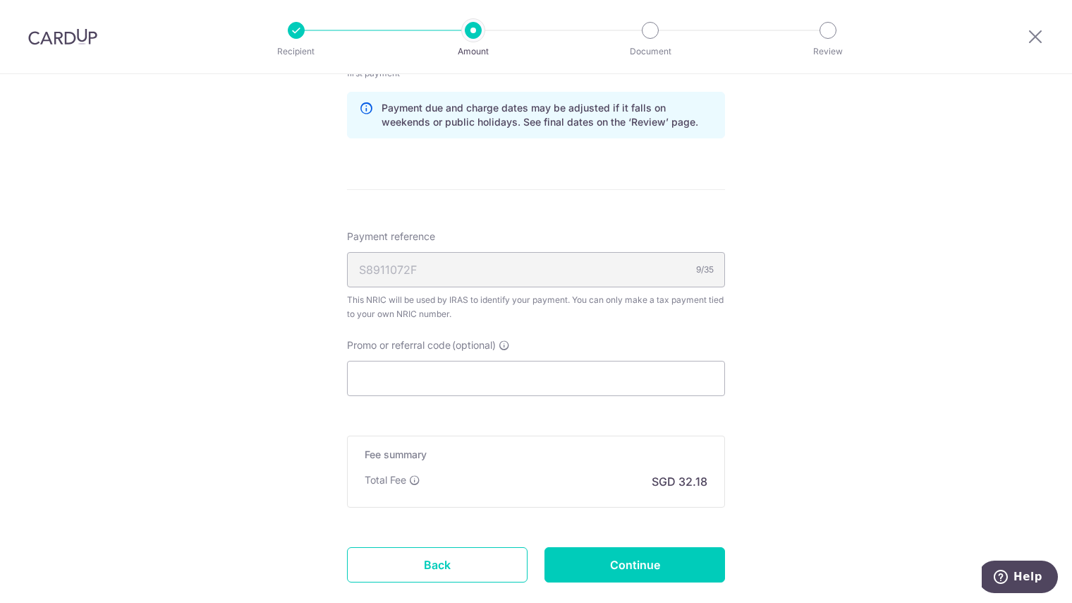
scroll to position [917, 0]
click at [407, 380] on input "Promo or referral code (optional)" at bounding box center [536, 375] width 378 height 35
paste input "VTAX25R"
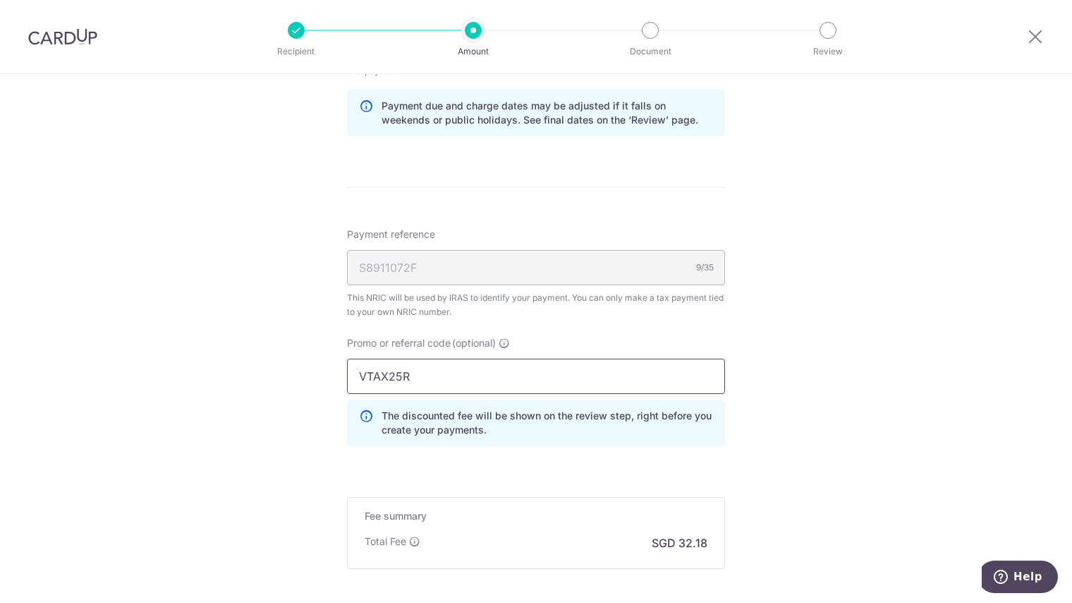
type input "VTAX25R"
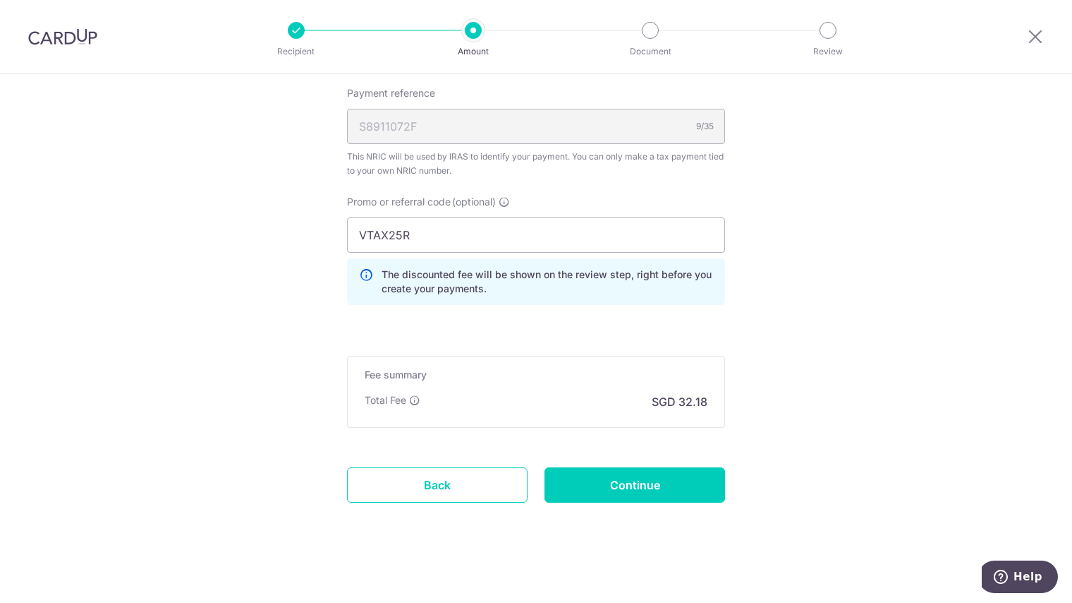
scroll to position [1060, 0]
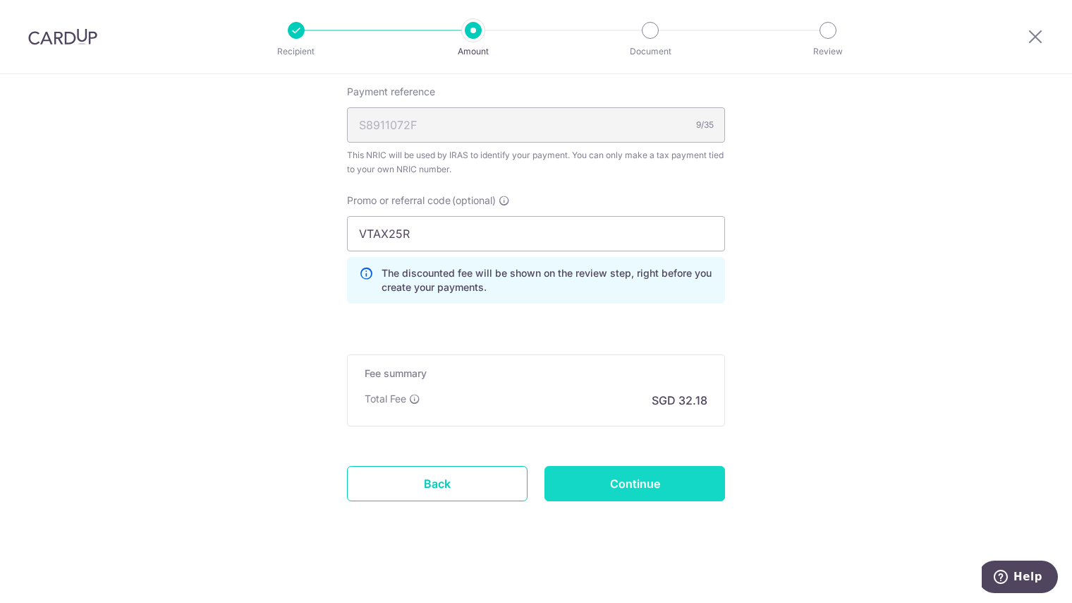
click at [658, 481] on input "Continue" at bounding box center [635, 483] width 181 height 35
type input "Create Schedule"
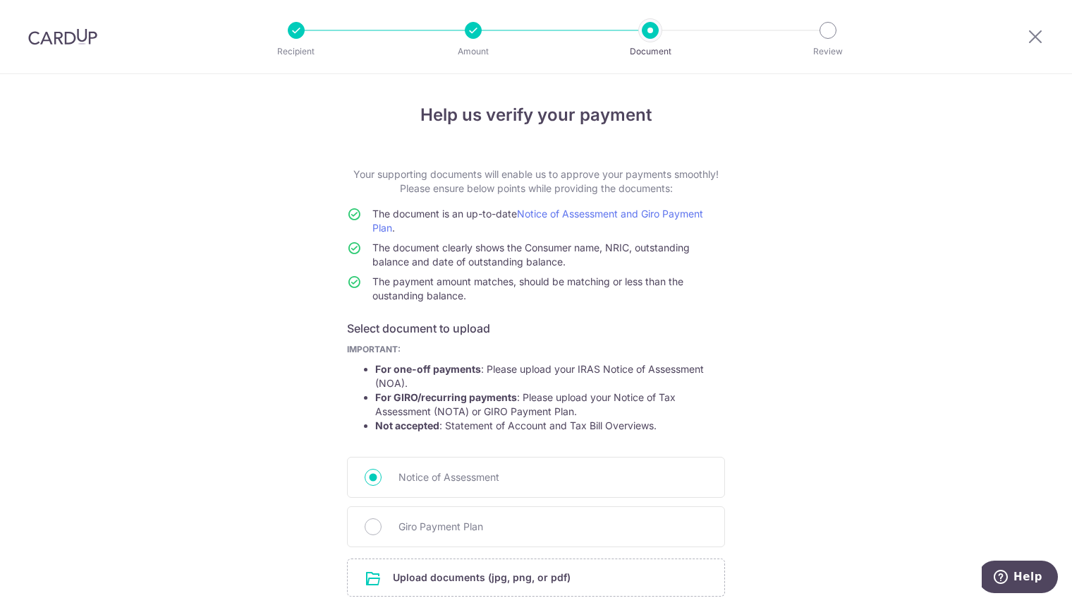
scroll to position [116, 0]
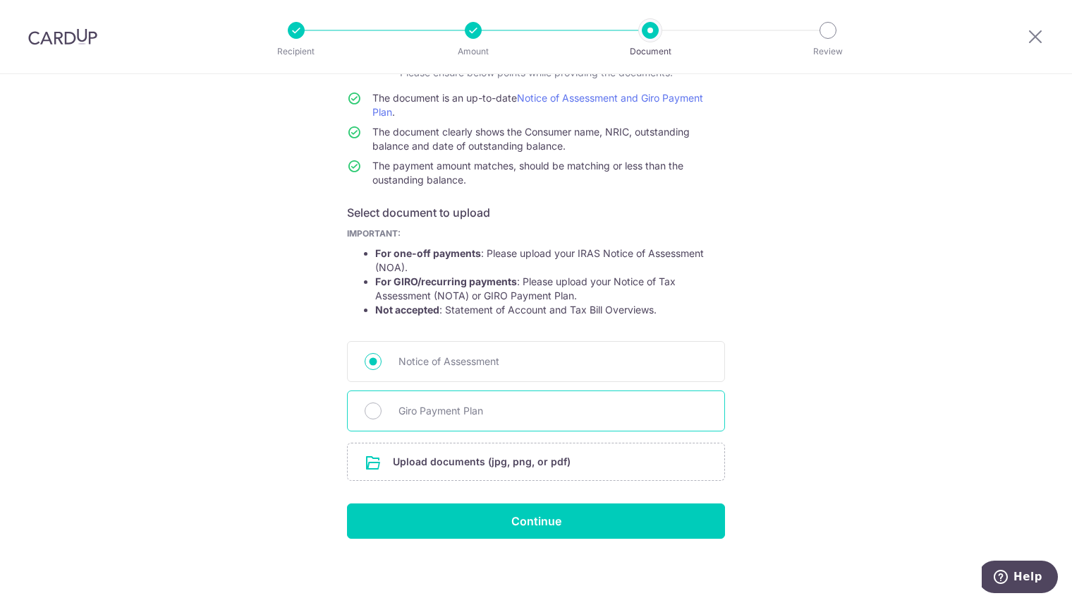
click at [436, 417] on span "Giro Payment Plan" at bounding box center [553, 410] width 309 height 17
click at [382, 417] on input "Giro Payment Plan" at bounding box center [373, 410] width 17 height 17
radio input "true"
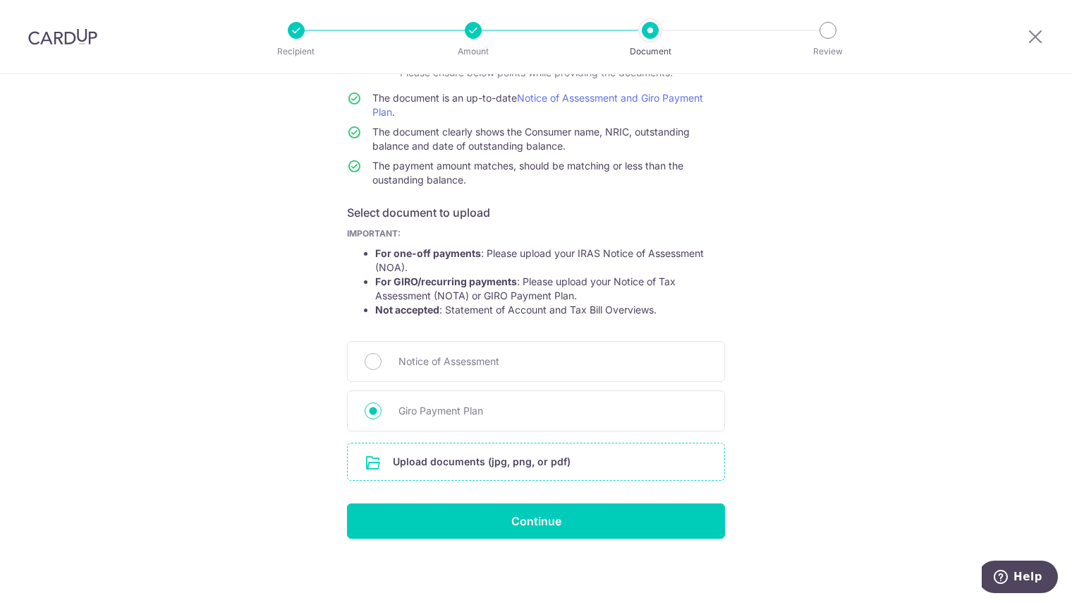
click at [452, 459] on input "file" at bounding box center [536, 461] width 377 height 37
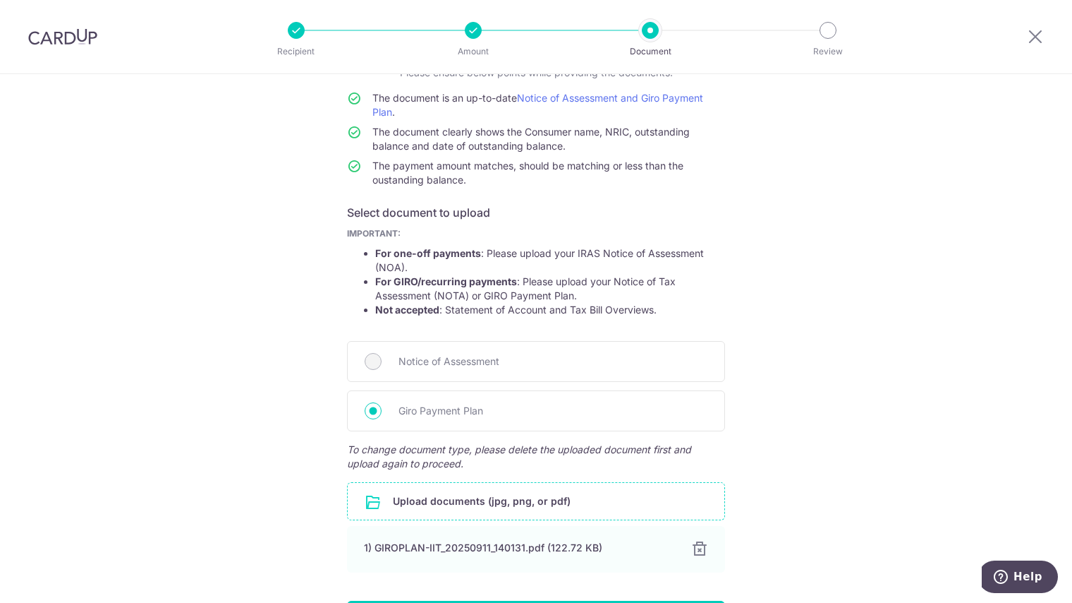
scroll to position [213, 0]
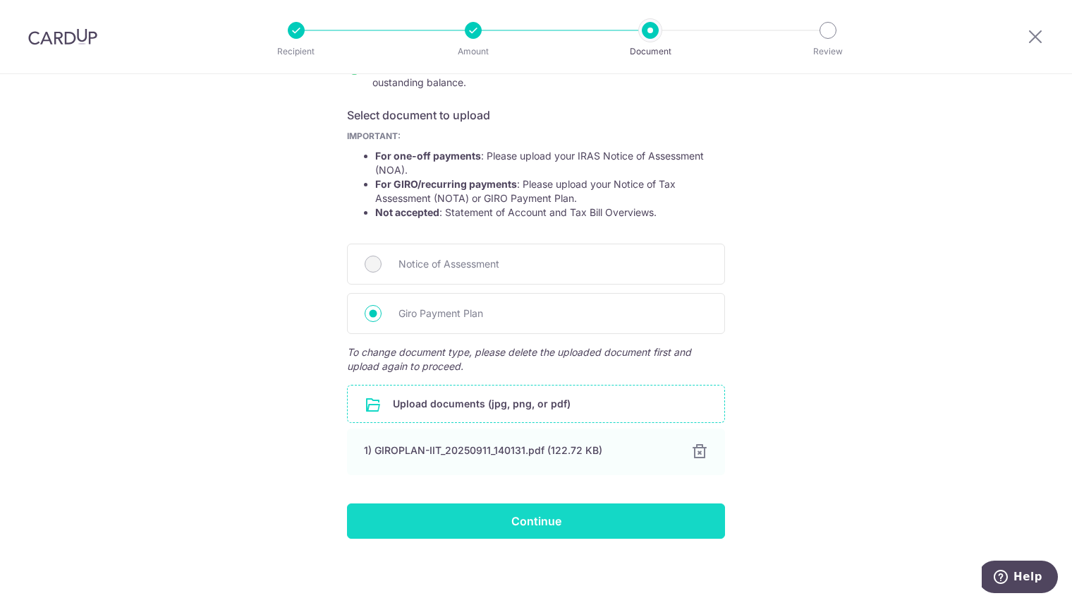
click at [546, 516] on input "Continue" at bounding box center [536, 520] width 378 height 35
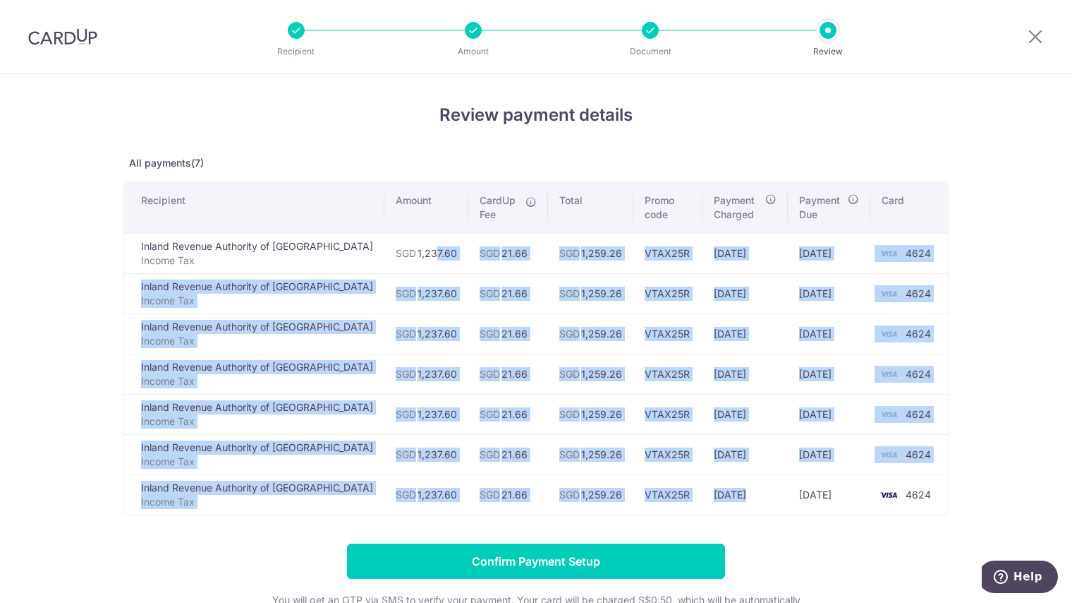
drag, startPoint x: 374, startPoint y: 252, endPoint x: 706, endPoint y: 495, distance: 411.5
click at [706, 495] on tbody "Inland Revenue Authority of Singapore Income Tax SGD 1,237.60 SGD 21.66 SGD 1,2…" at bounding box center [536, 374] width 824 height 282
click at [706, 495] on td "19/03/2026" at bounding box center [745, 494] width 85 height 40
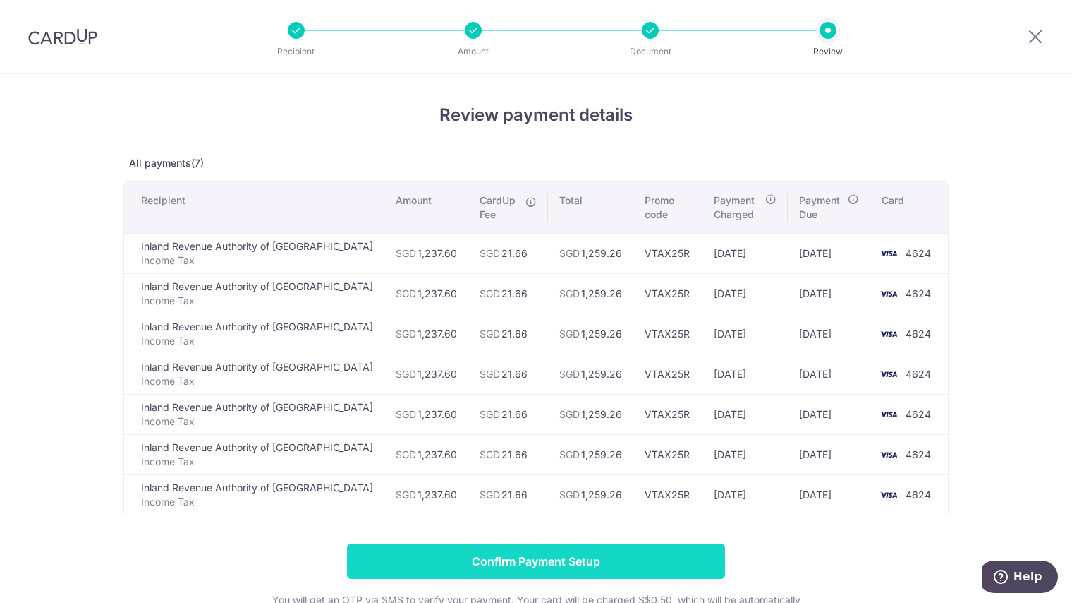
click at [696, 566] on input "Confirm Payment Setup" at bounding box center [536, 560] width 378 height 35
